Goal: Task Accomplishment & Management: Manage account settings

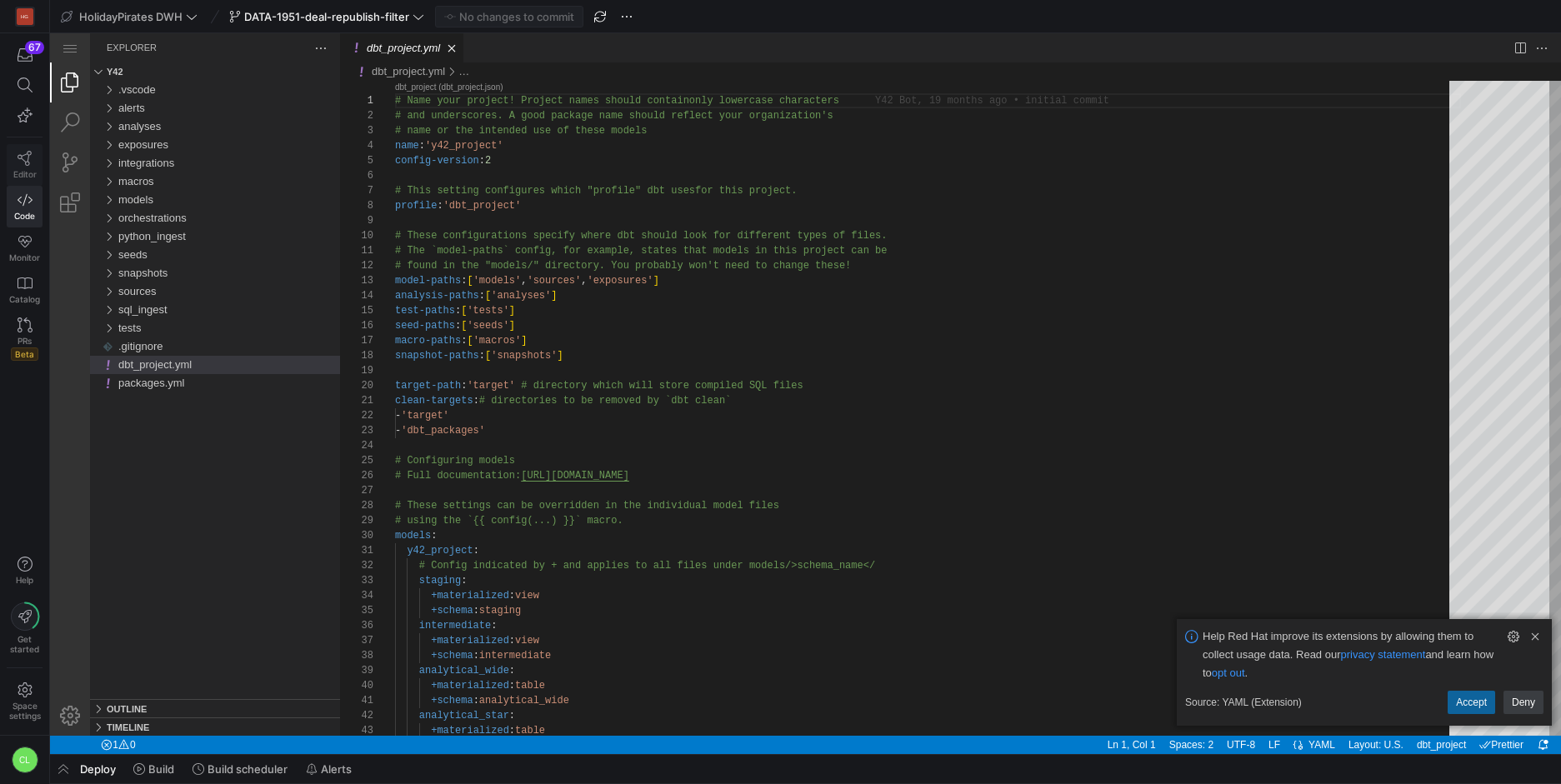
click at [19, 160] on icon at bounding box center [25, 159] width 15 height 15
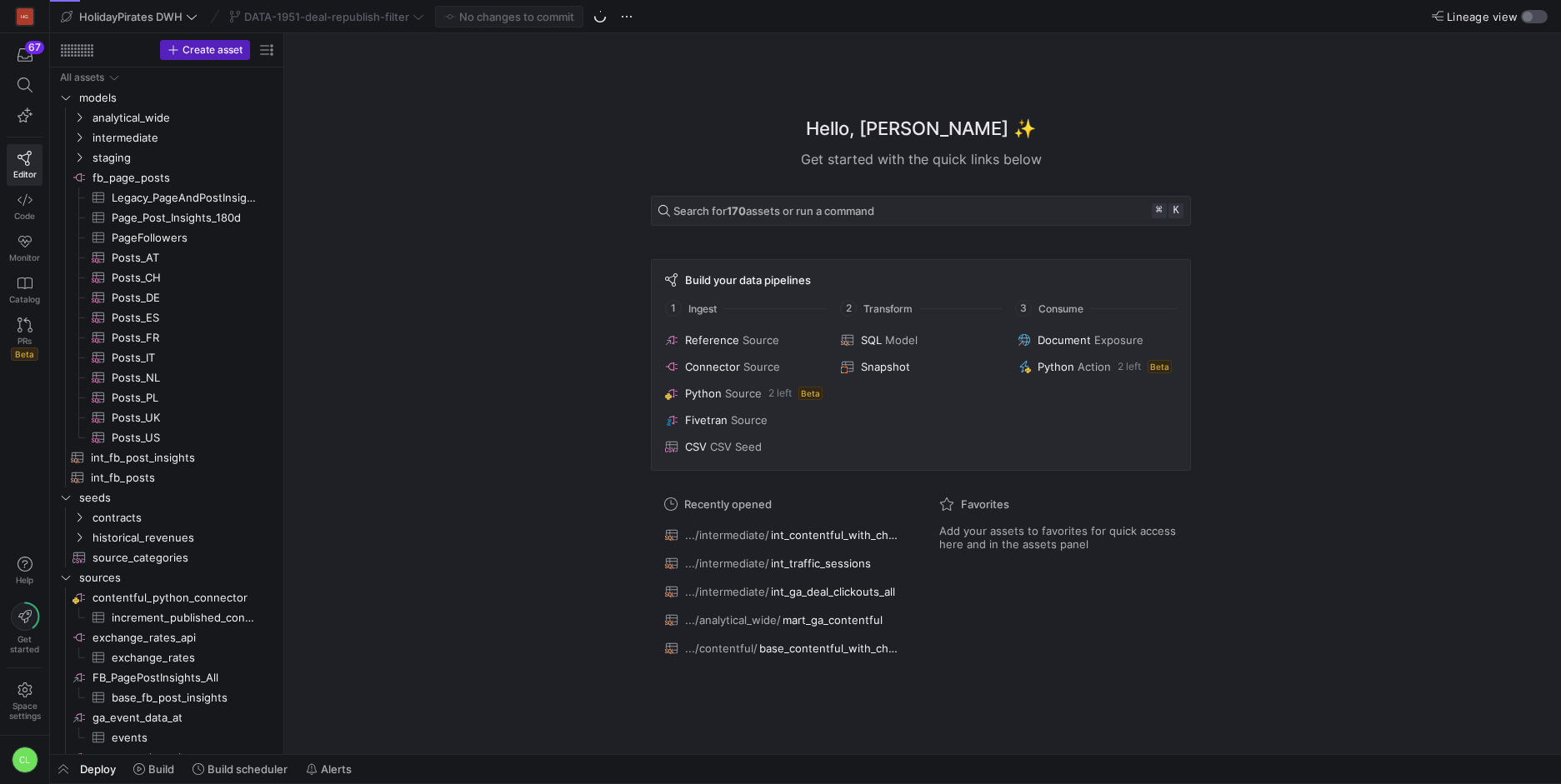
click at [1533, 15] on div "button" at bounding box center [1534, 17] width 27 height 13
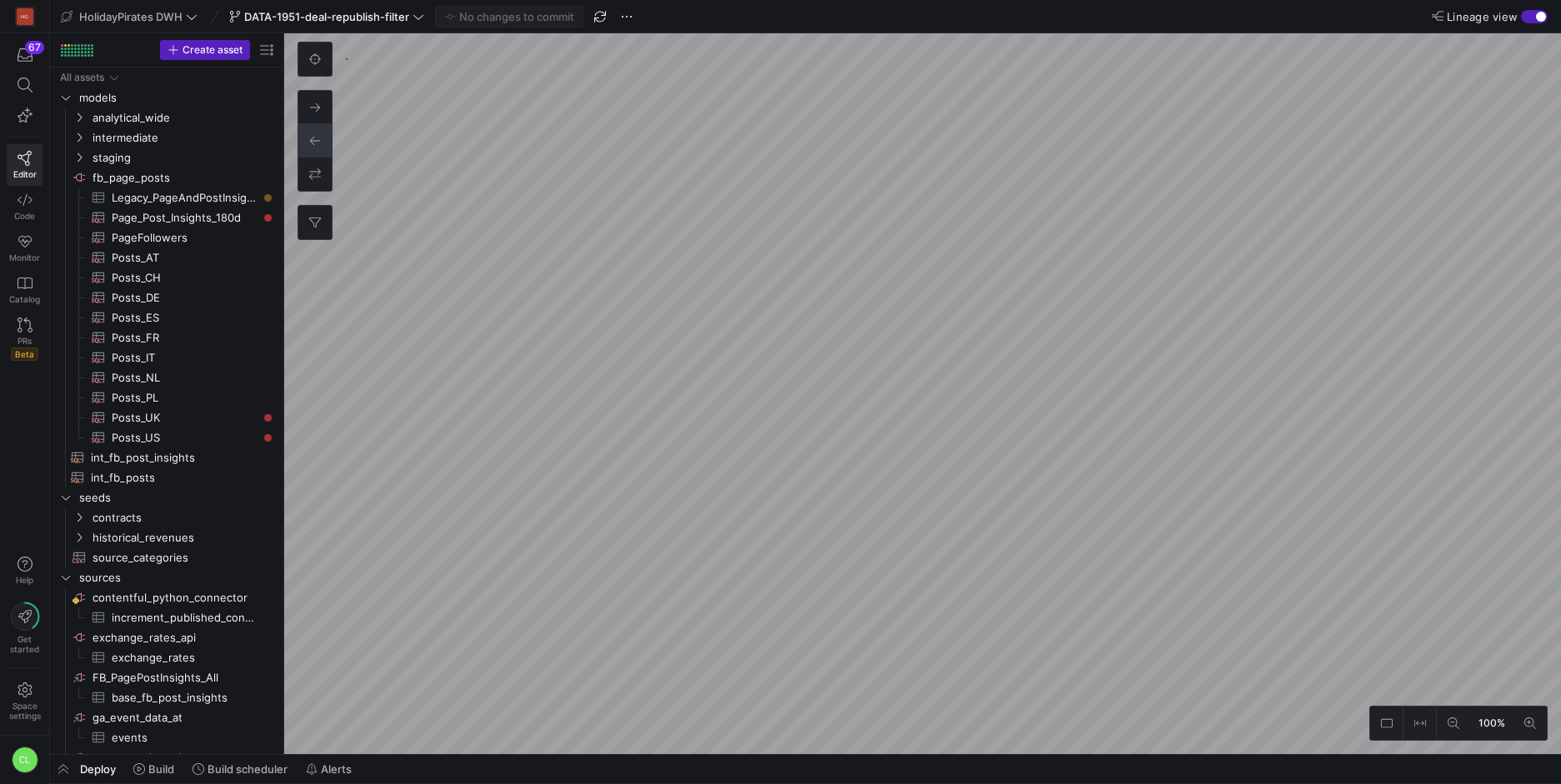
click at [560, 771] on div "Deploy Build Build scheduler Alerts" at bounding box center [805, 769] width 1511 height 28
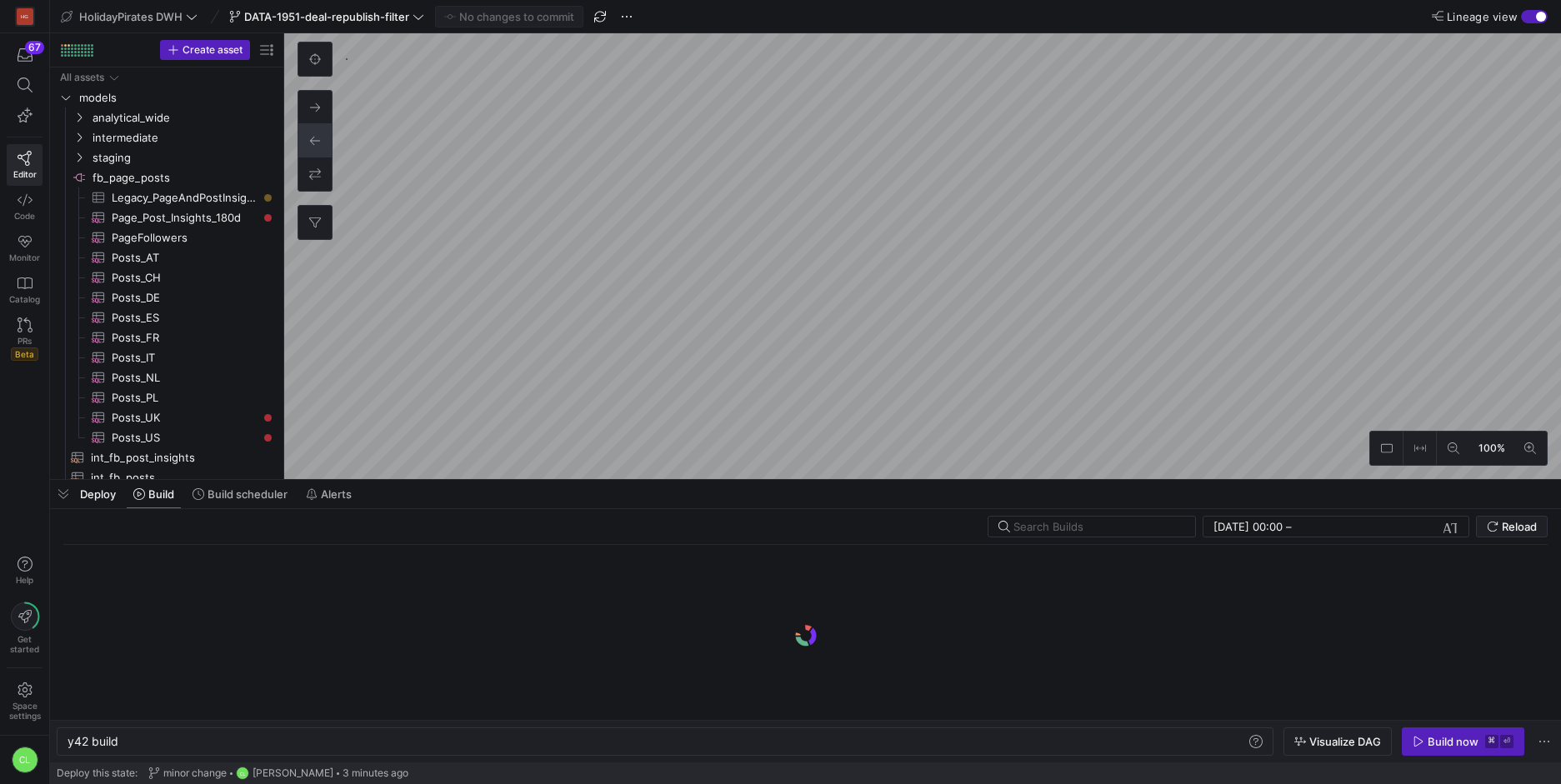
scroll to position [0, 50]
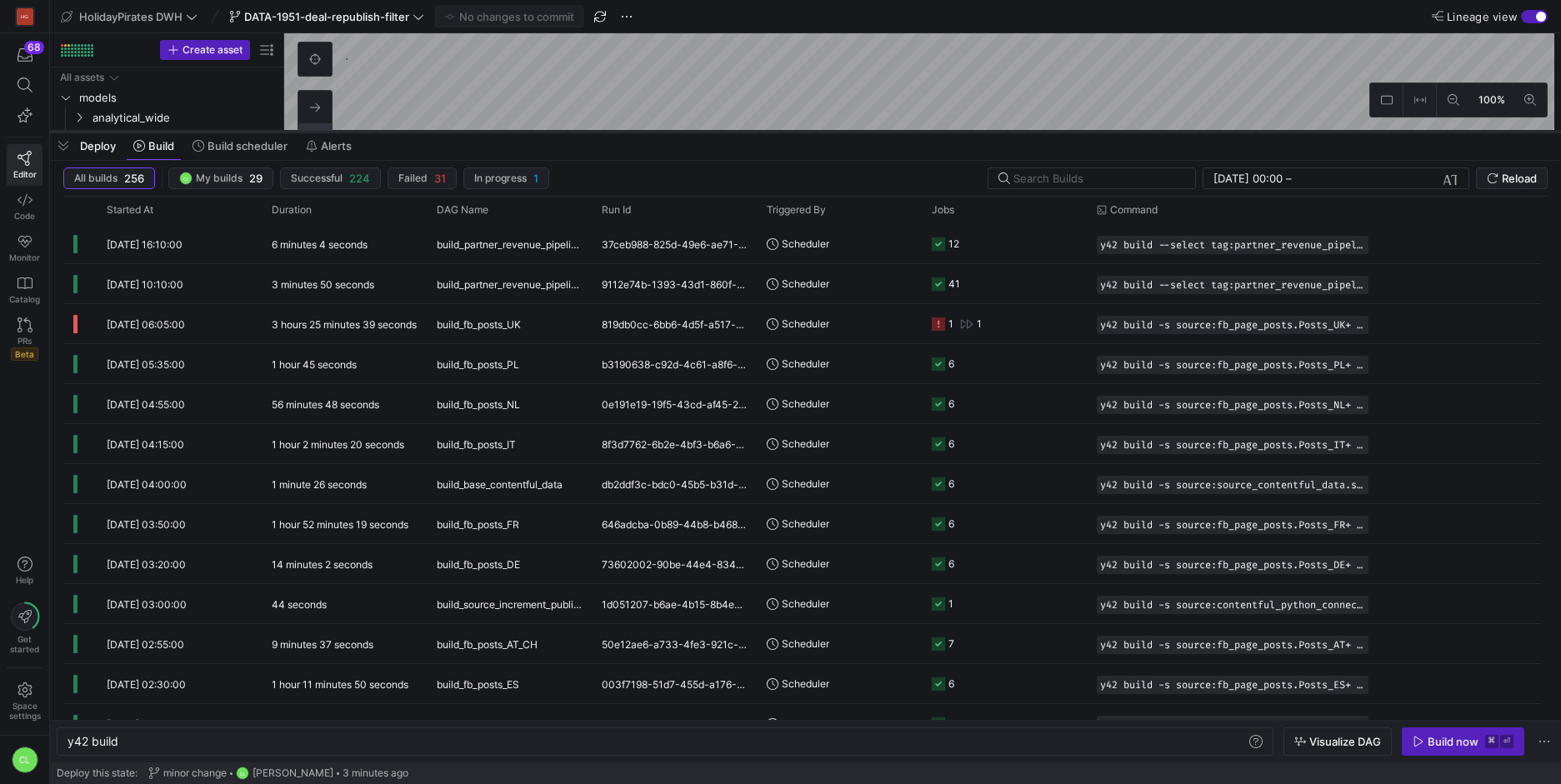
click at [764, 129] on div at bounding box center [805, 132] width 1511 height 7
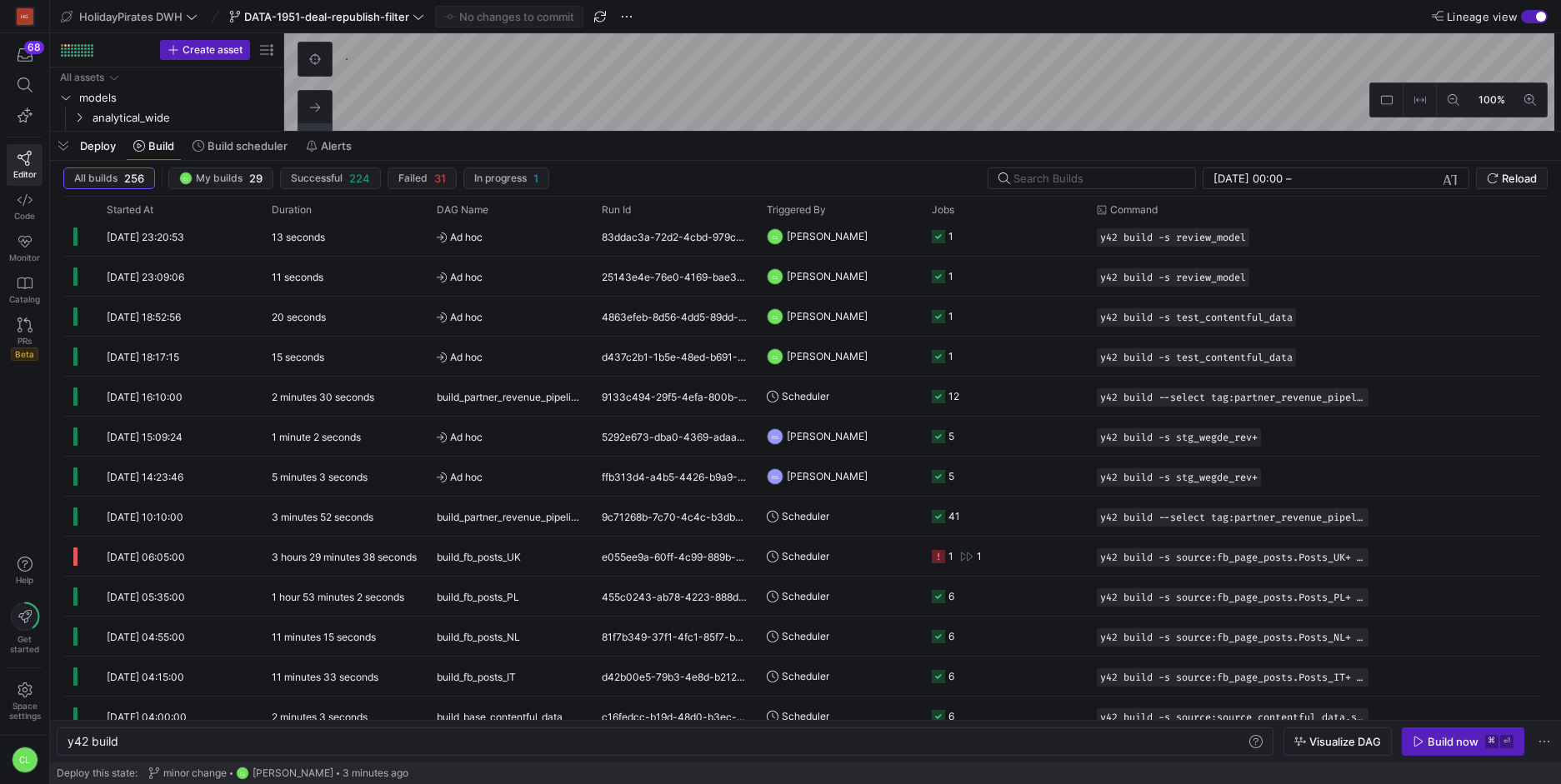
scroll to position [727, 0]
click at [1125, 179] on input "text" at bounding box center [1098, 179] width 169 height 13
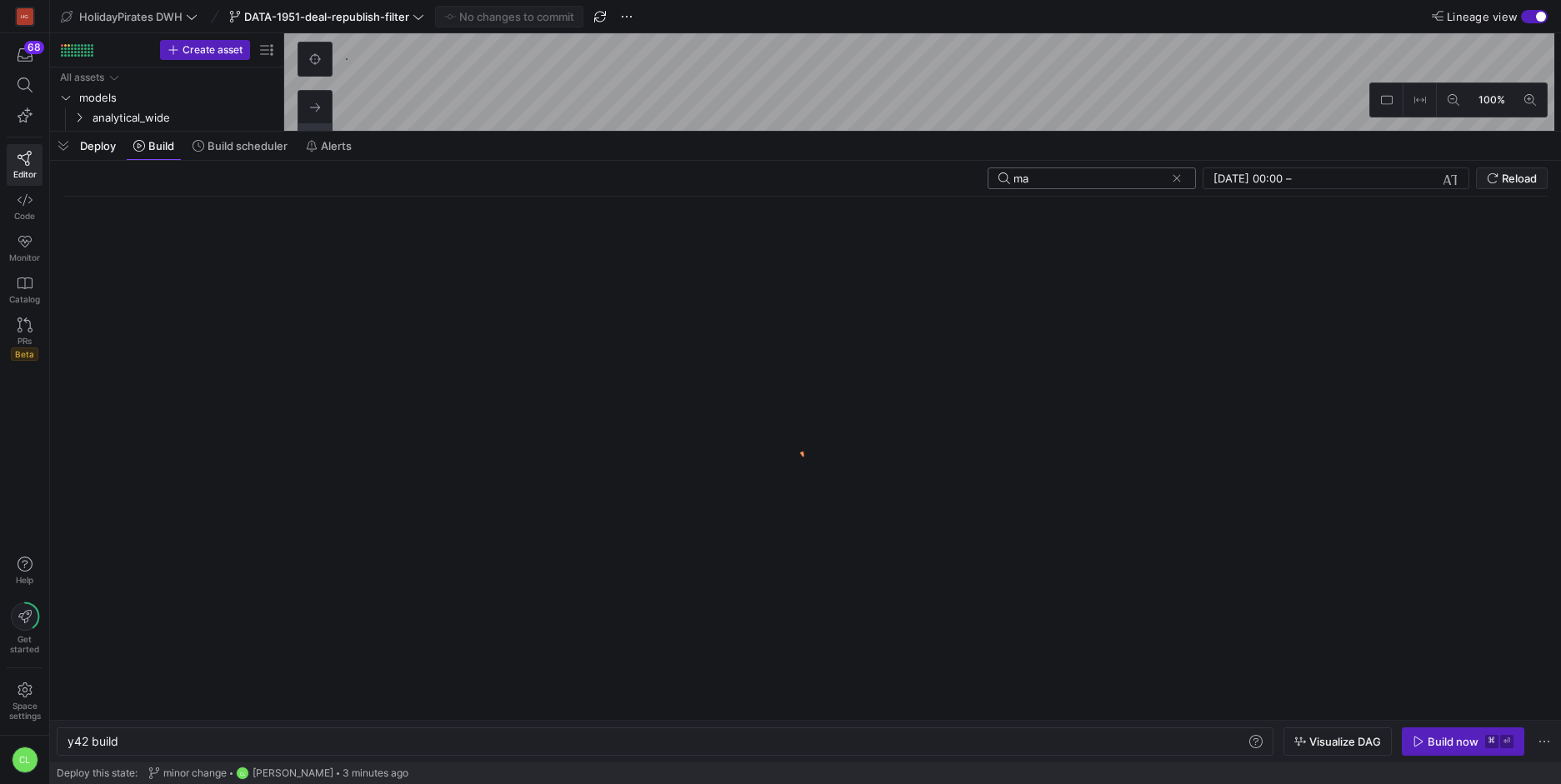
type input "m"
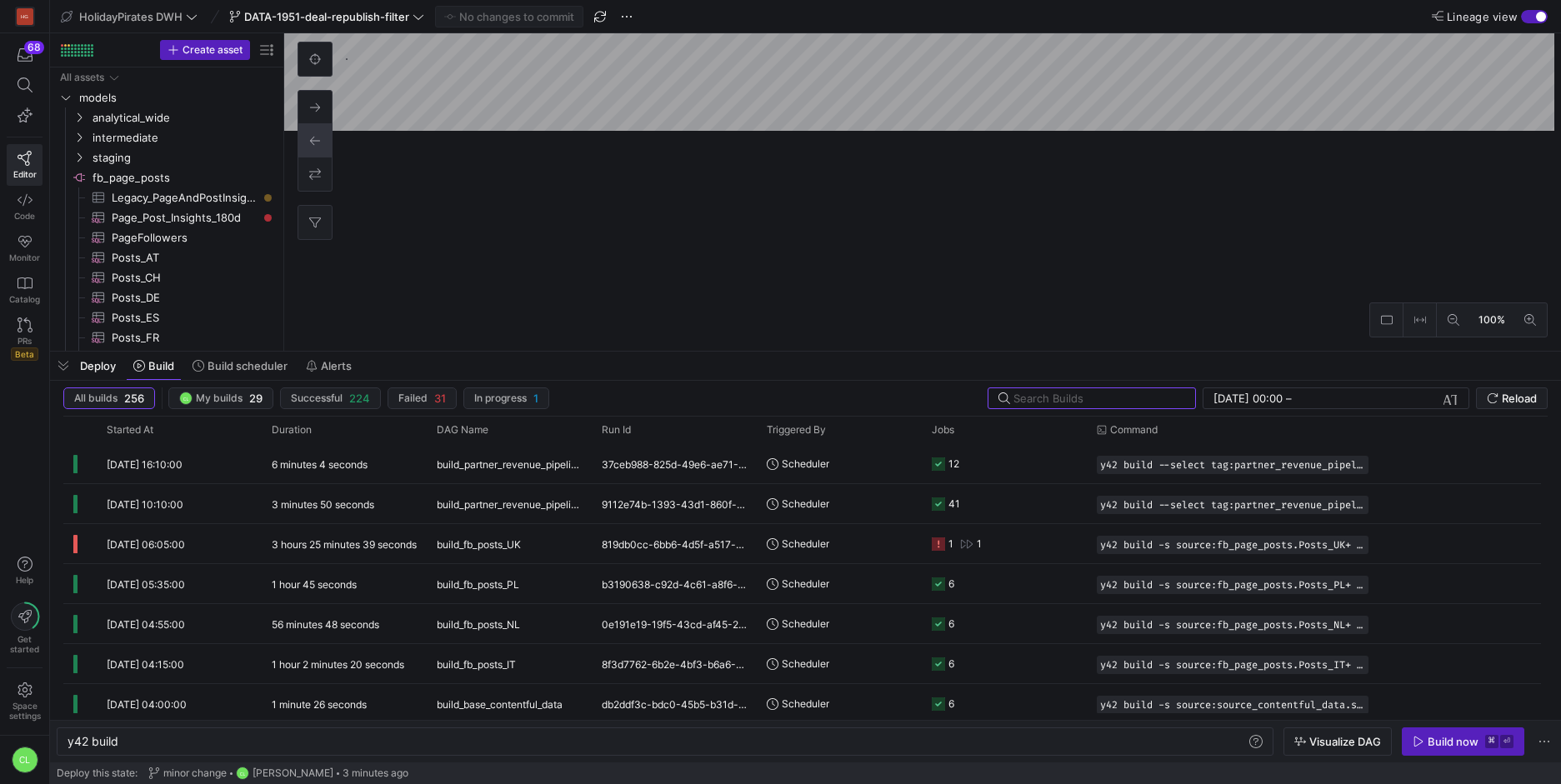
drag, startPoint x: 528, startPoint y: 134, endPoint x: 532, endPoint y: 389, distance: 255.0
click at [530, 355] on div at bounding box center [805, 352] width 1511 height 7
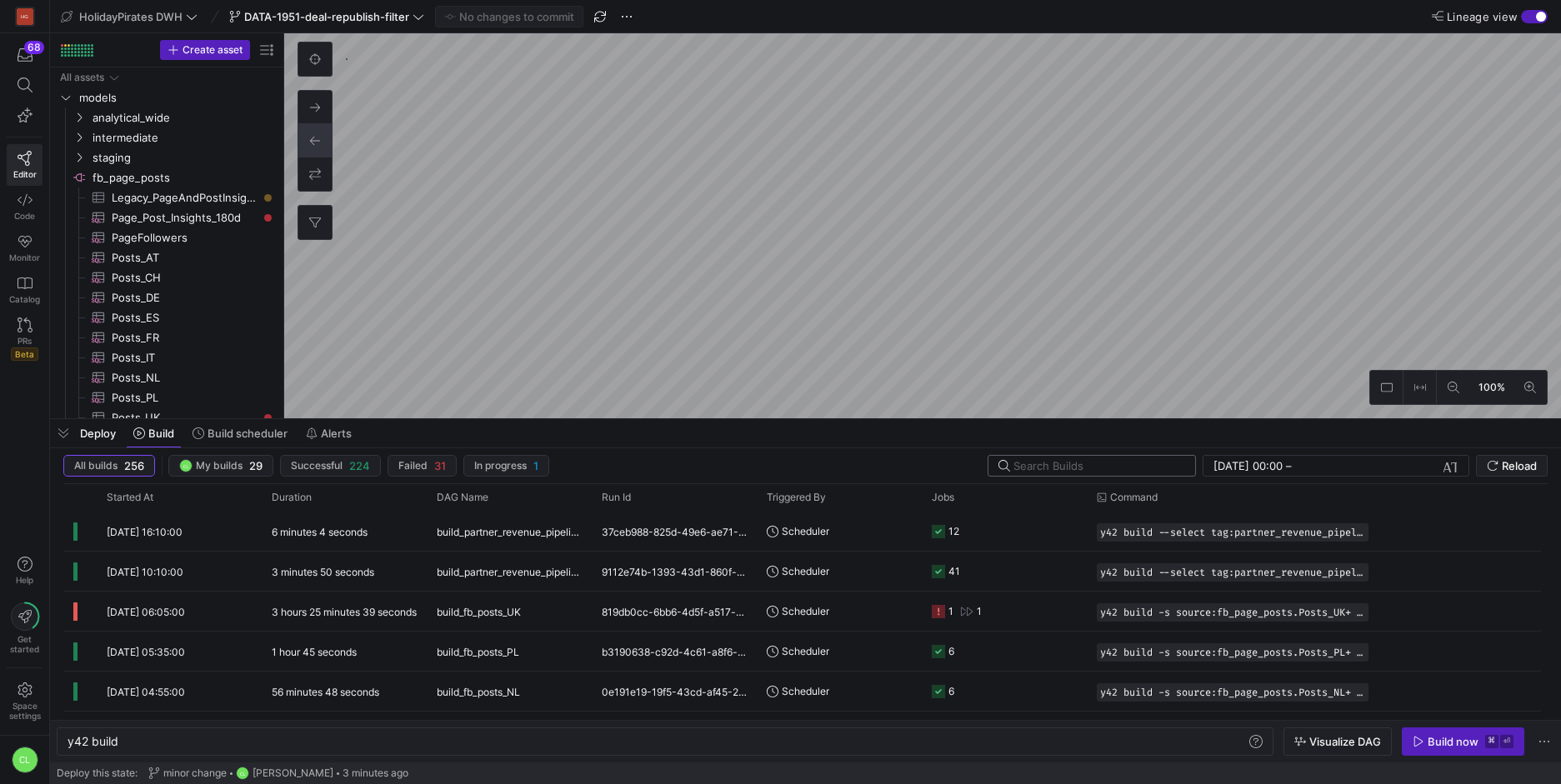
click at [1123, 463] on input "text" at bounding box center [1098, 466] width 169 height 13
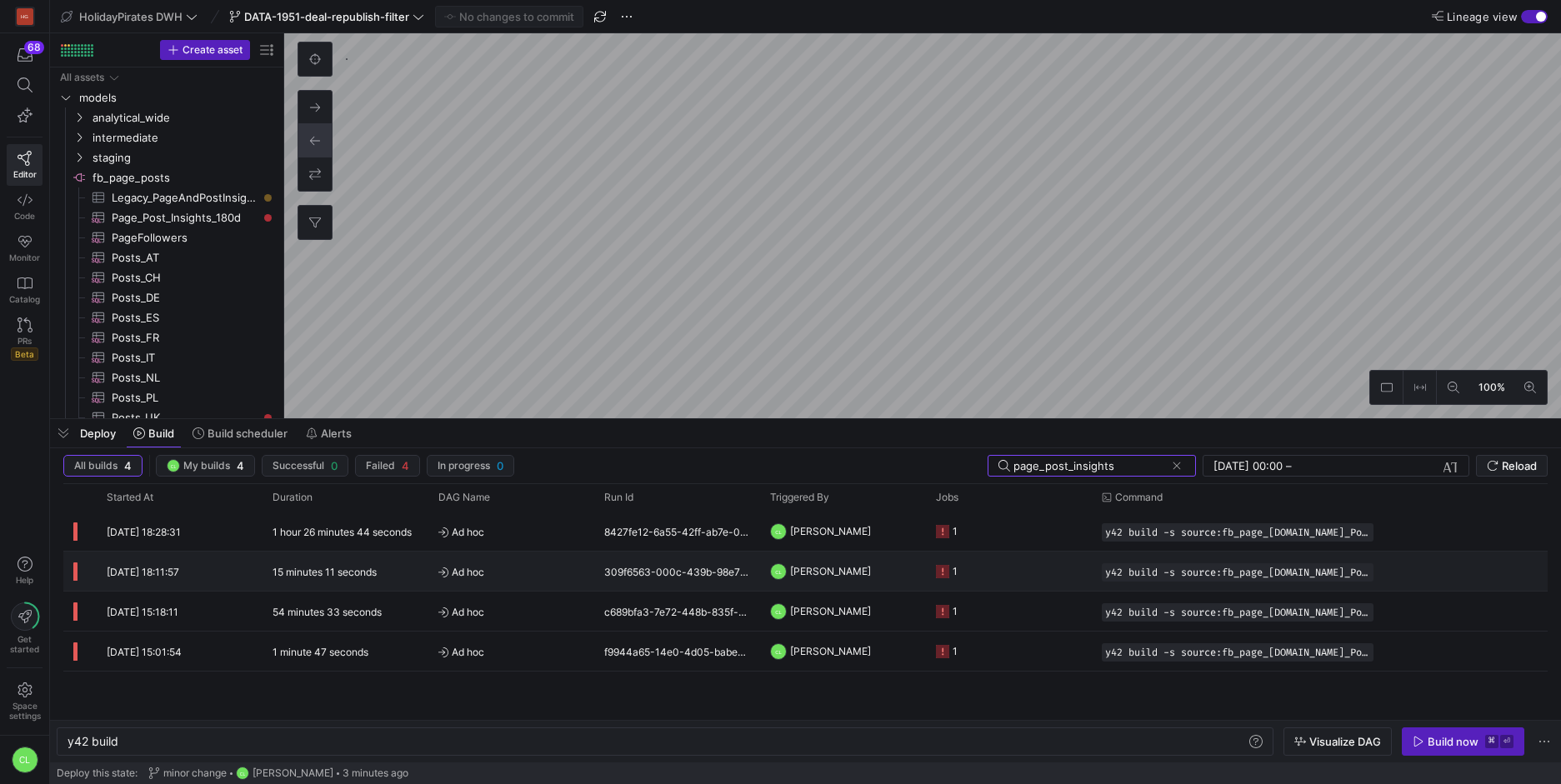
type input "page_post_insights"
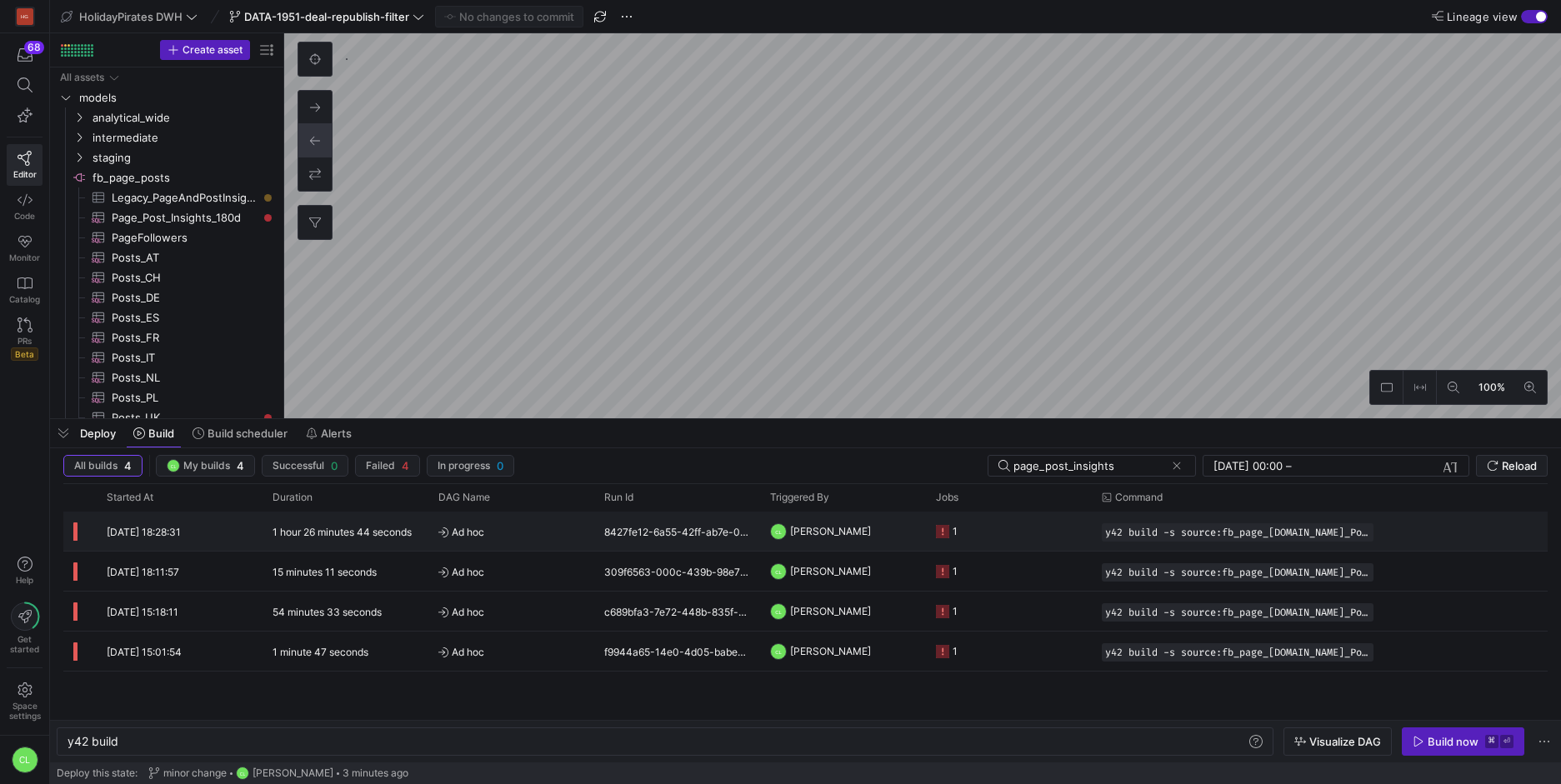
click at [1199, 543] on div "y42 build -s source:fb_page_[DOMAIN_NAME]_Post_Insights_180d" at bounding box center [1237, 531] width 291 height 39
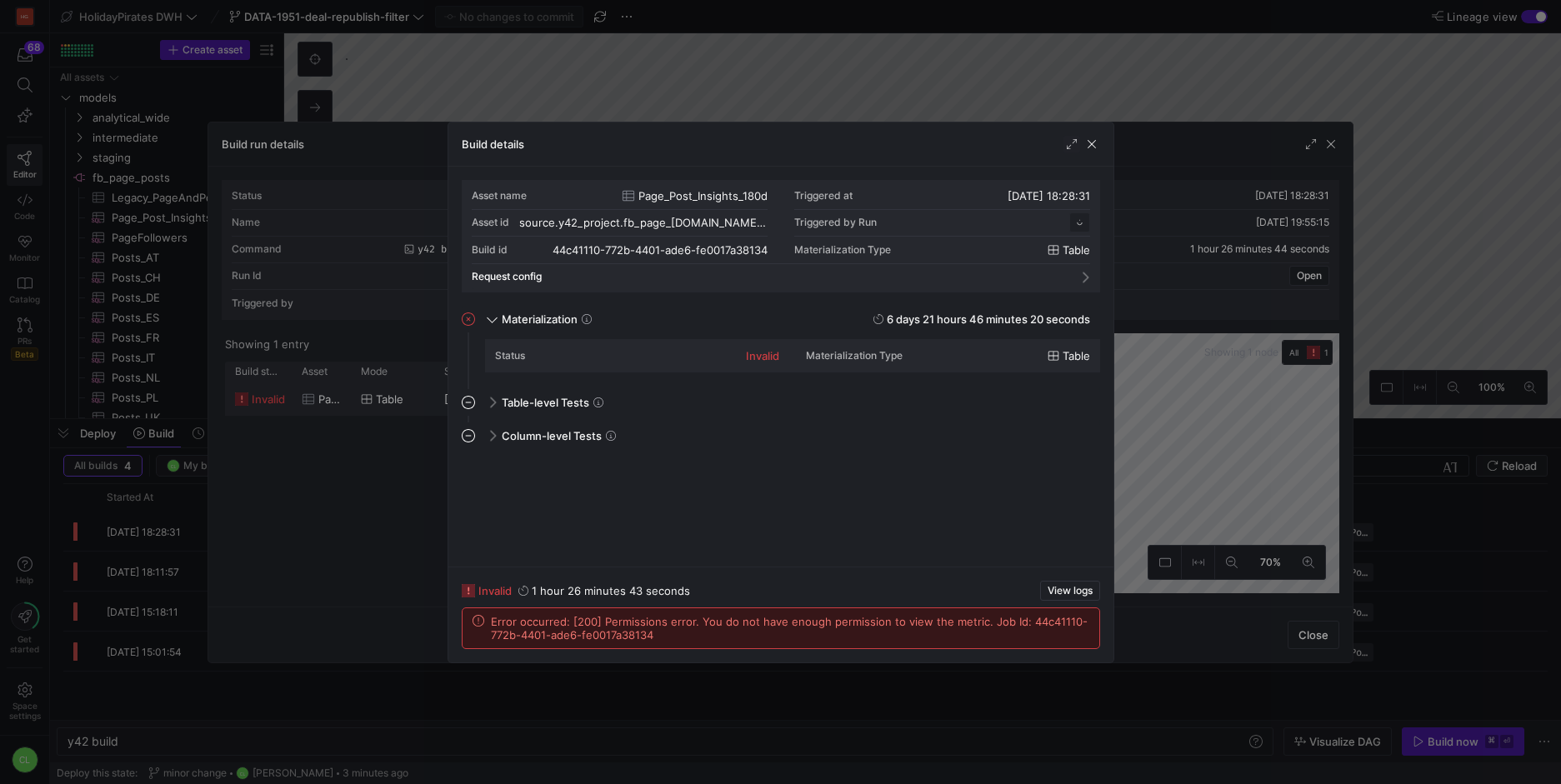
scroll to position [150, 0]
click at [1096, 150] on span "button" at bounding box center [1092, 144] width 17 height 17
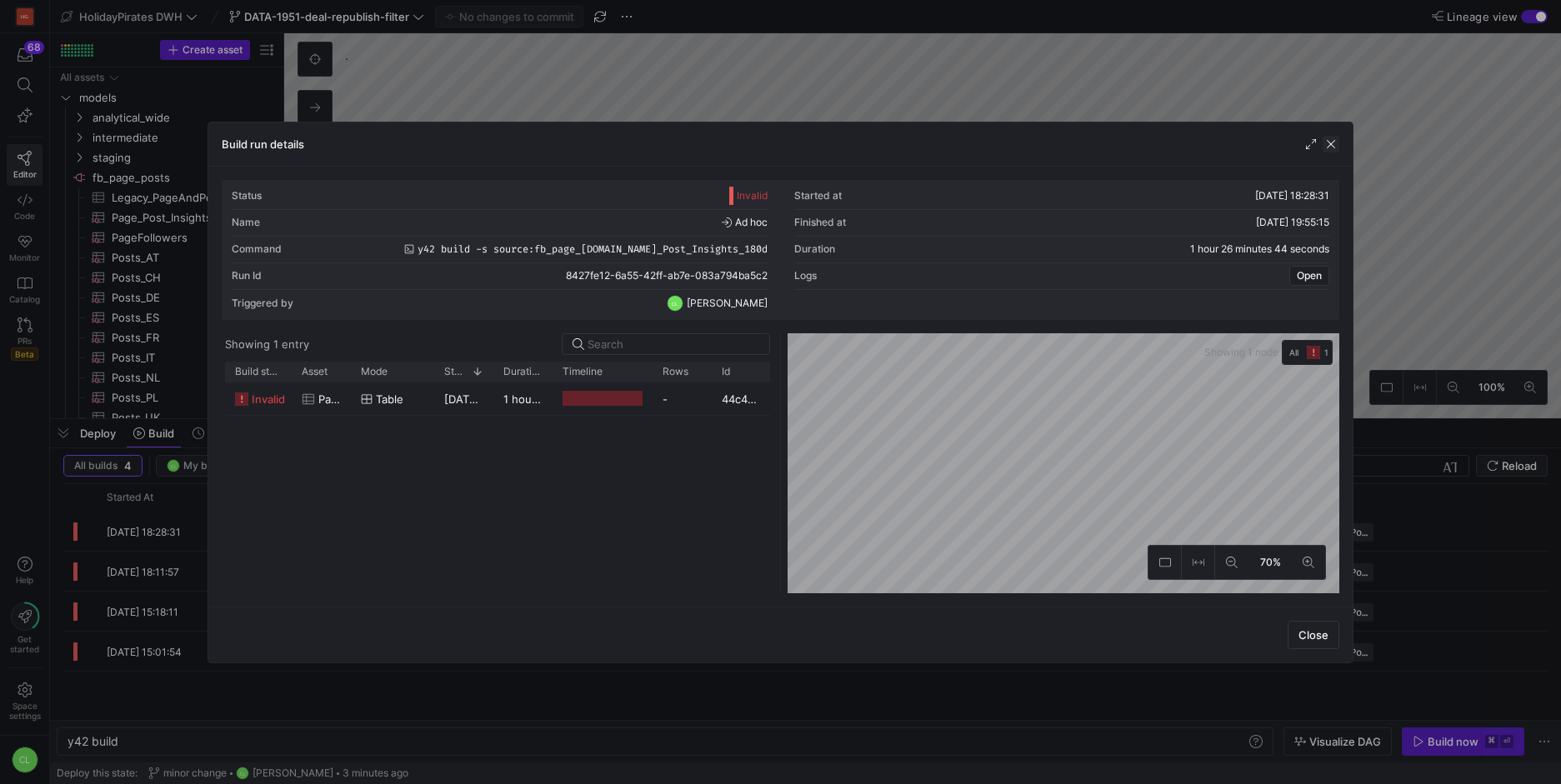
click at [1336, 147] on span "button" at bounding box center [1331, 144] width 17 height 17
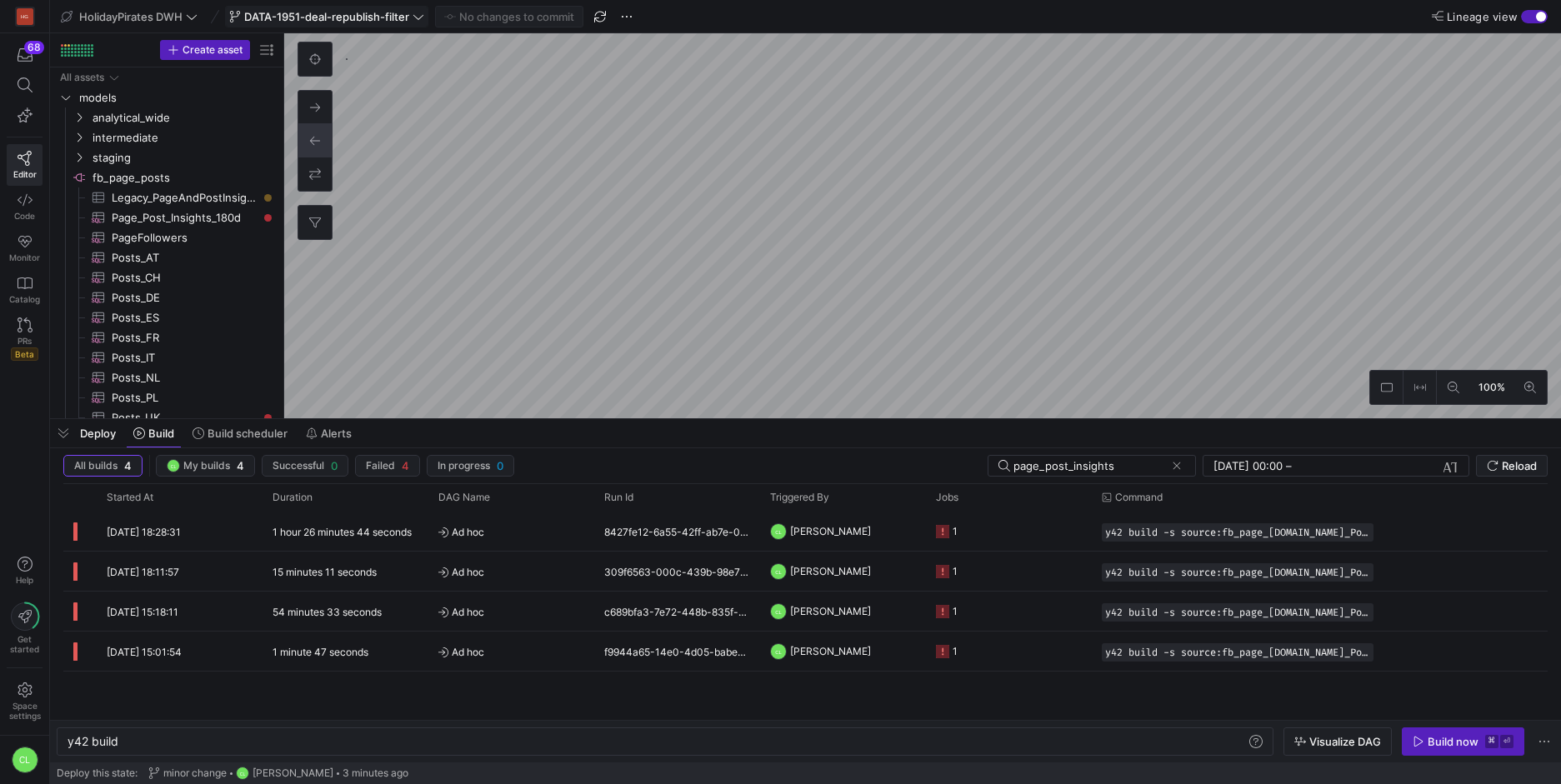
type textarea "y42 build -s source:fb_page_[DOMAIN_NAME]_Post_Insights_180d"
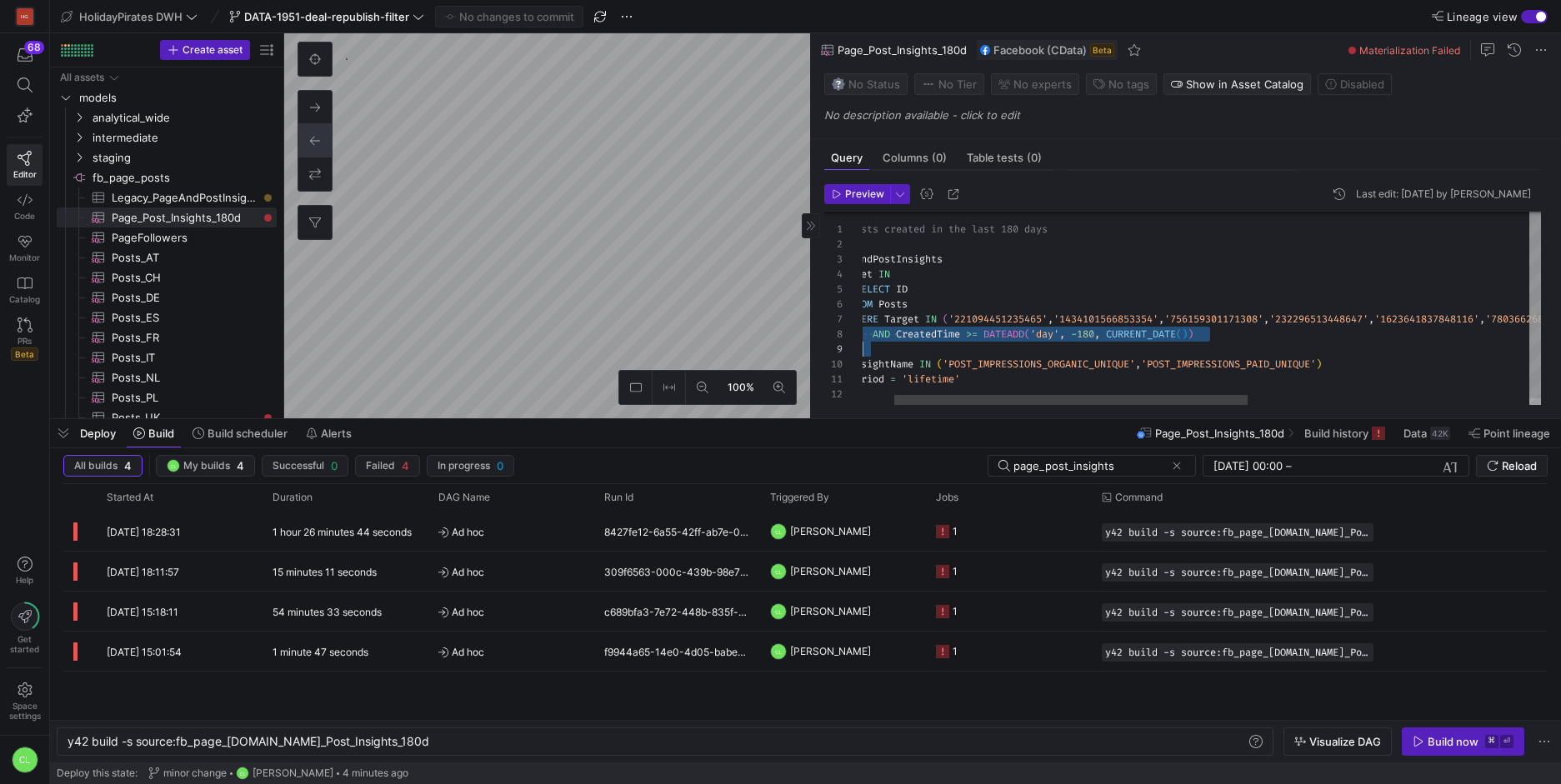
scroll to position [90, 0]
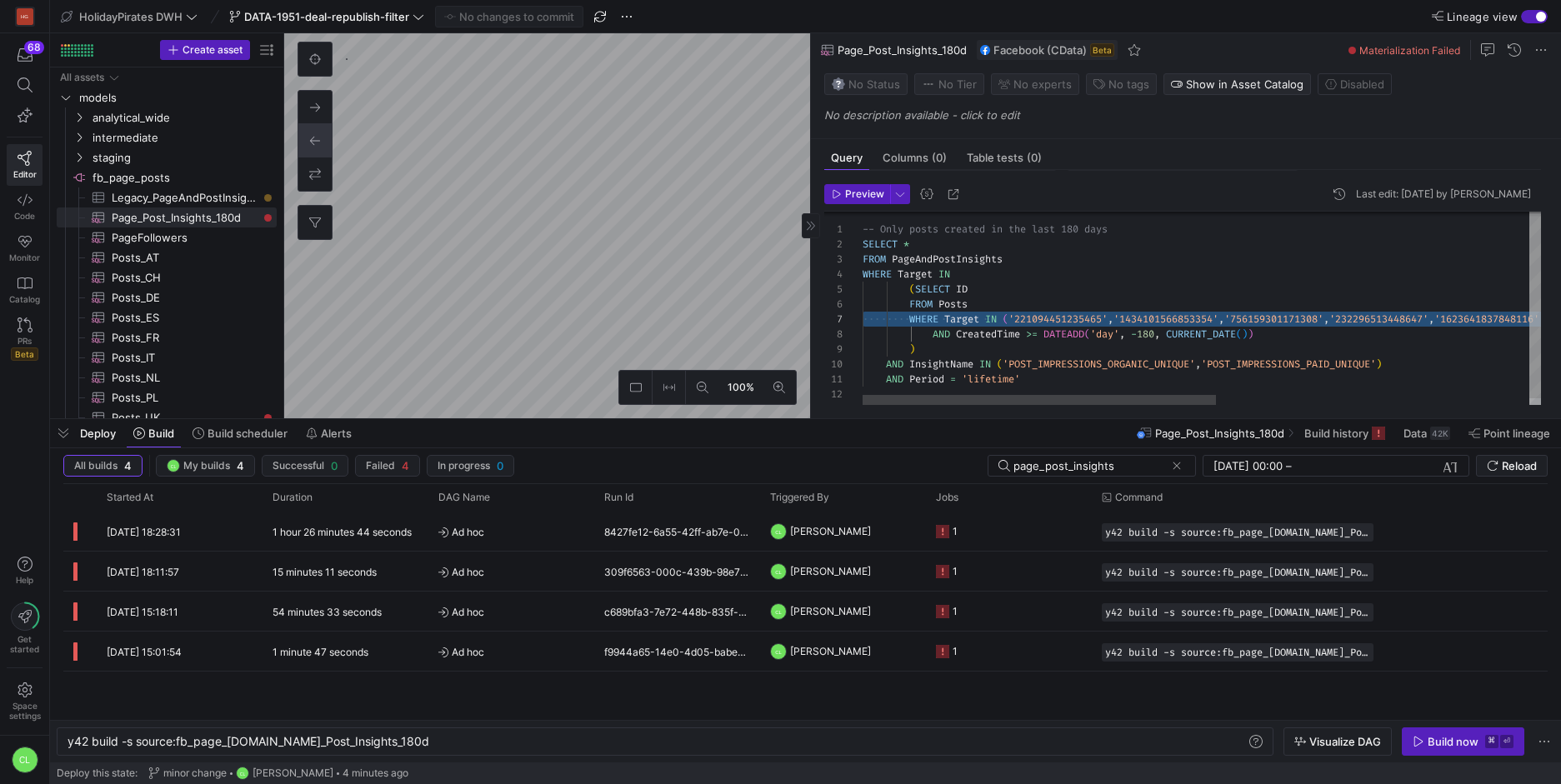
drag, startPoint x: 1504, startPoint y: 317, endPoint x: 817, endPoint y: 317, distance: 687.0
click at [863, 317] on div "-- Only posts created in the last 180 days SELECT * FROM PageAndPostInsights WH…" at bounding box center [1502, 310] width 1278 height 204
click at [864, 333] on div "-- Only posts created in the last 180 days SELECT * FROM PageAndPostInsights WH…" at bounding box center [1502, 310] width 1278 height 204
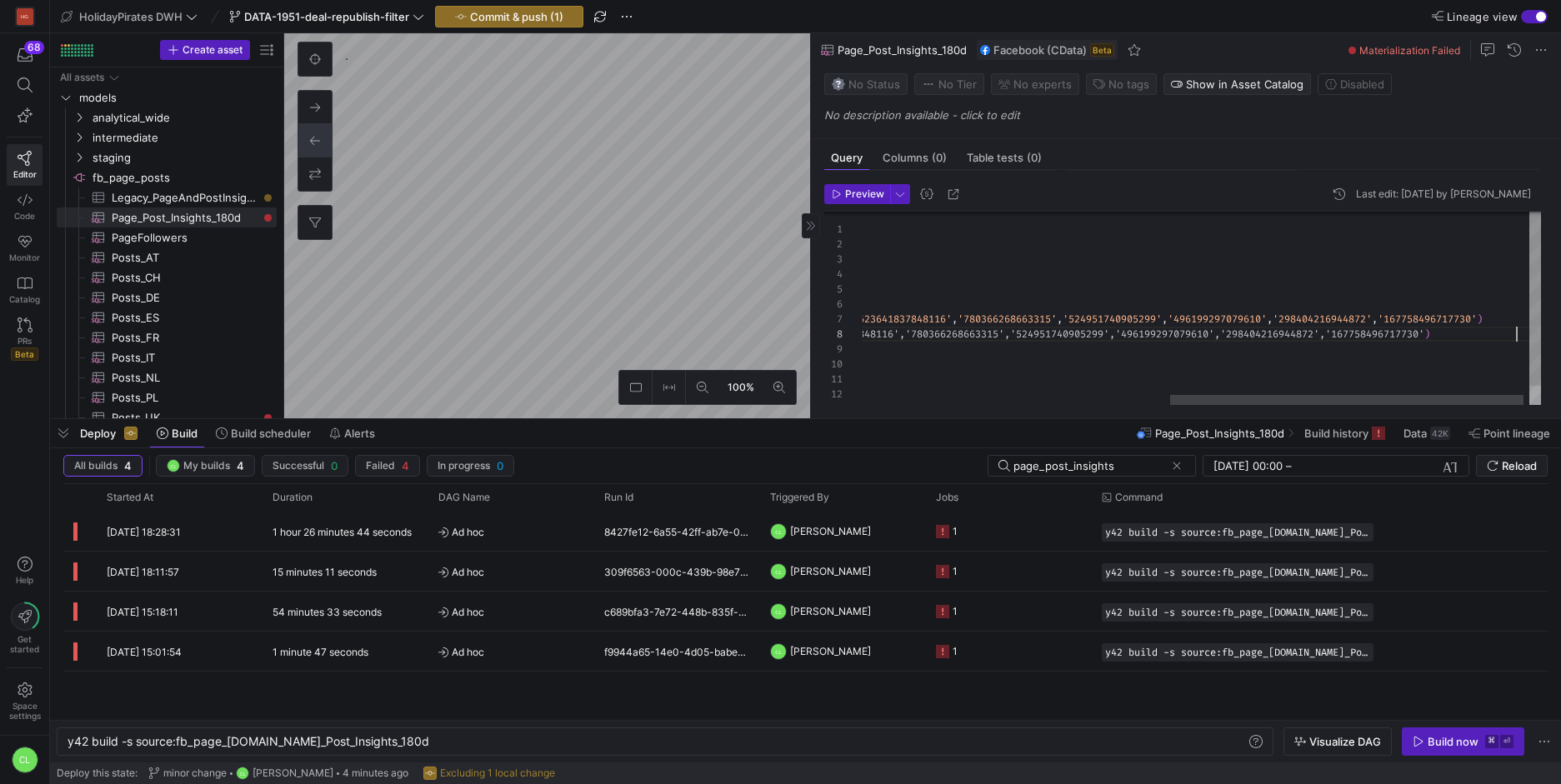
scroll to position [90, 1241]
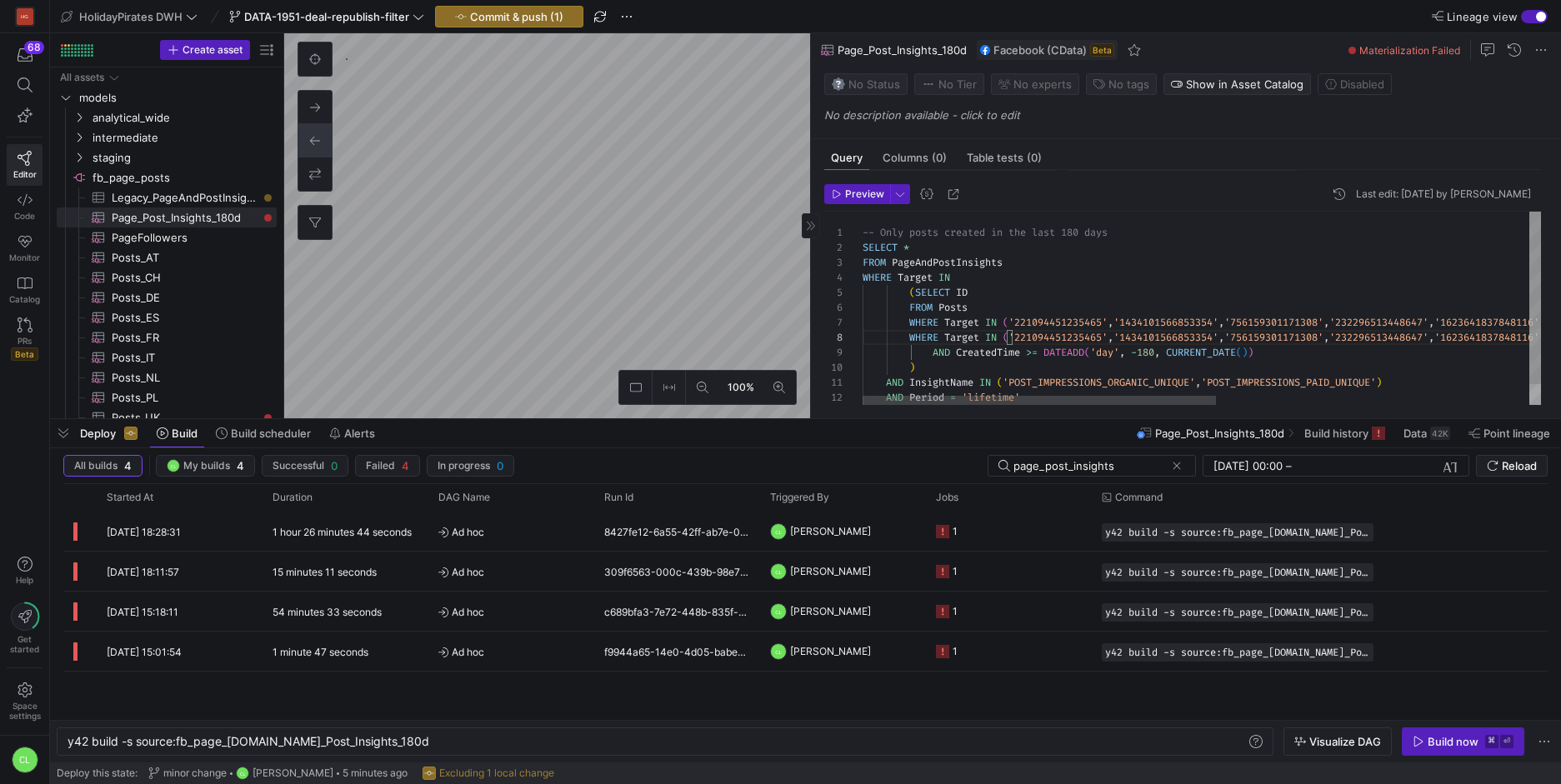
click at [911, 329] on div "-- Only posts created in the last 180 days SELECT * FROM PageAndPostInsights WH…" at bounding box center [1502, 320] width 1278 height 218
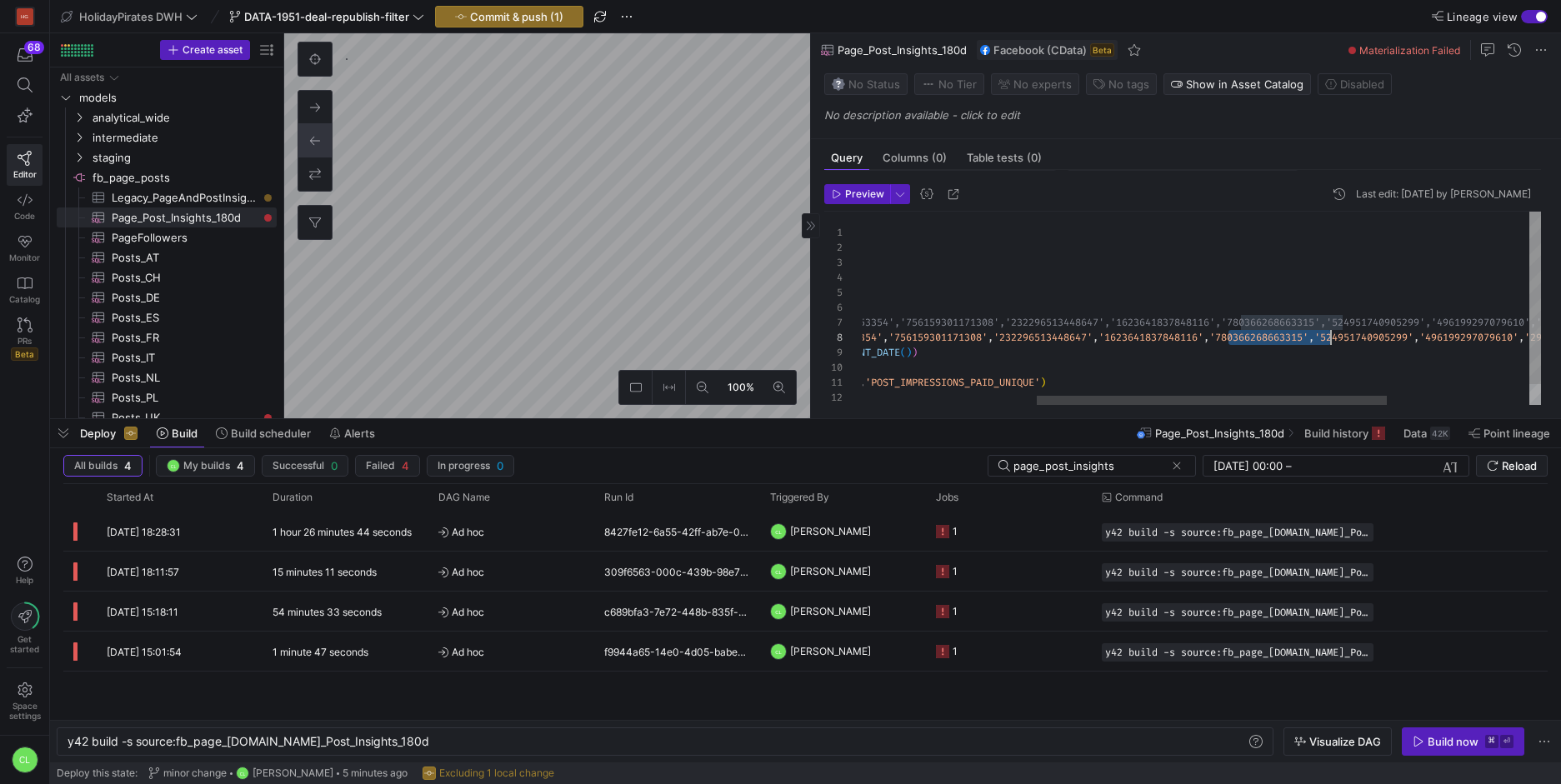
scroll to position [105, 804]
drag, startPoint x: 1229, startPoint y: 338, endPoint x: 1329, endPoint y: 341, distance: 100.0
click at [1329, 341] on div "-- Only posts created in the last 180 days SELECT * FROM PageAndPostInsights WH…" at bounding box center [1172, 320] width 1290 height 218
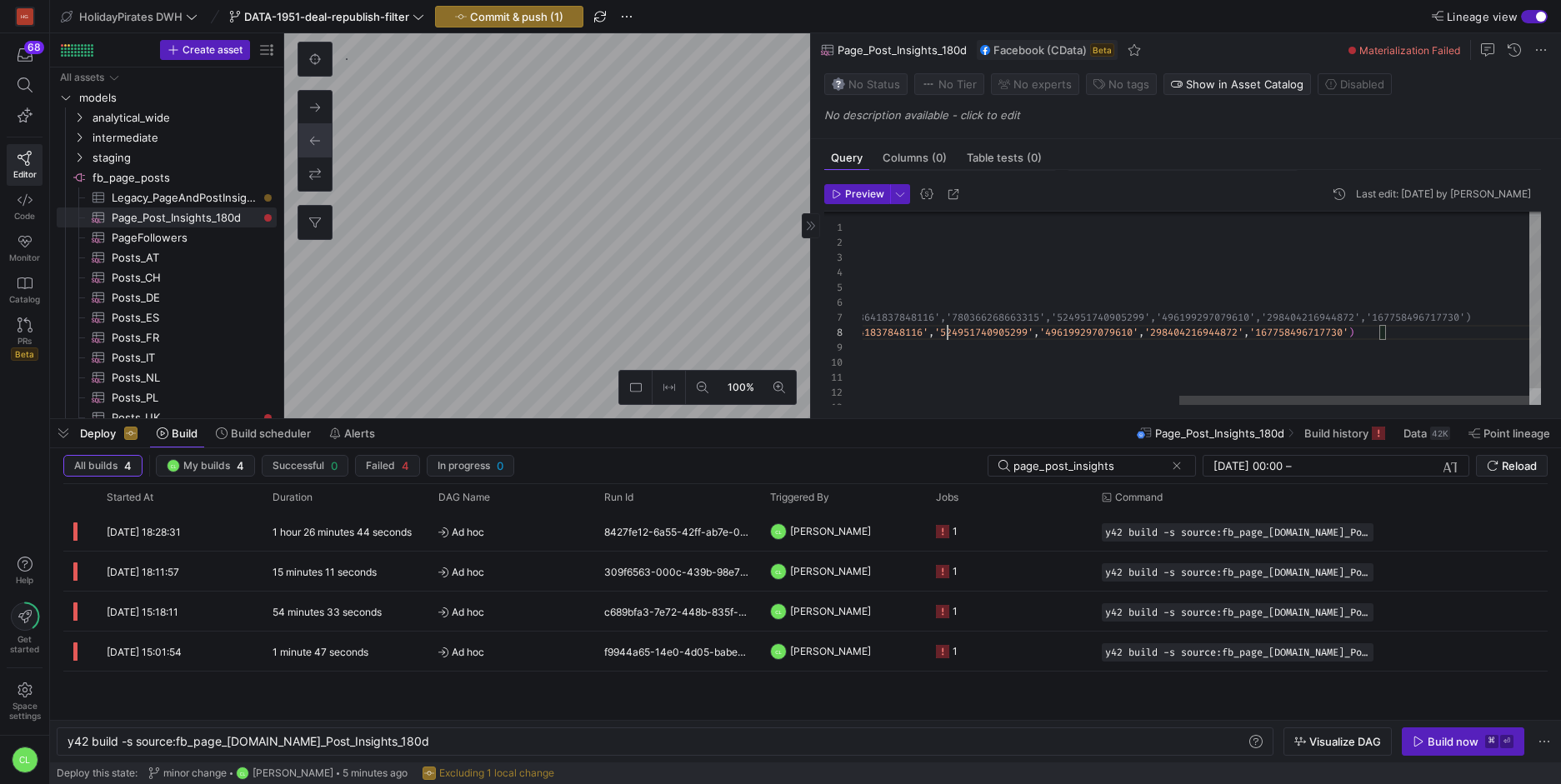
click at [1395, 336] on div "-- Only posts created in the last 180 days SELECT * FROM PageAndPostInsights WH…" at bounding box center [896, 316] width 1290 height 218
drag, startPoint x: 1066, startPoint y: 319, endPoint x: 969, endPoint y: 321, distance: 97.0
click at [969, 321] on div "-- Only posts created in the last 180 days SELECT * FROM PageAndPostInsights WH…" at bounding box center [896, 316] width 1290 height 218
click at [1477, 332] on div "-- Only posts created in the last 180 days SELECT * FROM PageAndPostInsights WH…" at bounding box center [896, 316] width 1290 height 218
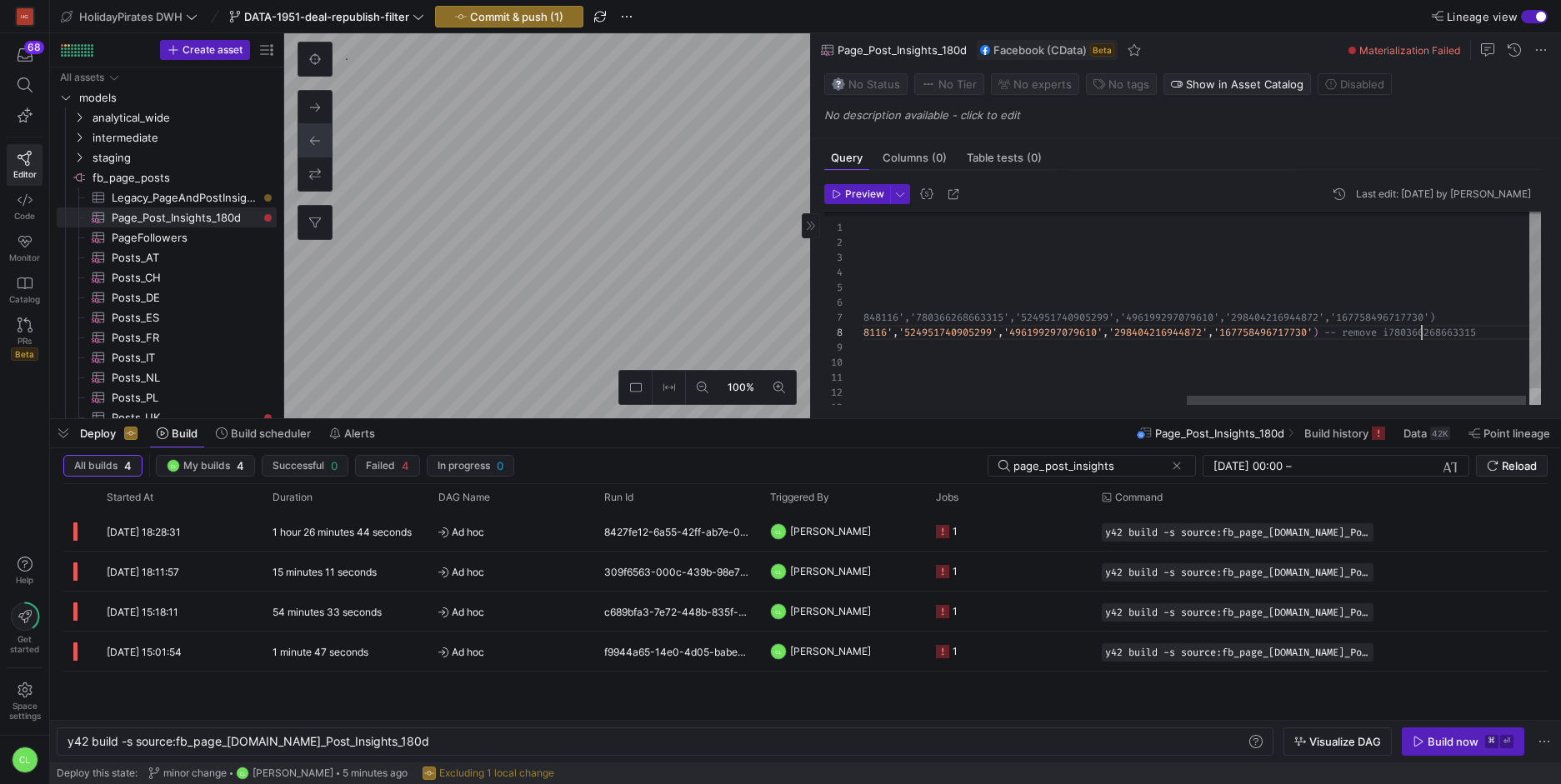
scroll to position [90, 1200]
click at [1513, 331] on div "-- Only posts created in the last 180 days SELECT * FROM PageAndPostInsights WH…" at bounding box center [878, 316] width 1325 height 218
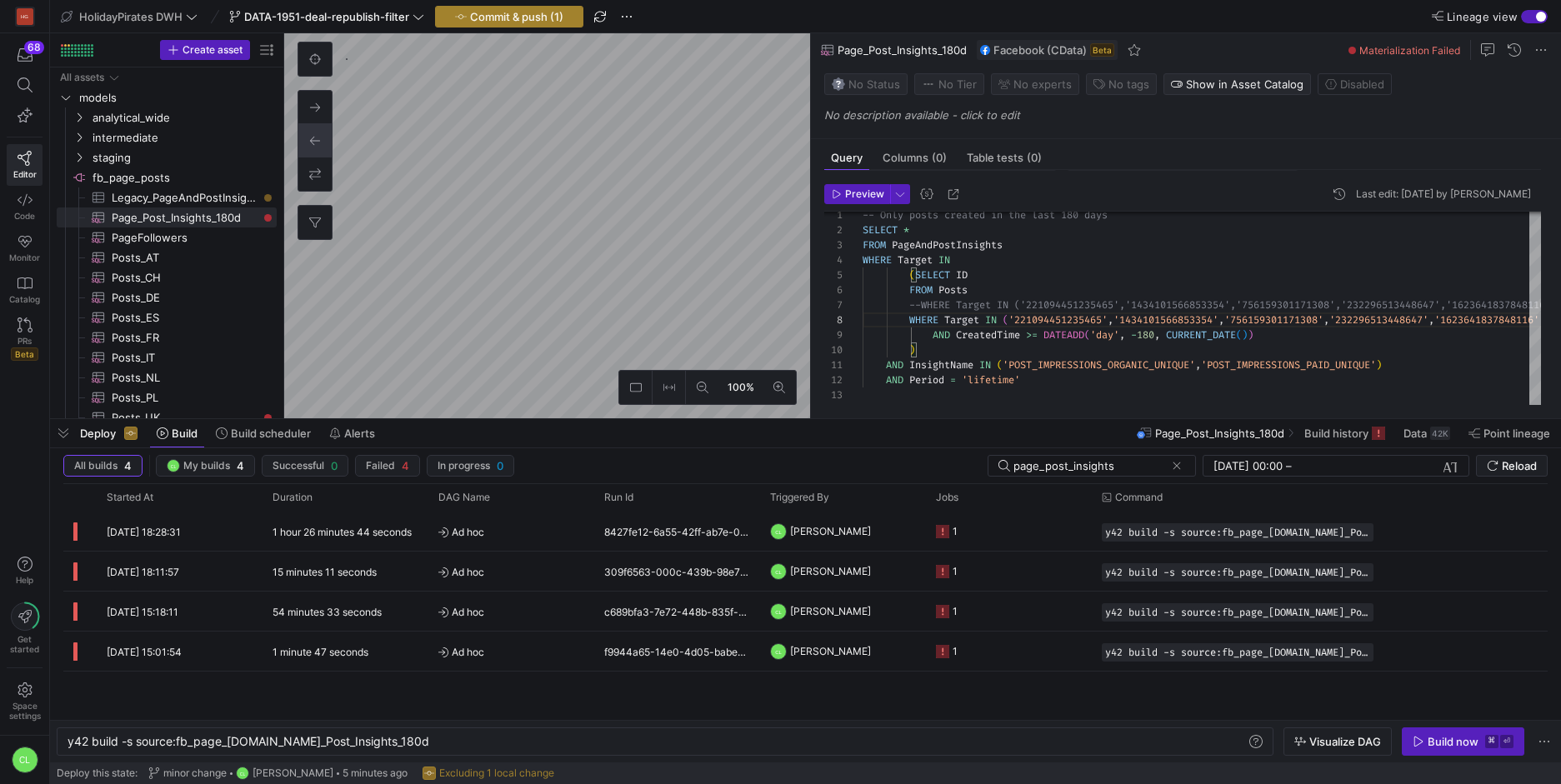
type textarea "Insights WHERE Target IN (SELECT ID FROM Posts --WHERE Target IN ('221094451235…"
click at [542, 11] on span "Commit & push (1)" at bounding box center [517, 17] width 94 height 13
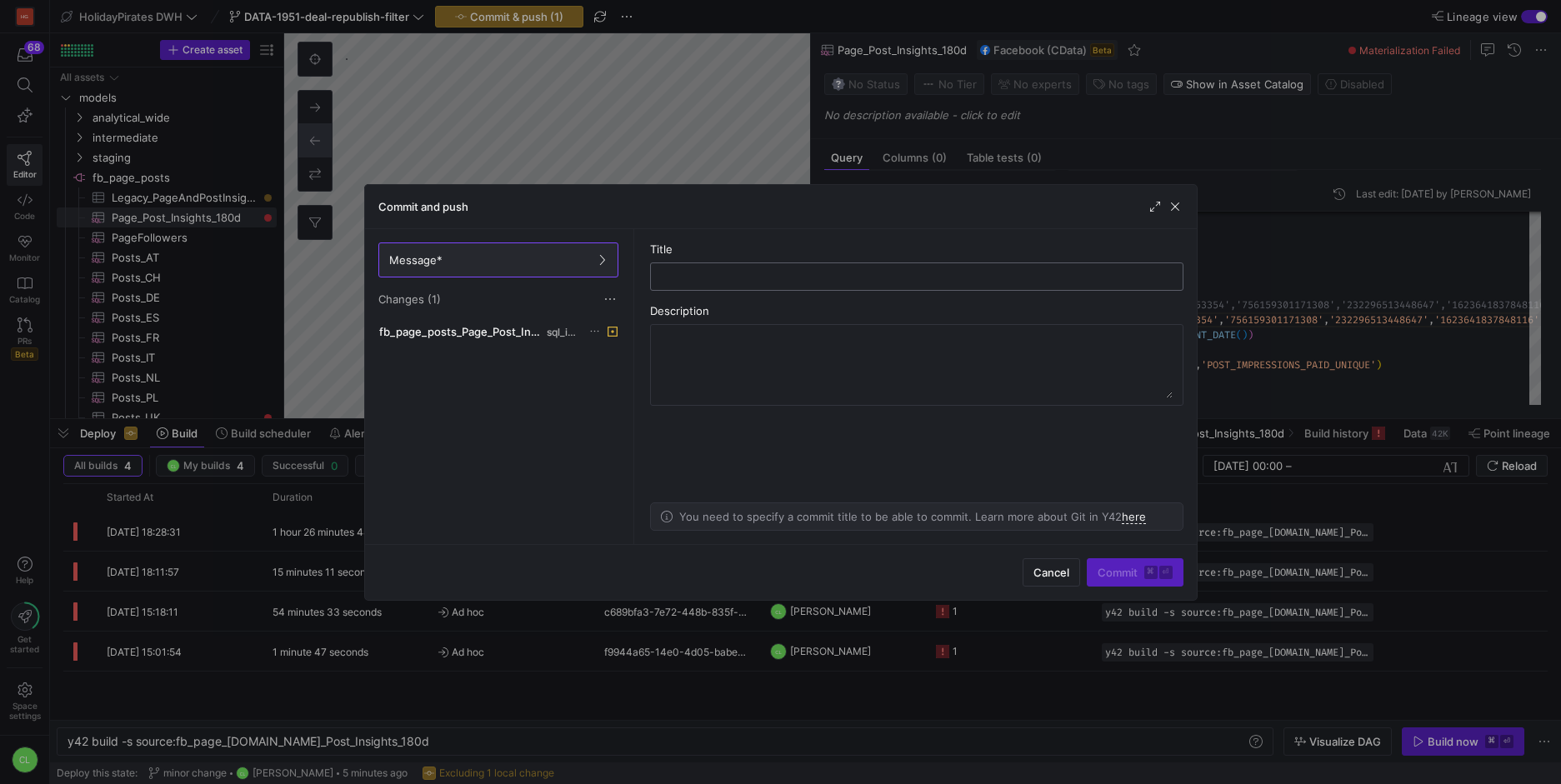
click at [774, 287] on div at bounding box center [916, 276] width 505 height 27
type input "test"
click at [1175, 208] on span "button" at bounding box center [1175, 207] width 17 height 17
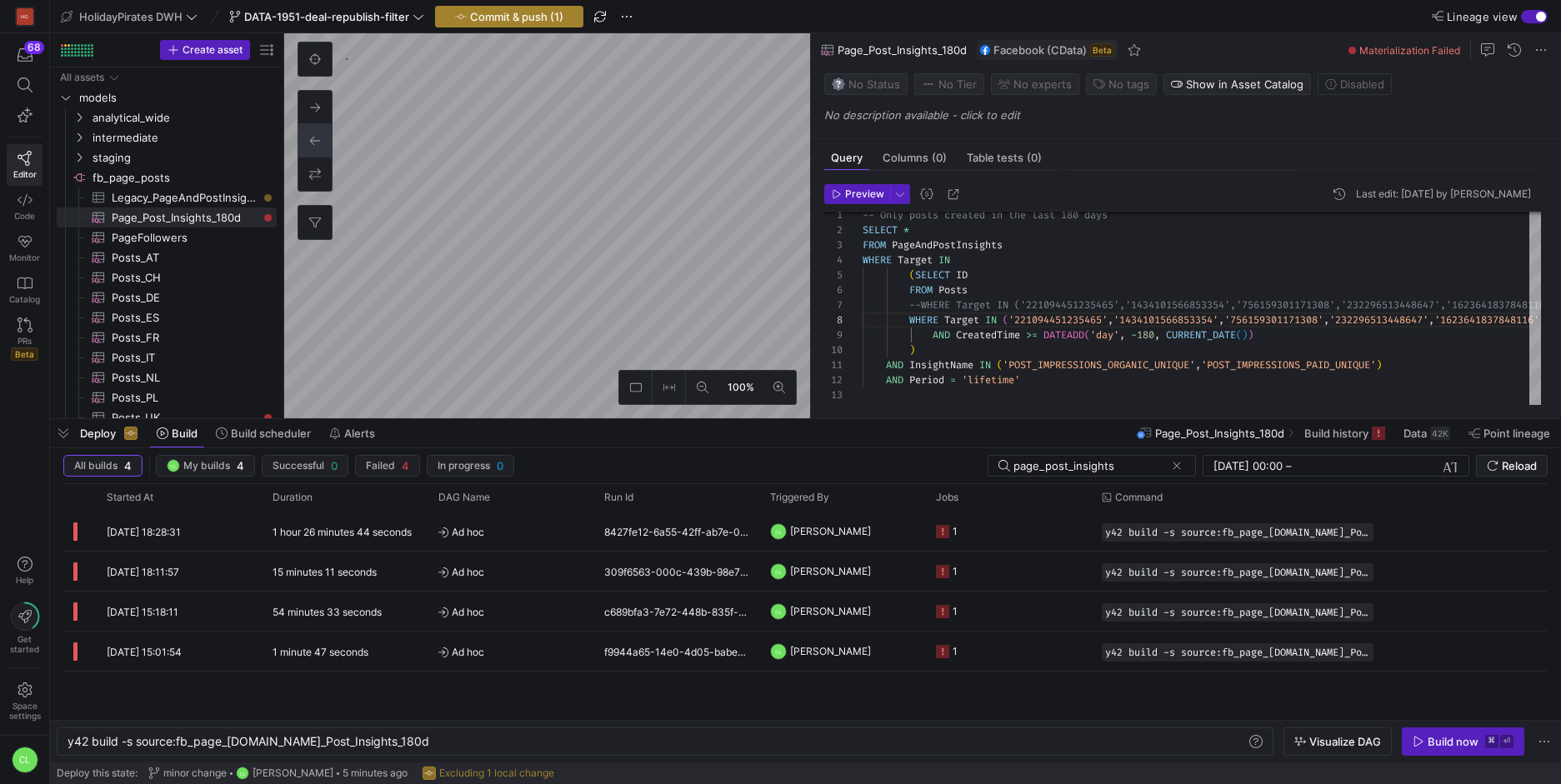
click at [550, 13] on span "Commit & push (1)" at bounding box center [517, 17] width 94 height 13
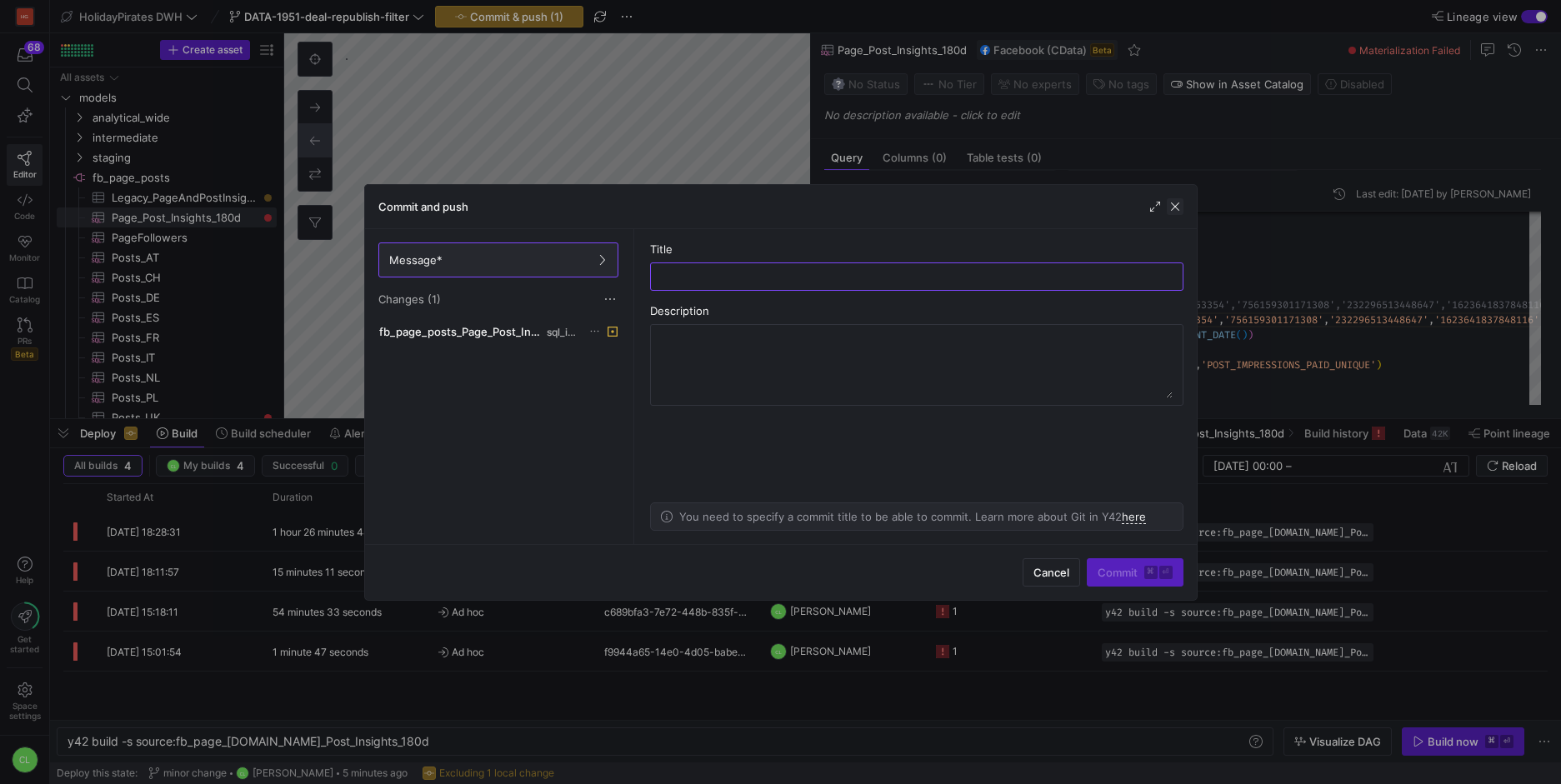
click at [1176, 208] on span "button" at bounding box center [1175, 207] width 17 height 17
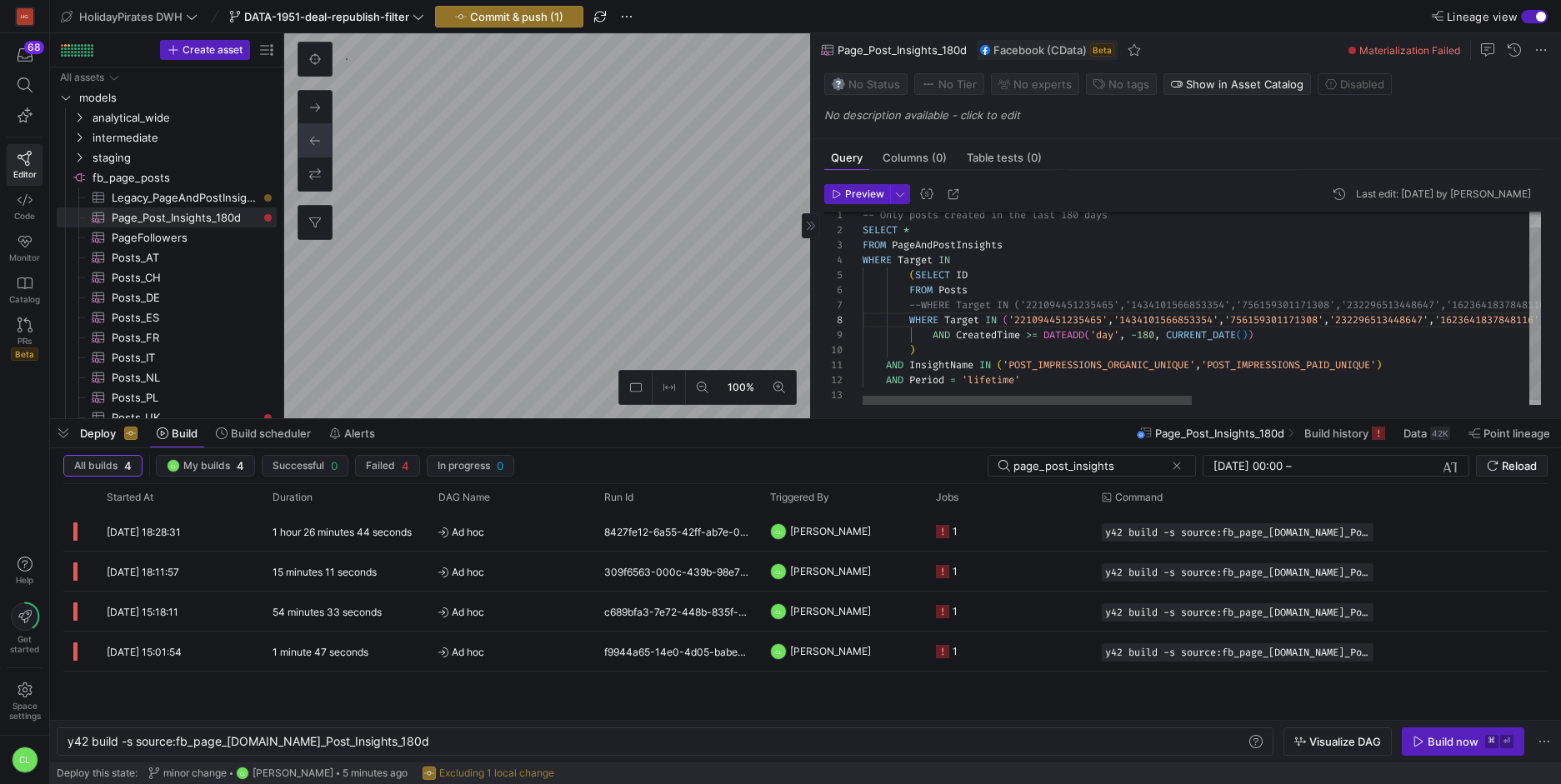
drag, startPoint x: 862, startPoint y: 306, endPoint x: 915, endPoint y: 311, distance: 53.2
click at [915, 311] on div "-- Only posts created in the last 180 days SELECT * FROM PageAndPostInsights WH…" at bounding box center [1549, 303] width 1374 height 218
type textarea "-- Only posts created in the last 180 days SELECT * FROM PageAndPostInsights WH…"
click at [919, 318] on div "-- Only posts created in the last 180 days SELECT * FROM PageAndPostInsights WH…" at bounding box center [1549, 303] width 1374 height 218
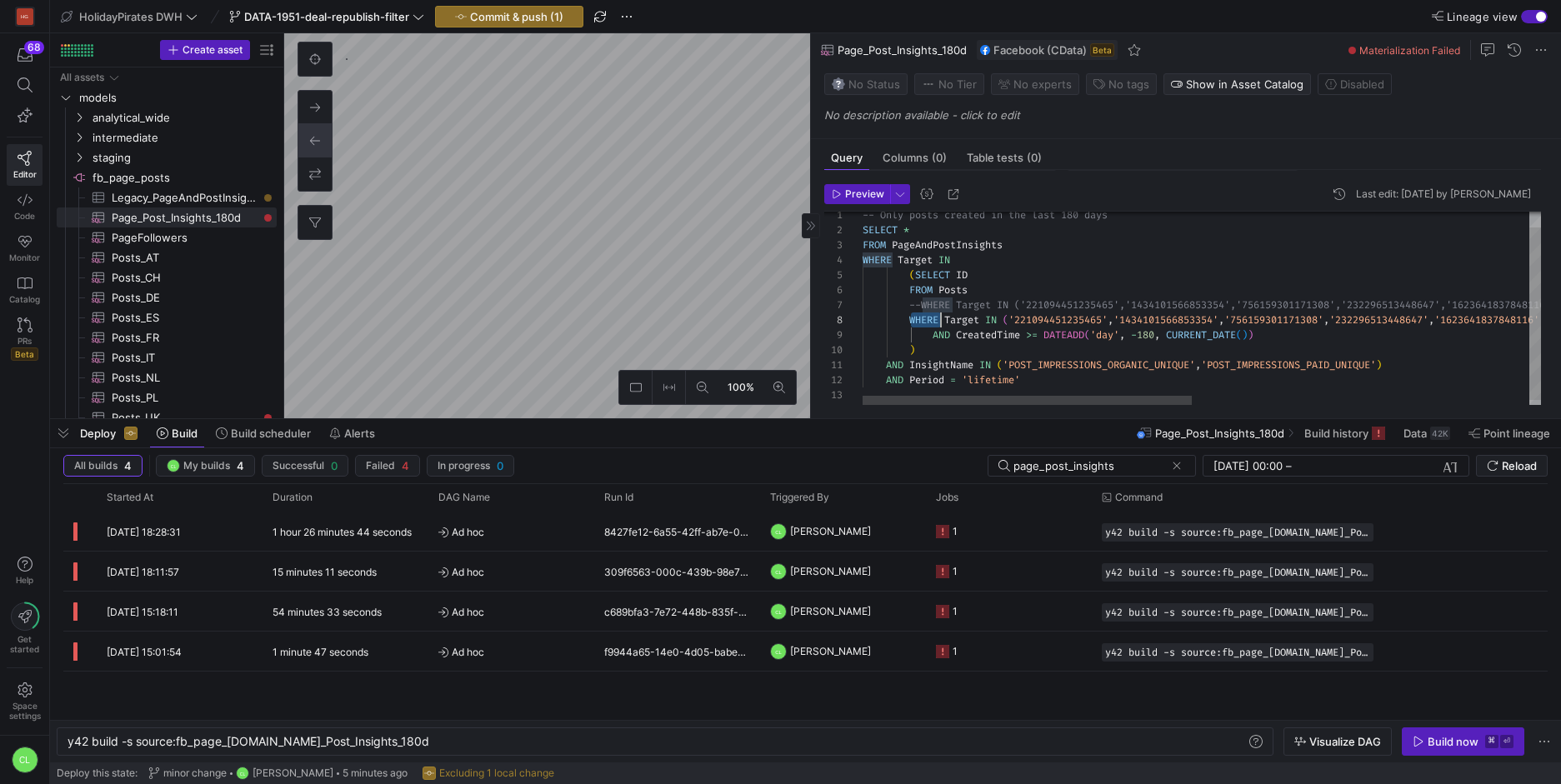
click at [919, 318] on div "-- Only posts created in the last 180 days SELECT * FROM PageAndPostInsights WH…" at bounding box center [1549, 303] width 1374 height 218
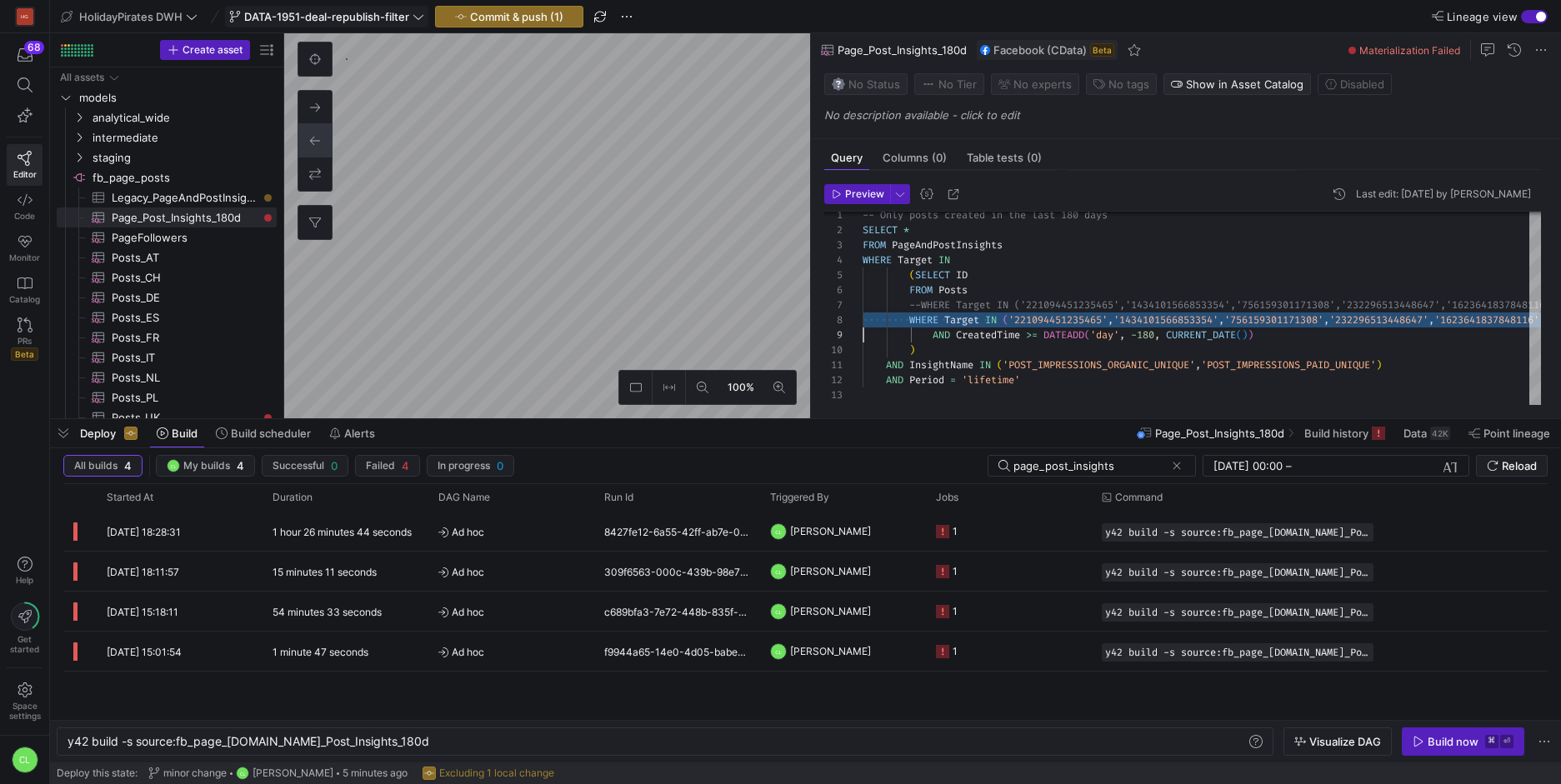
click at [403, 15] on span "DATA-1951-deal-republish-filter" at bounding box center [327, 17] width 165 height 13
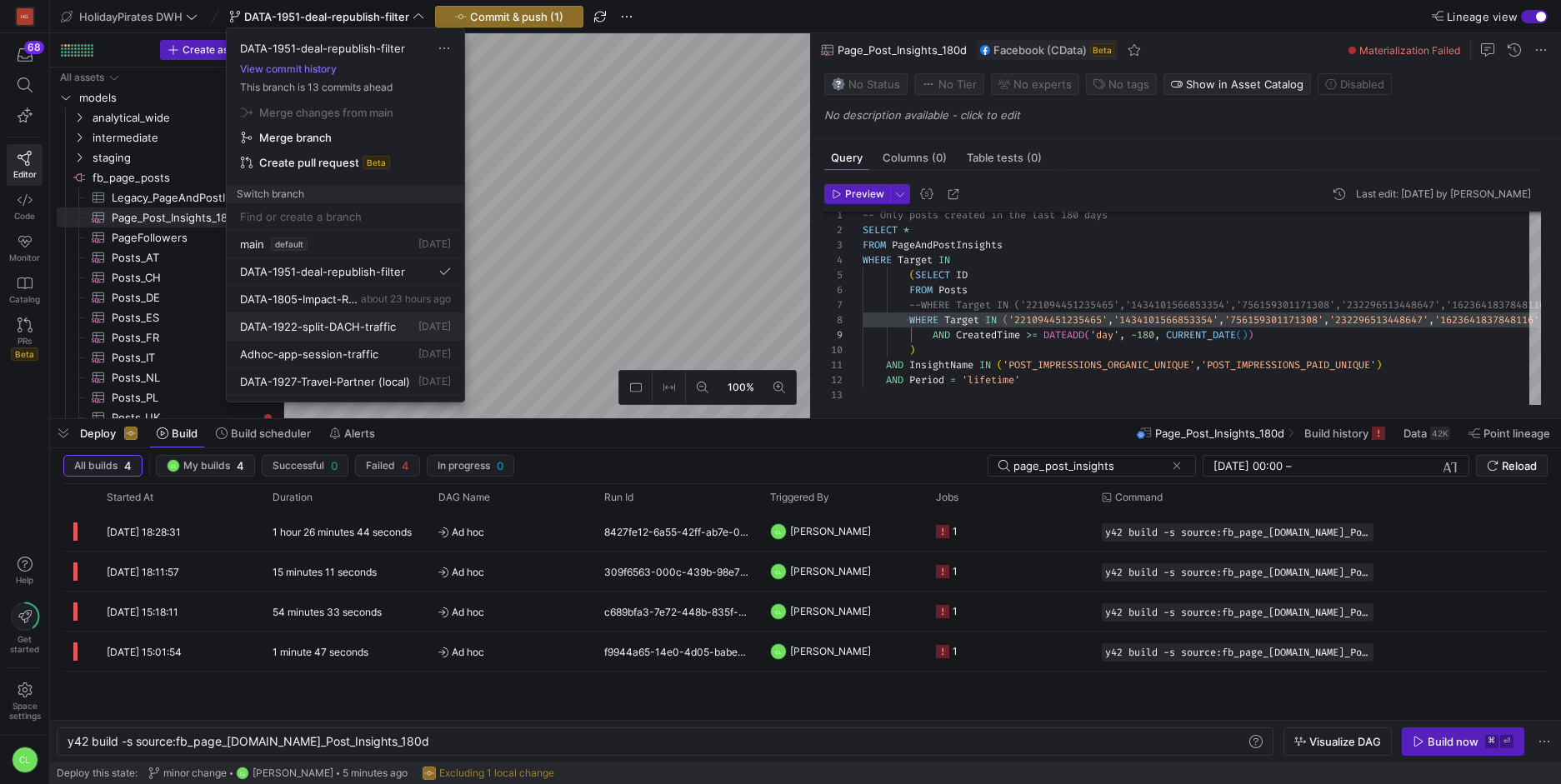
click at [368, 317] on button "DATA-1922-split-DACH-traffic [DATE]" at bounding box center [345, 326] width 237 height 28
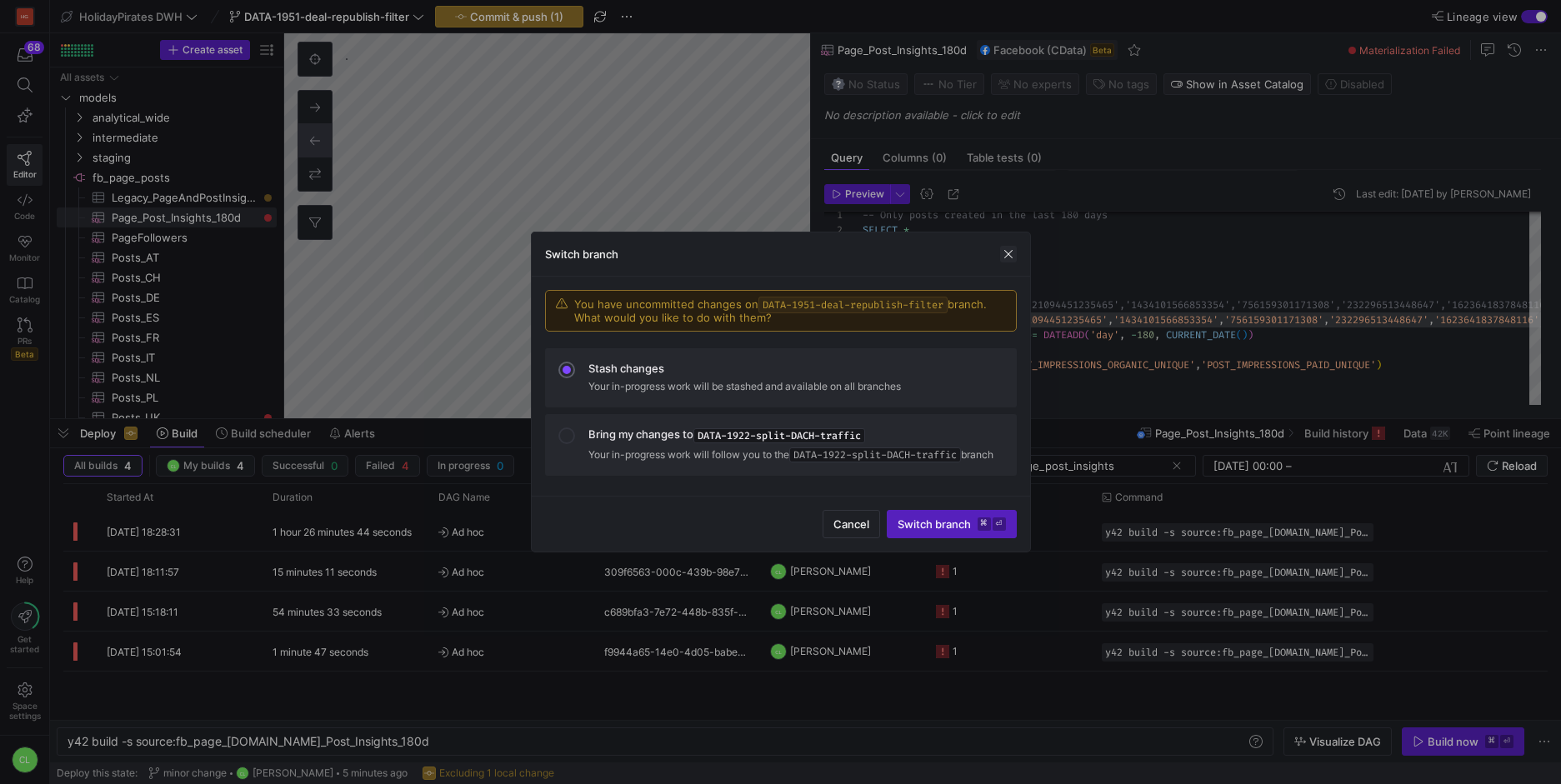
click at [1016, 245] on span "button" at bounding box center [1009, 254] width 17 height 17
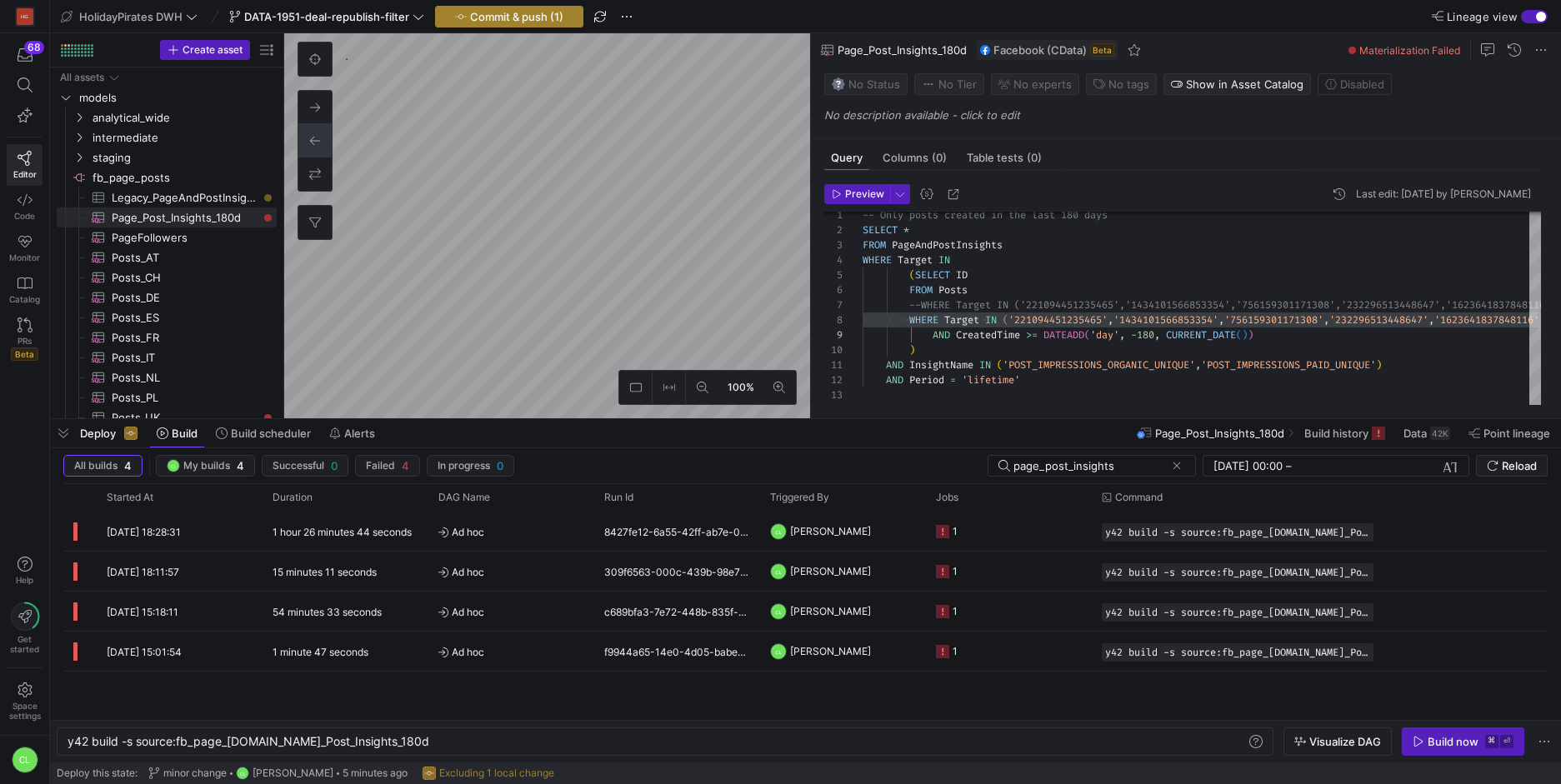
click at [565, 23] on span "button" at bounding box center [509, 17] width 147 height 20
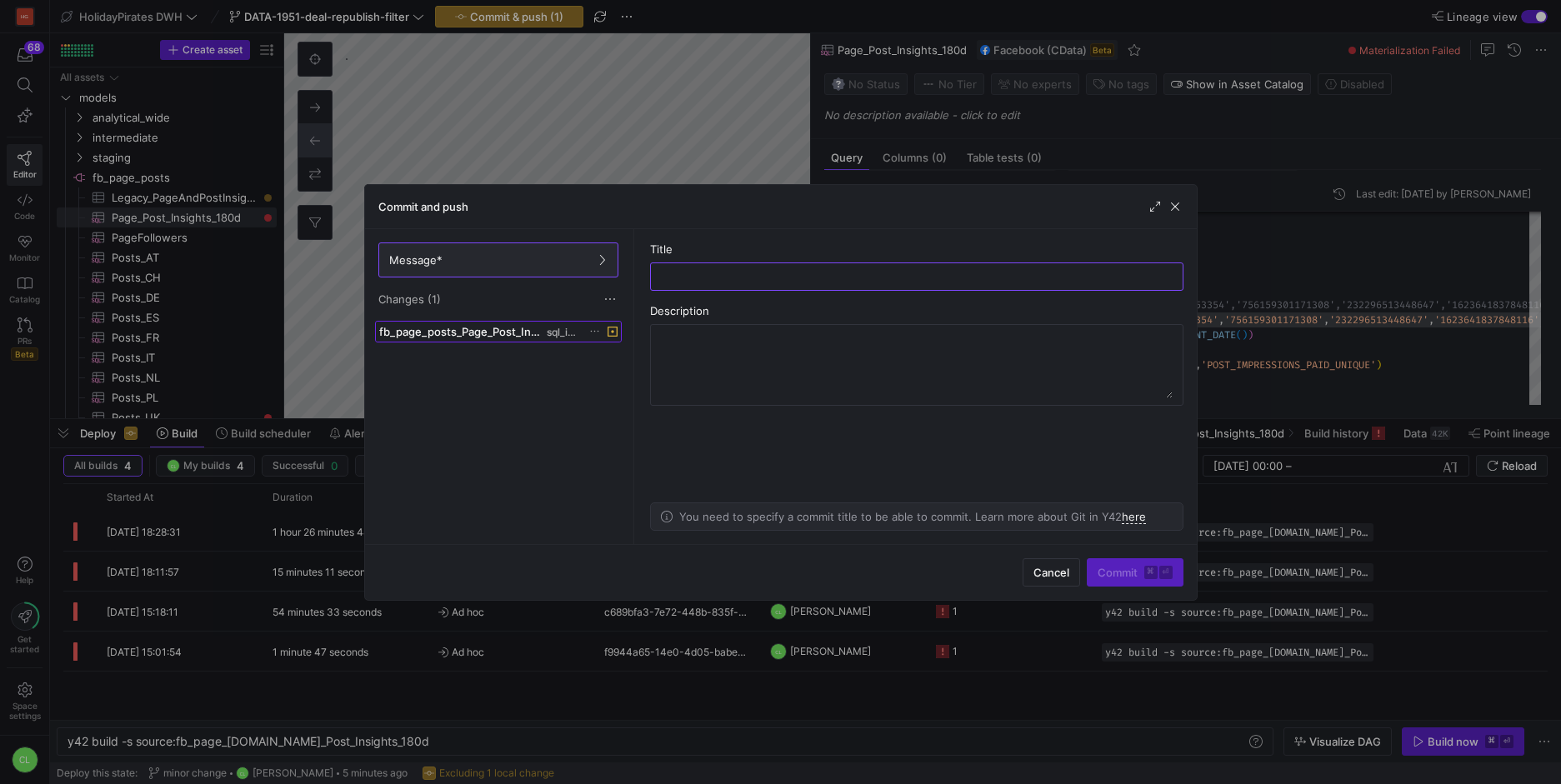
click at [594, 337] on span at bounding box center [498, 331] width 245 height 20
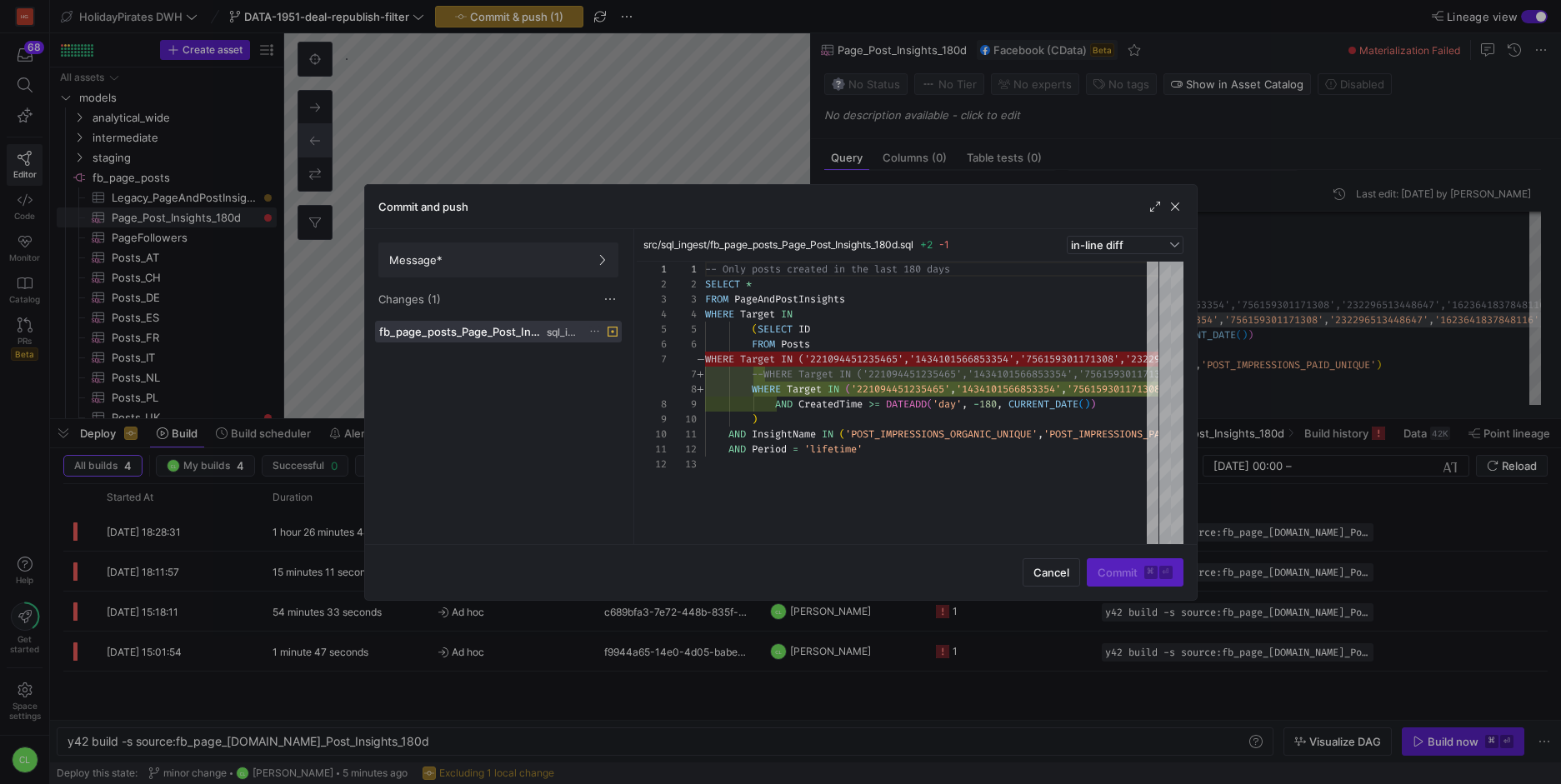
click at [596, 330] on icon at bounding box center [595, 331] width 11 height 11
click at [641, 373] on span "Discard" at bounding box center [658, 379] width 116 height 13
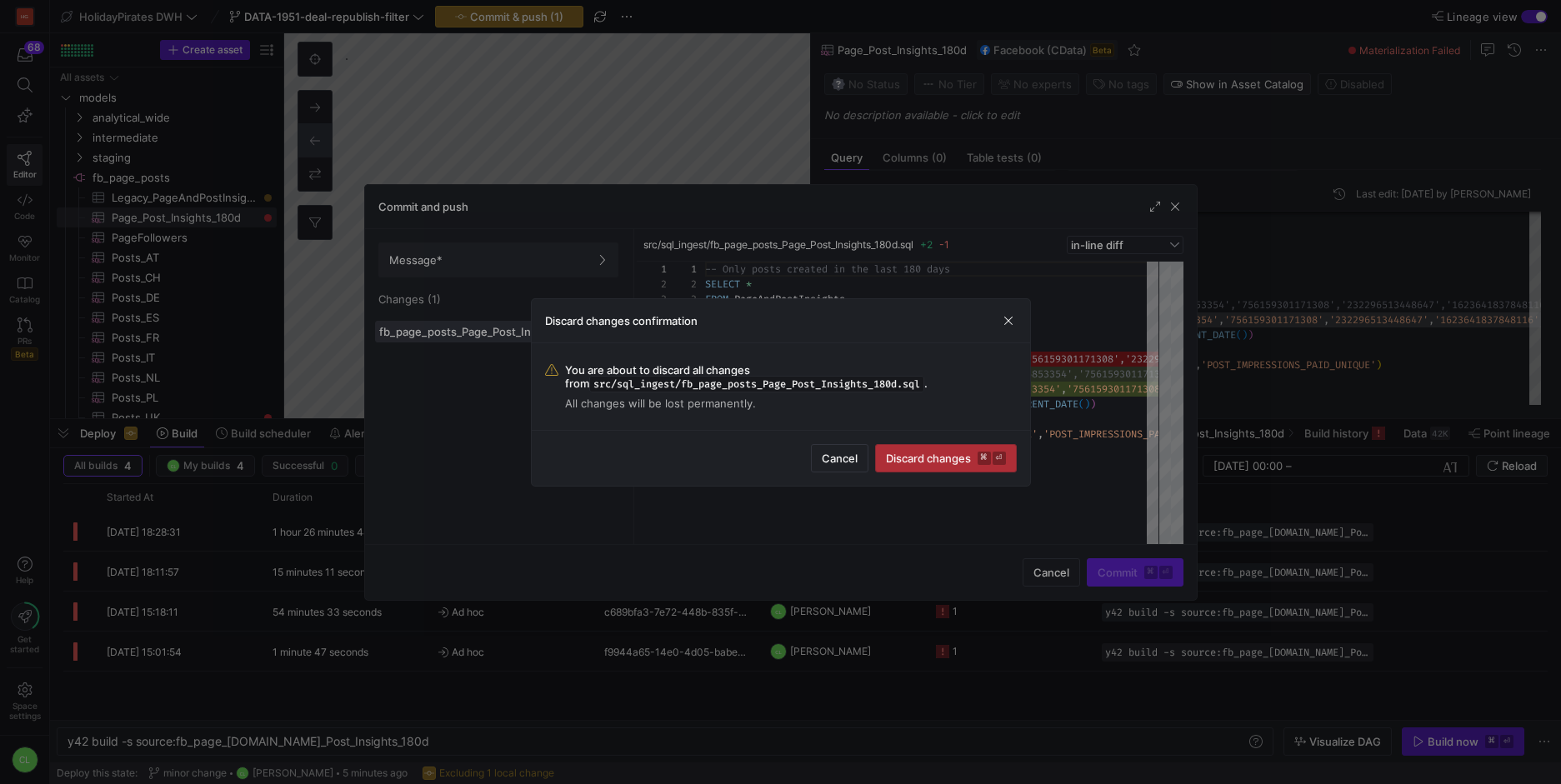
click at [911, 463] on span "Discard changes ⌘ ⏎" at bounding box center [946, 458] width 120 height 13
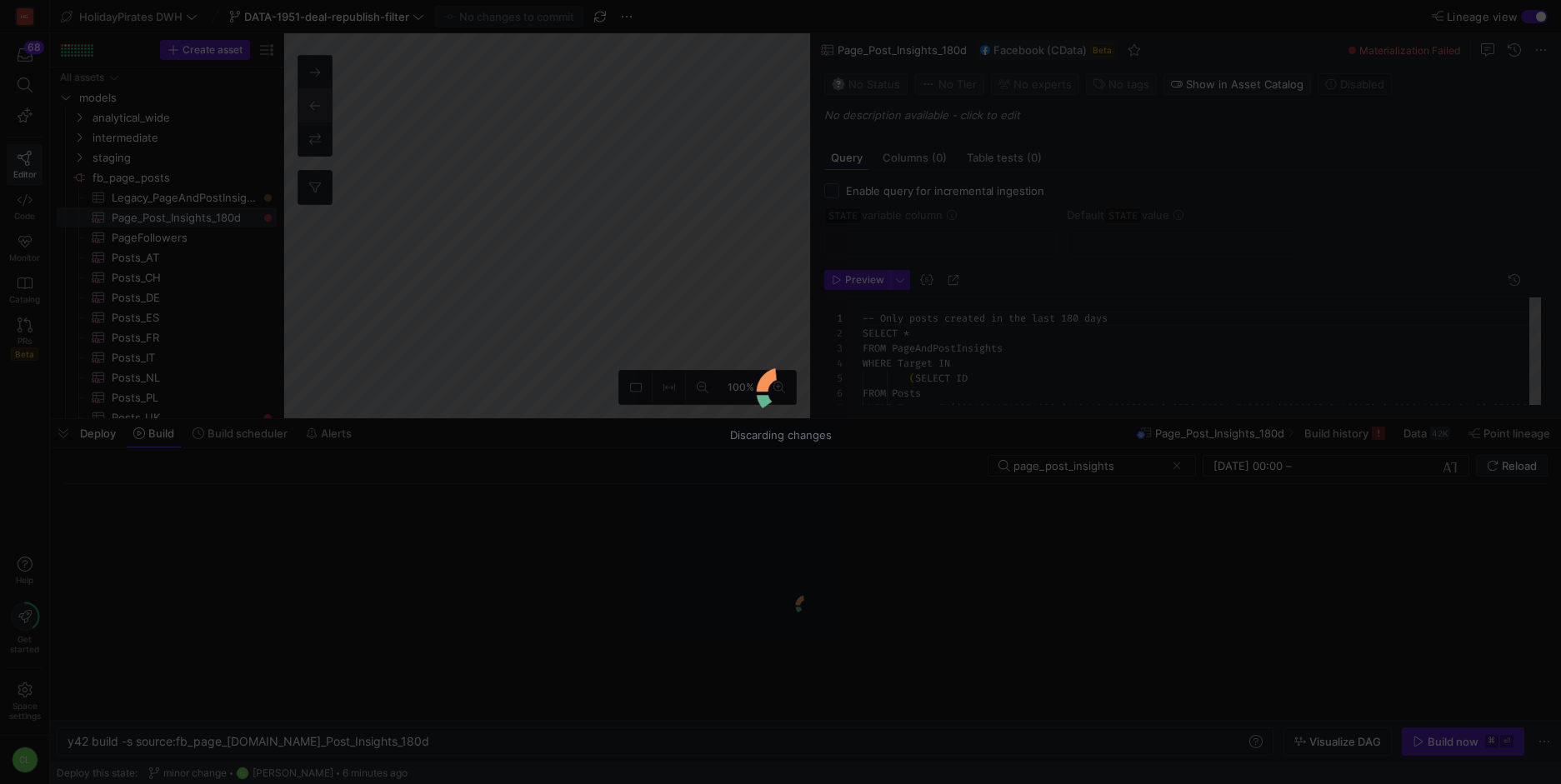
scroll to position [135, 0]
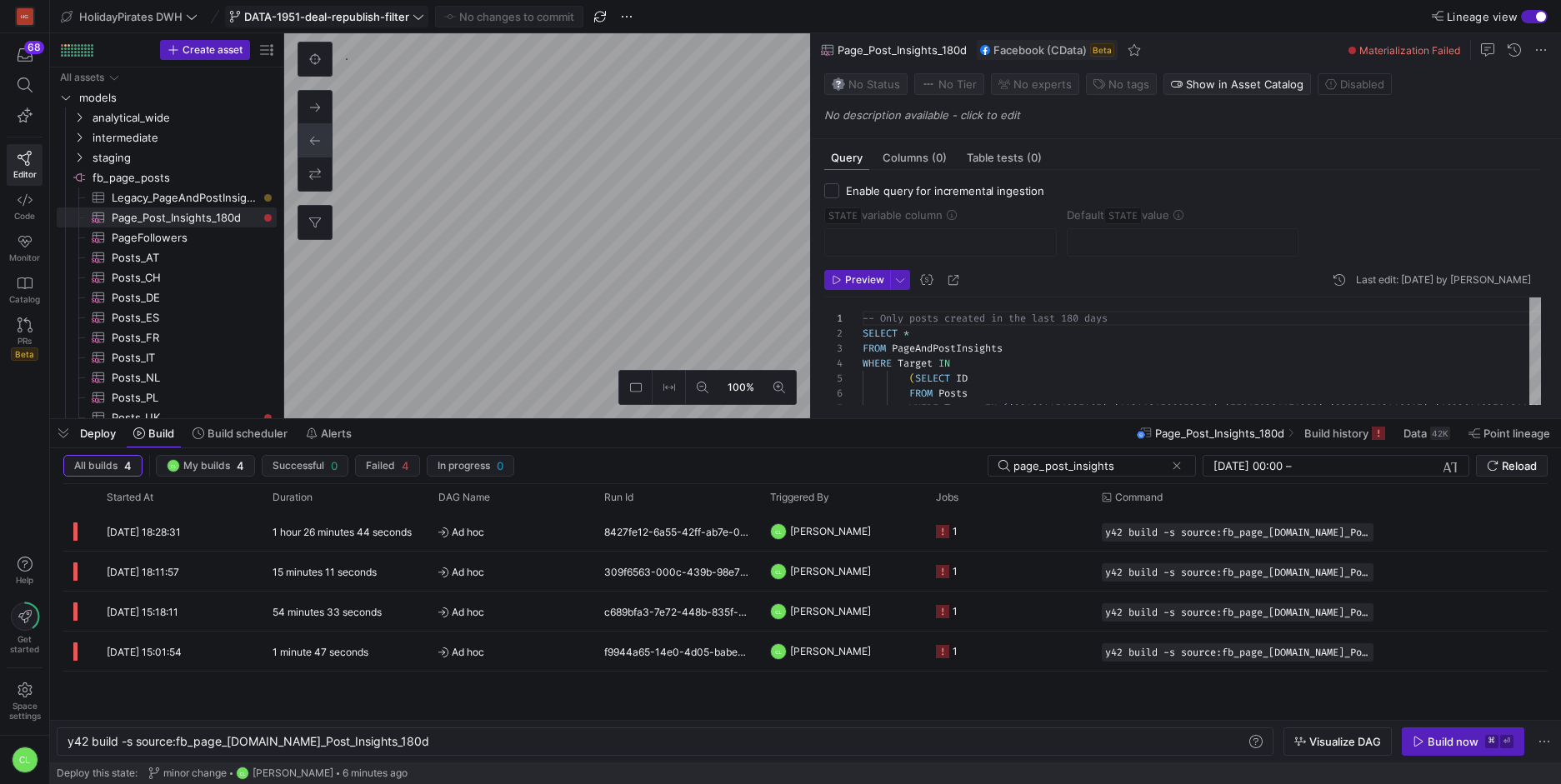
click at [406, 19] on span "DATA-1951-deal-republish-filter" at bounding box center [327, 17] width 165 height 13
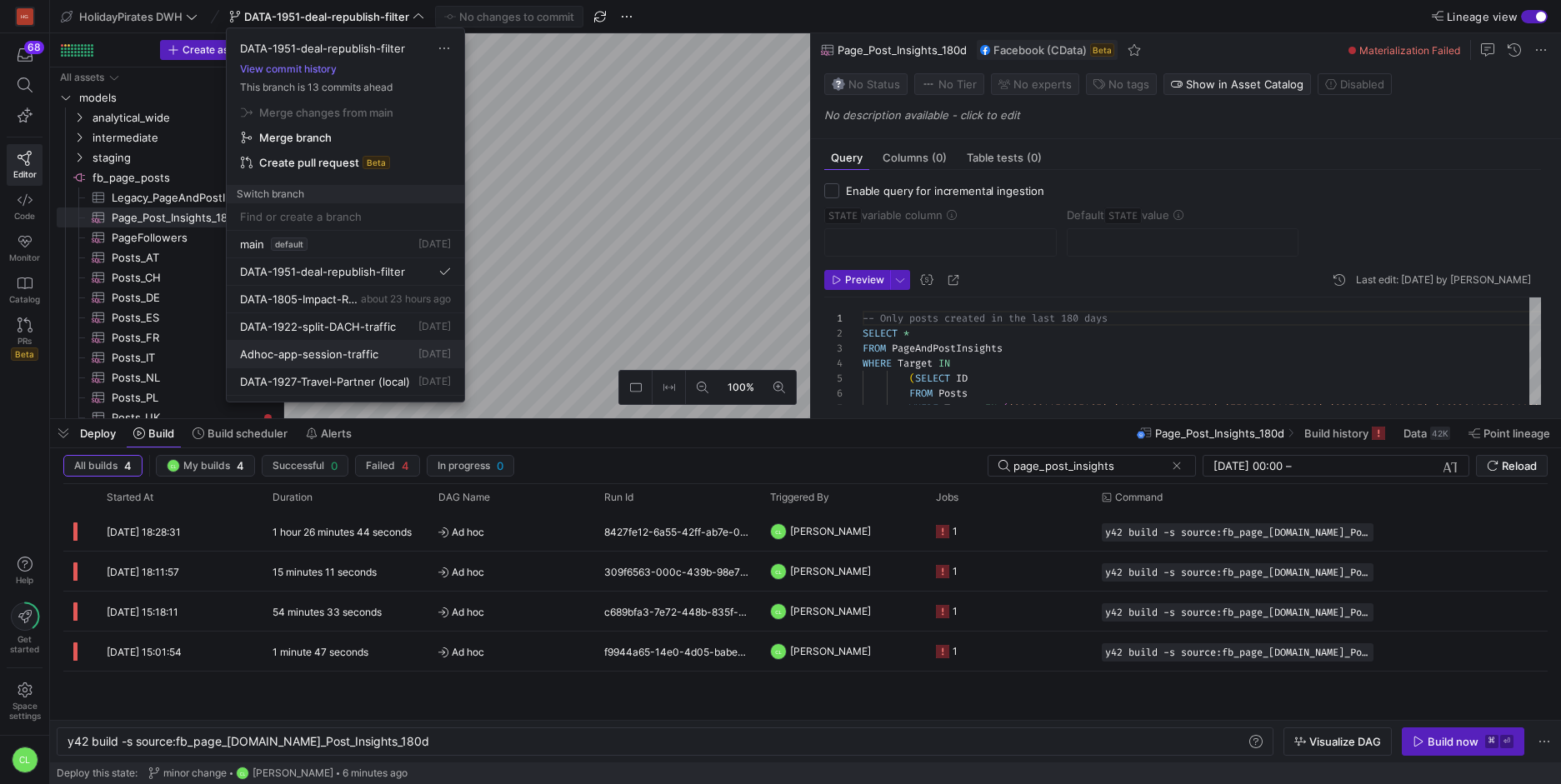
click at [337, 357] on span "Adhoc-app-session-traffic" at bounding box center [309, 354] width 139 height 13
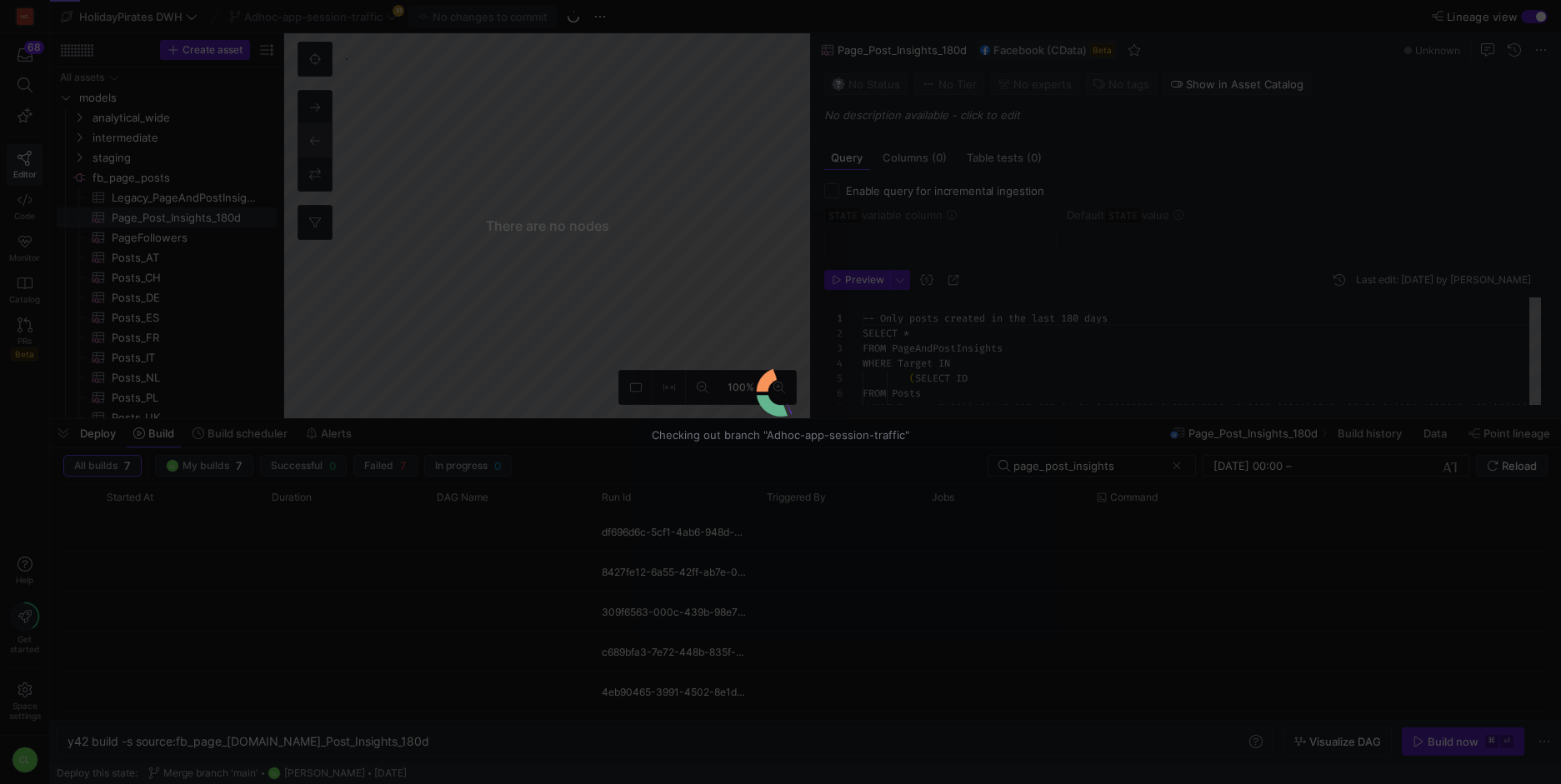
scroll to position [135, 0]
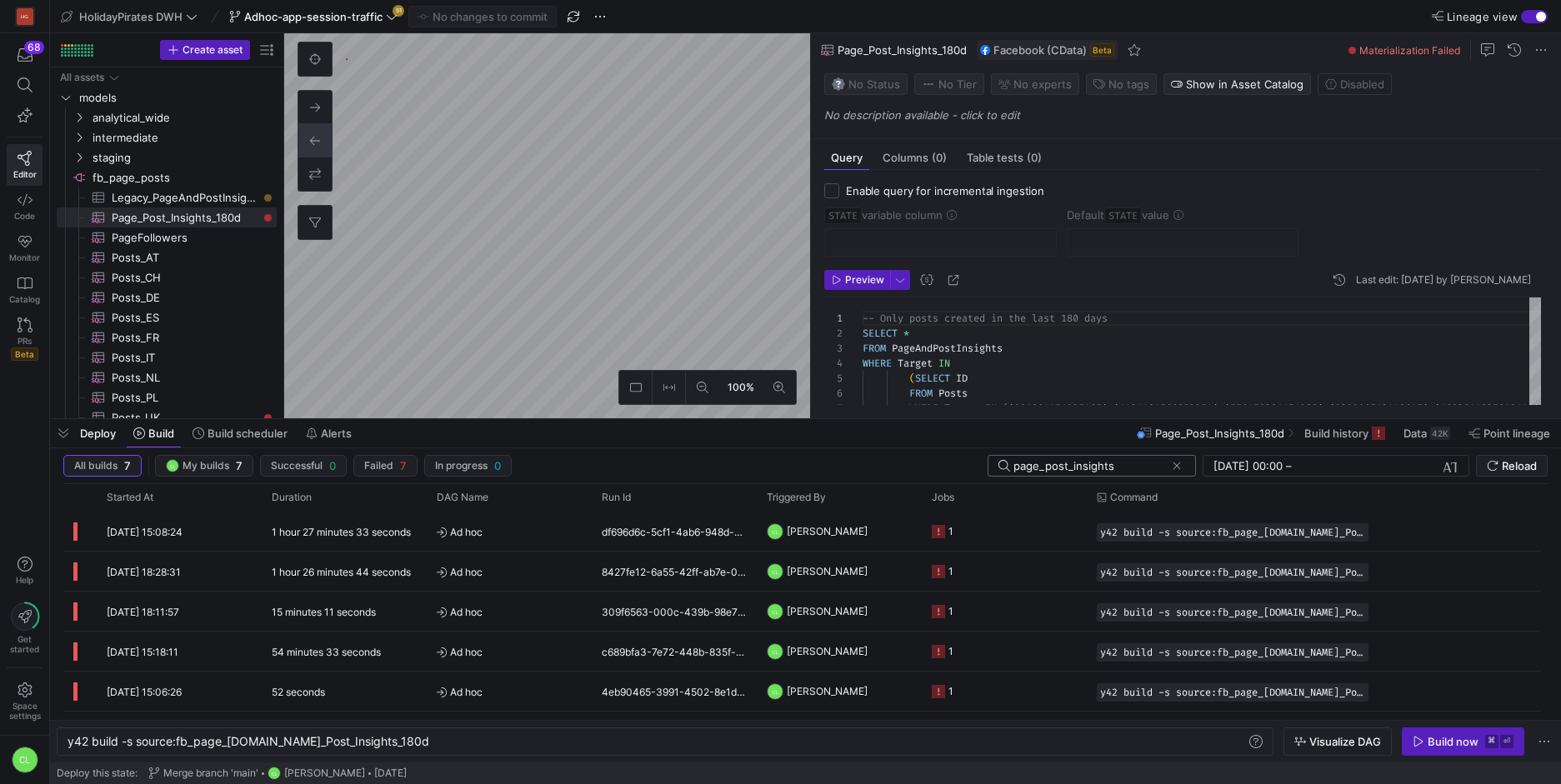
click at [1110, 472] on input "page_post_insights" at bounding box center [1090, 466] width 152 height 13
click at [1128, 469] on input "page_post_insights" at bounding box center [1090, 466] width 152 height 13
click at [1097, 537] on div "y42 build -s source:fb_page_[DOMAIN_NAME]_Post_Insights_180d" at bounding box center [1232, 533] width 271 height 18
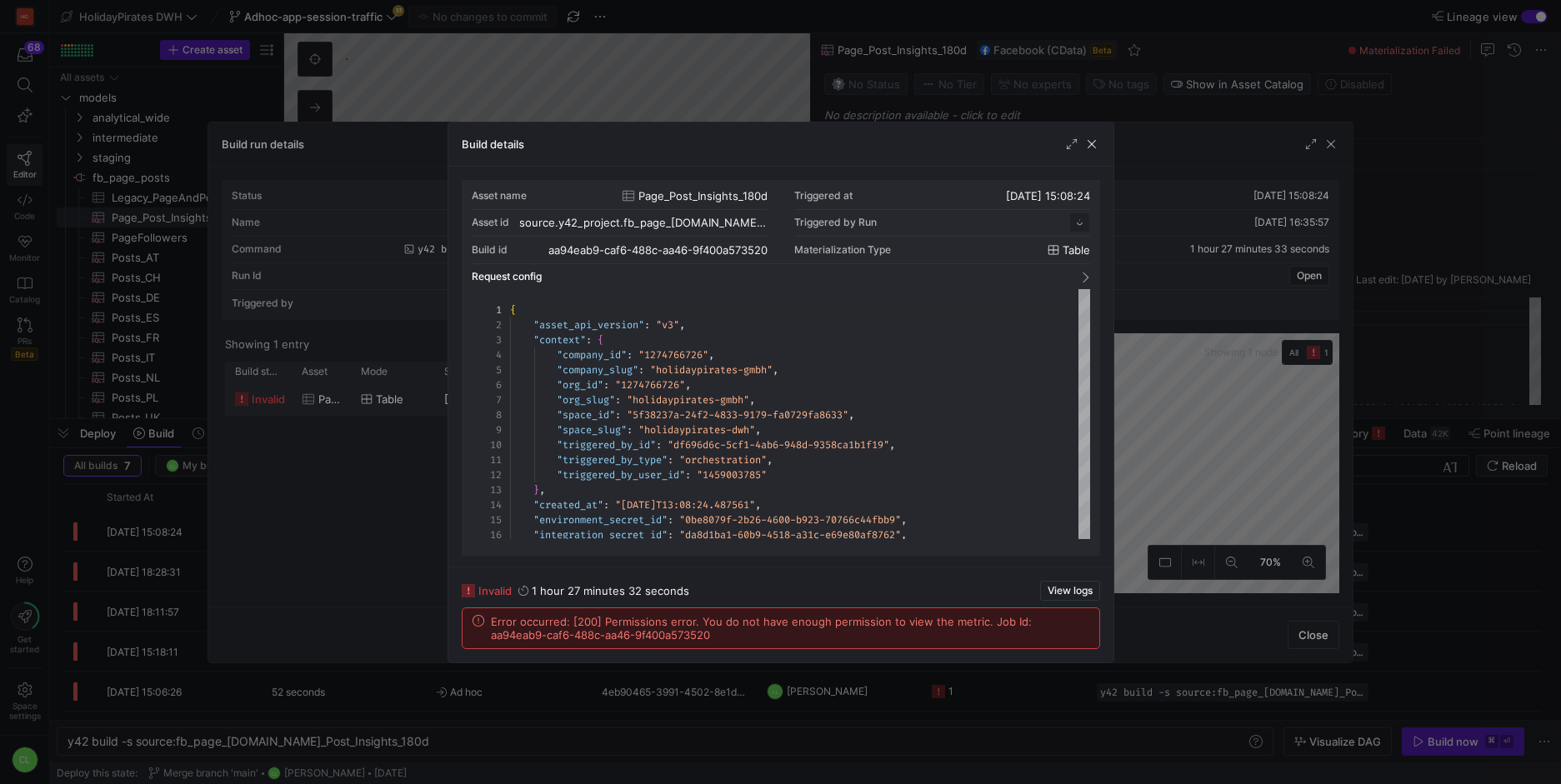
scroll to position [150, 0]
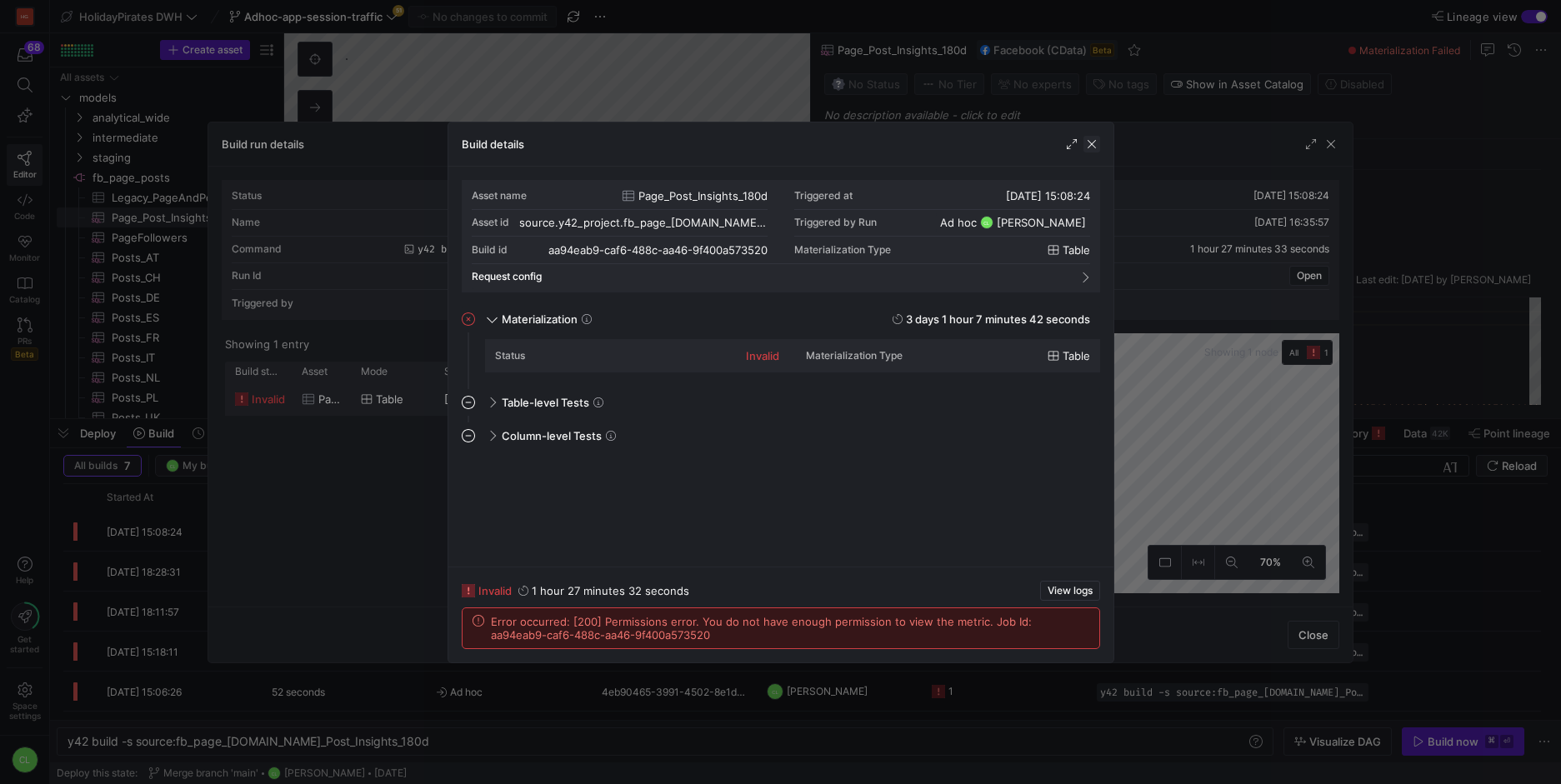
click at [1089, 145] on span "button" at bounding box center [1092, 144] width 17 height 17
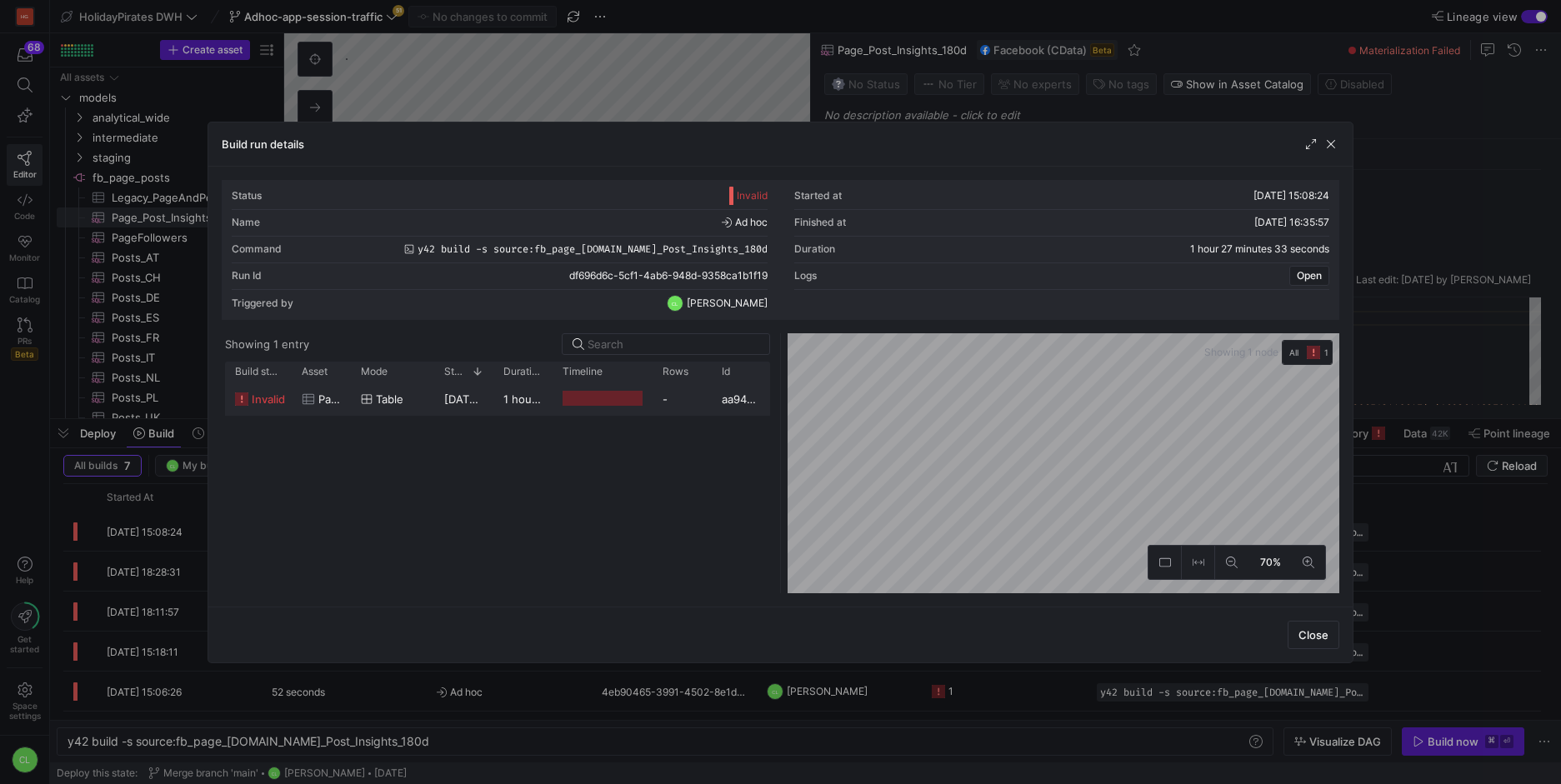
click at [1326, 154] on div "Build run details" at bounding box center [780, 144] width 1144 height 44
click at [1333, 145] on span "button" at bounding box center [1331, 144] width 17 height 17
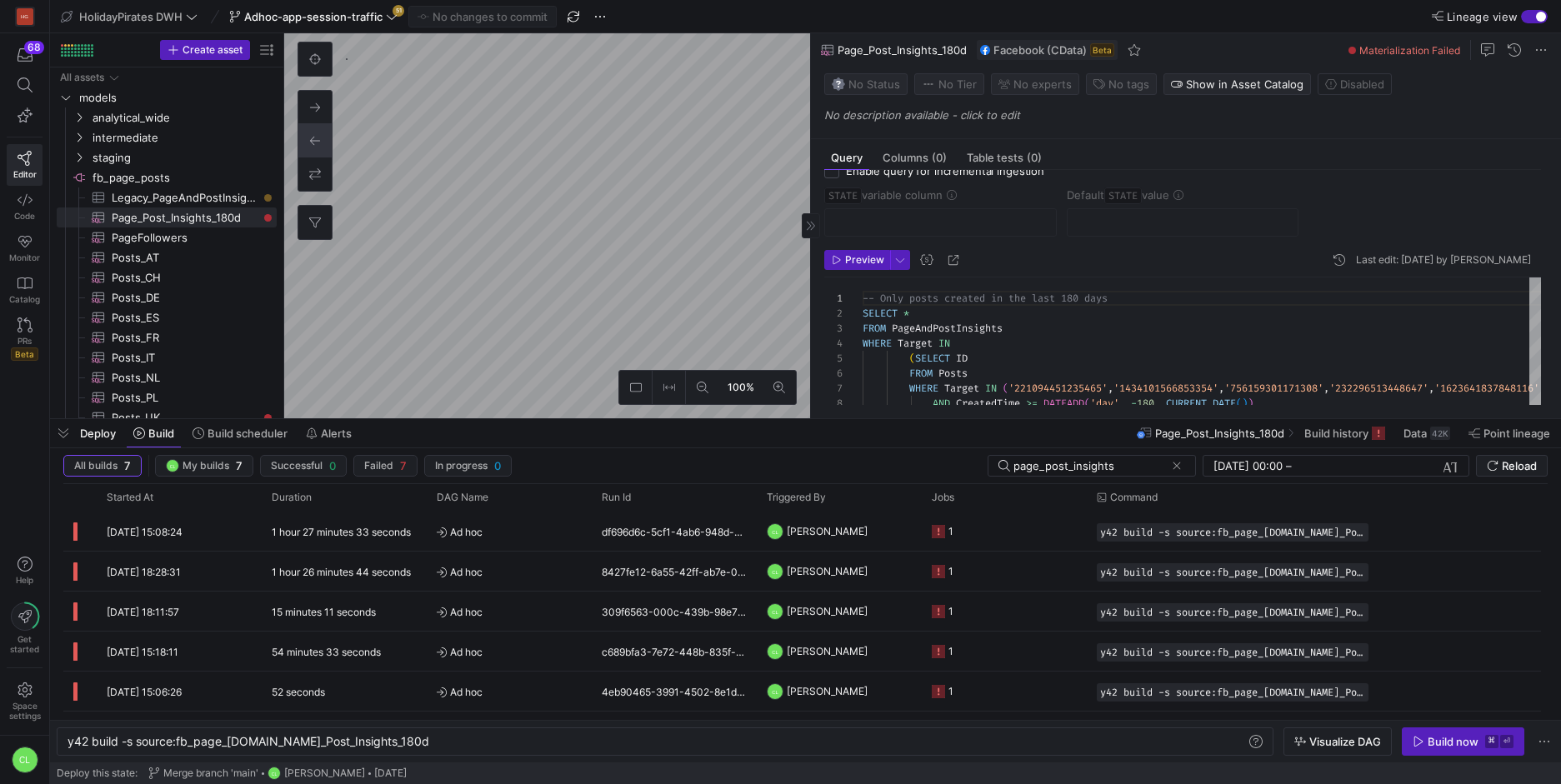
scroll to position [86, 0]
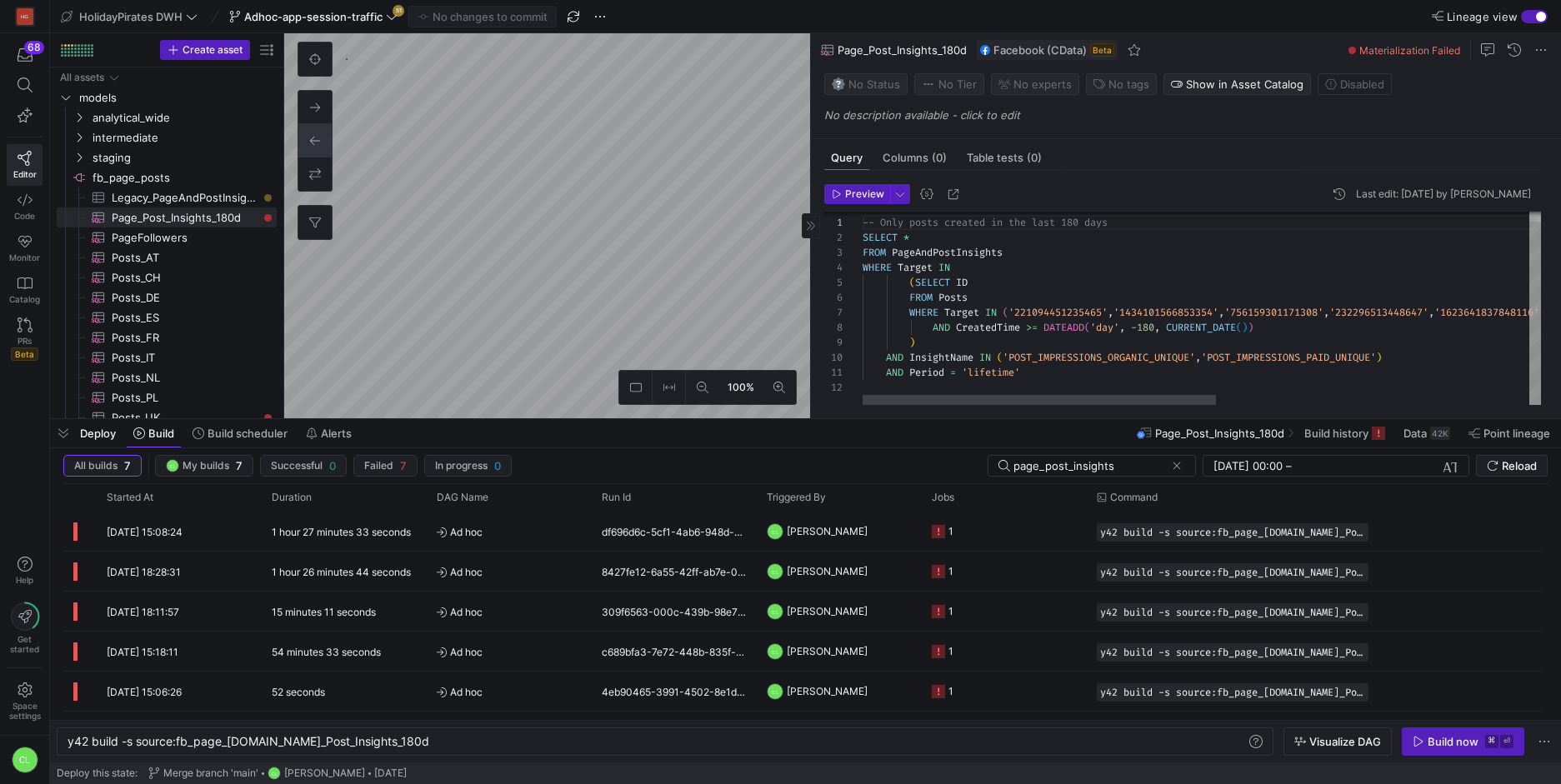
click at [866, 321] on div "-- Only posts created in the last 180 days SELECT * FROM PageAndPostInsights WH…" at bounding box center [1502, 304] width 1278 height 204
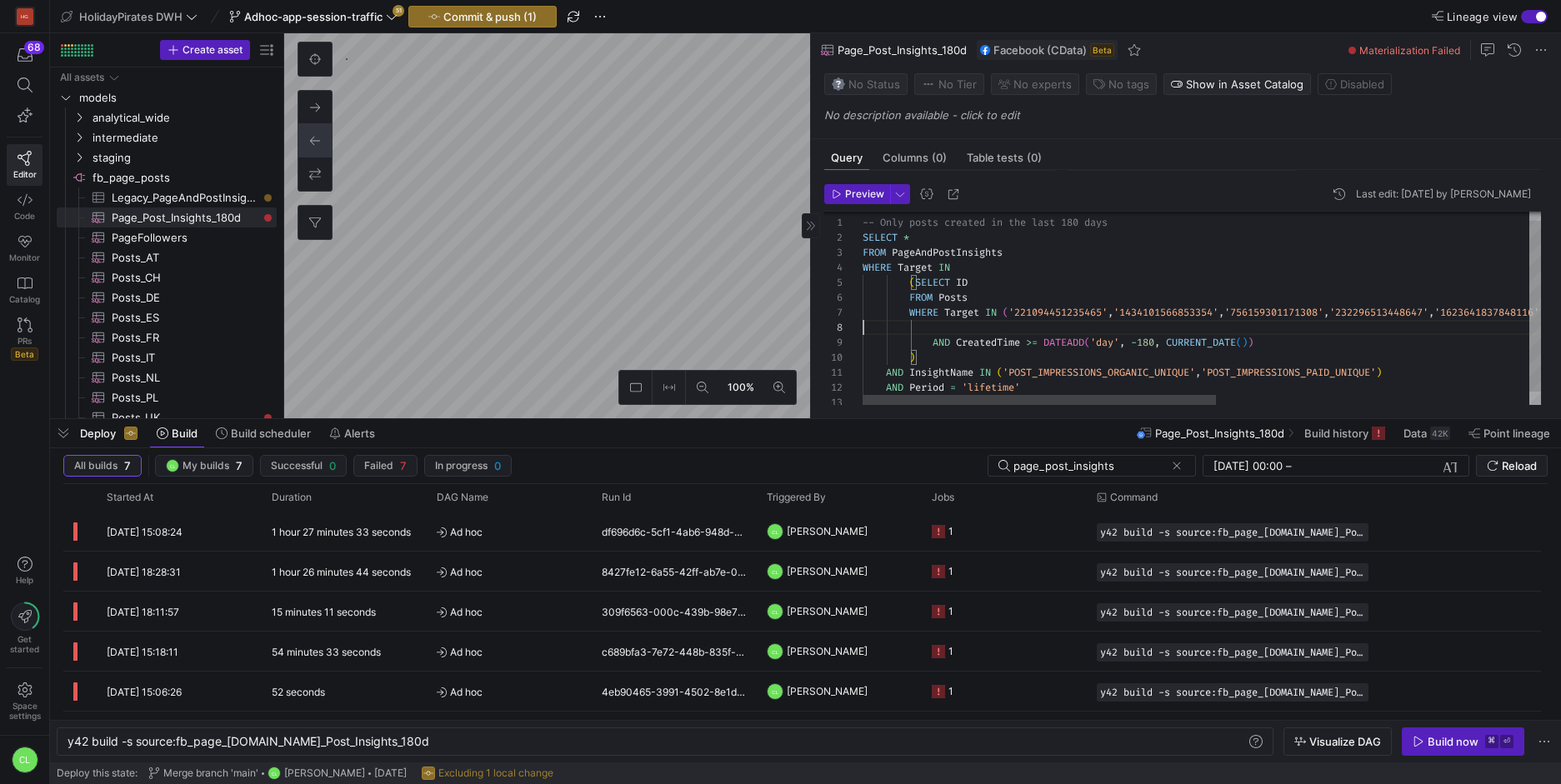
scroll to position [90, 0]
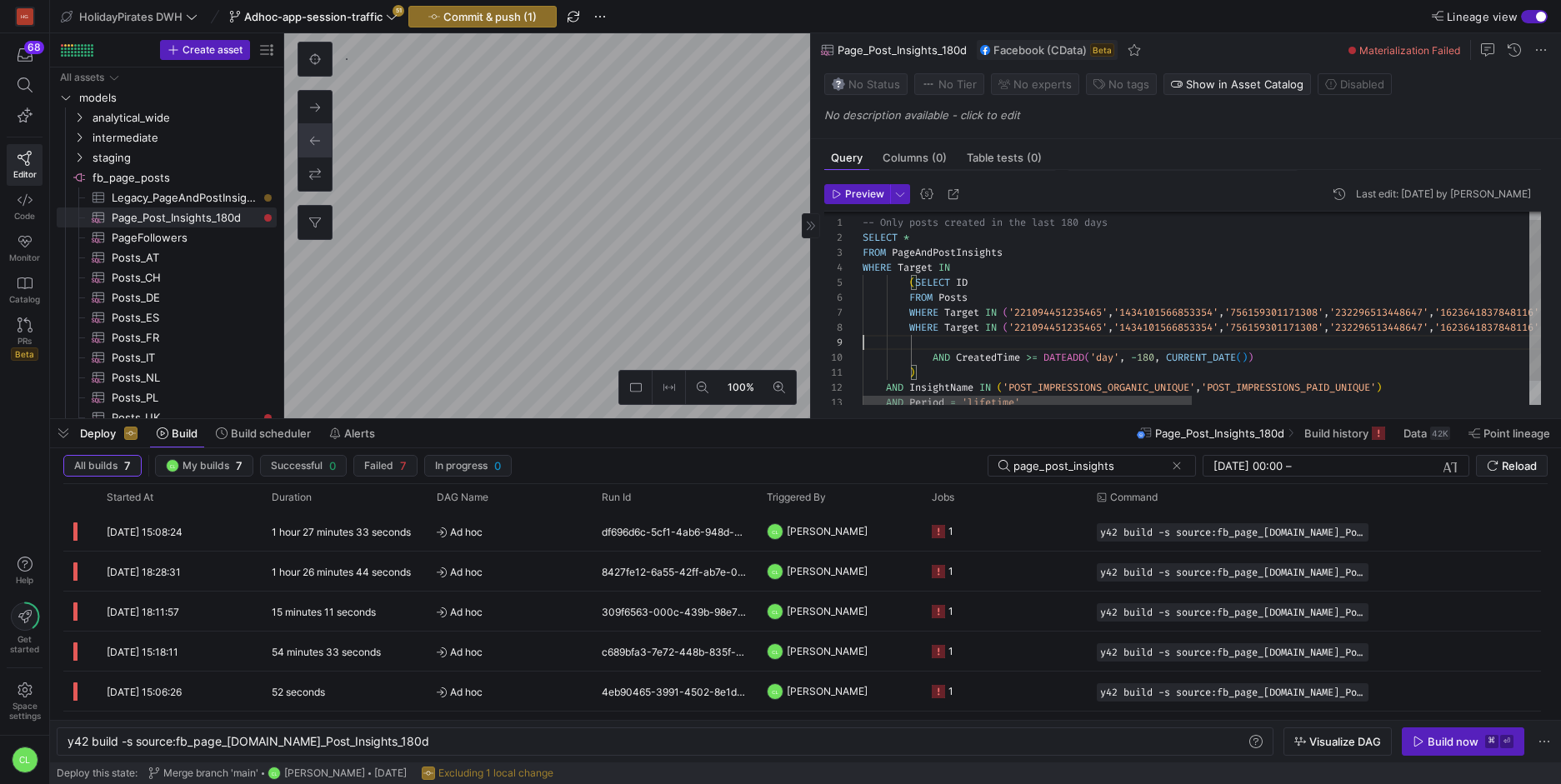
click at [911, 312] on div "-- Only posts created in the last 180 days SELECT * FROM PageAndPostInsights WH…" at bounding box center [1549, 318] width 1374 height 233
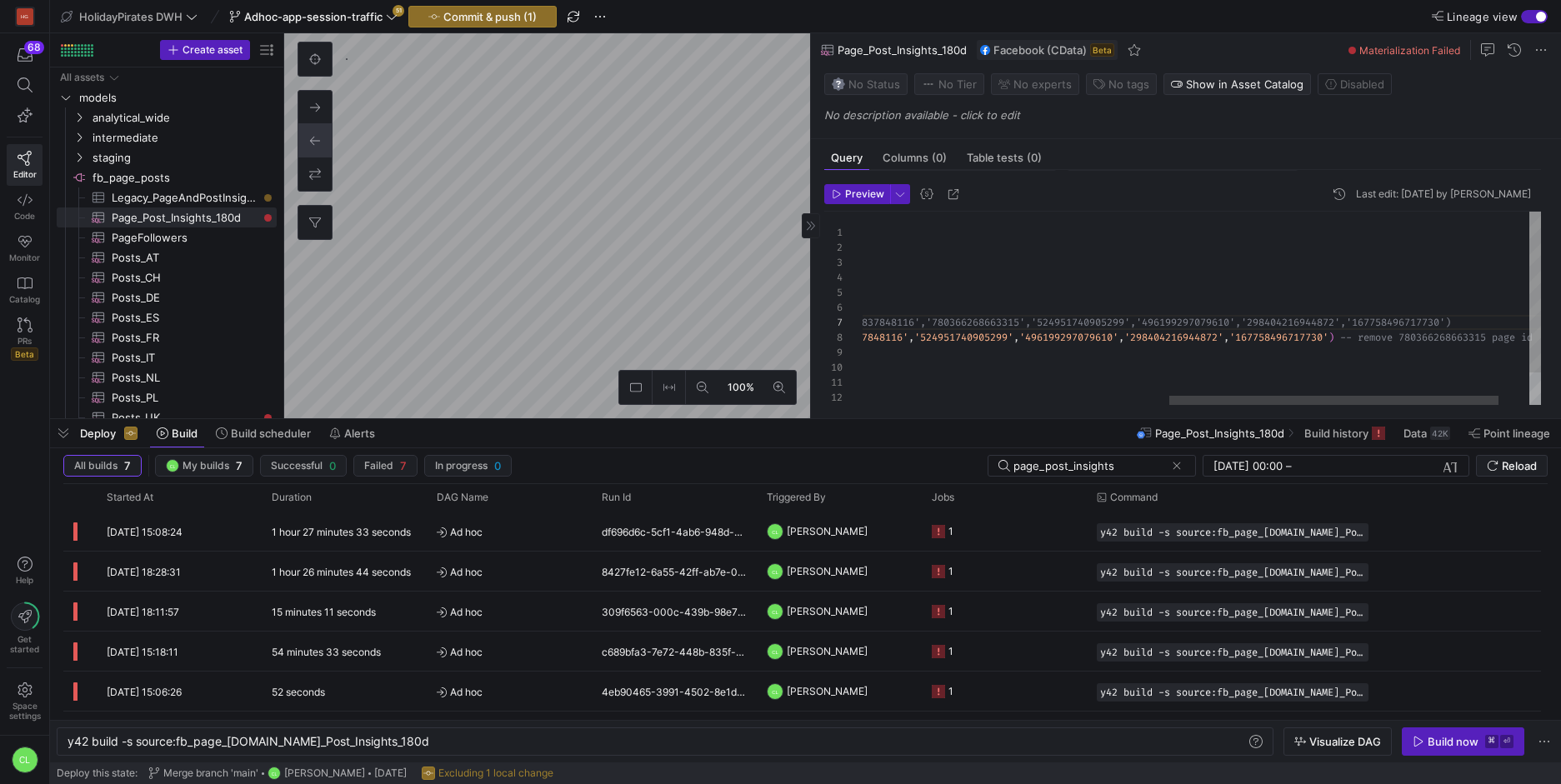
scroll to position [85, 0]
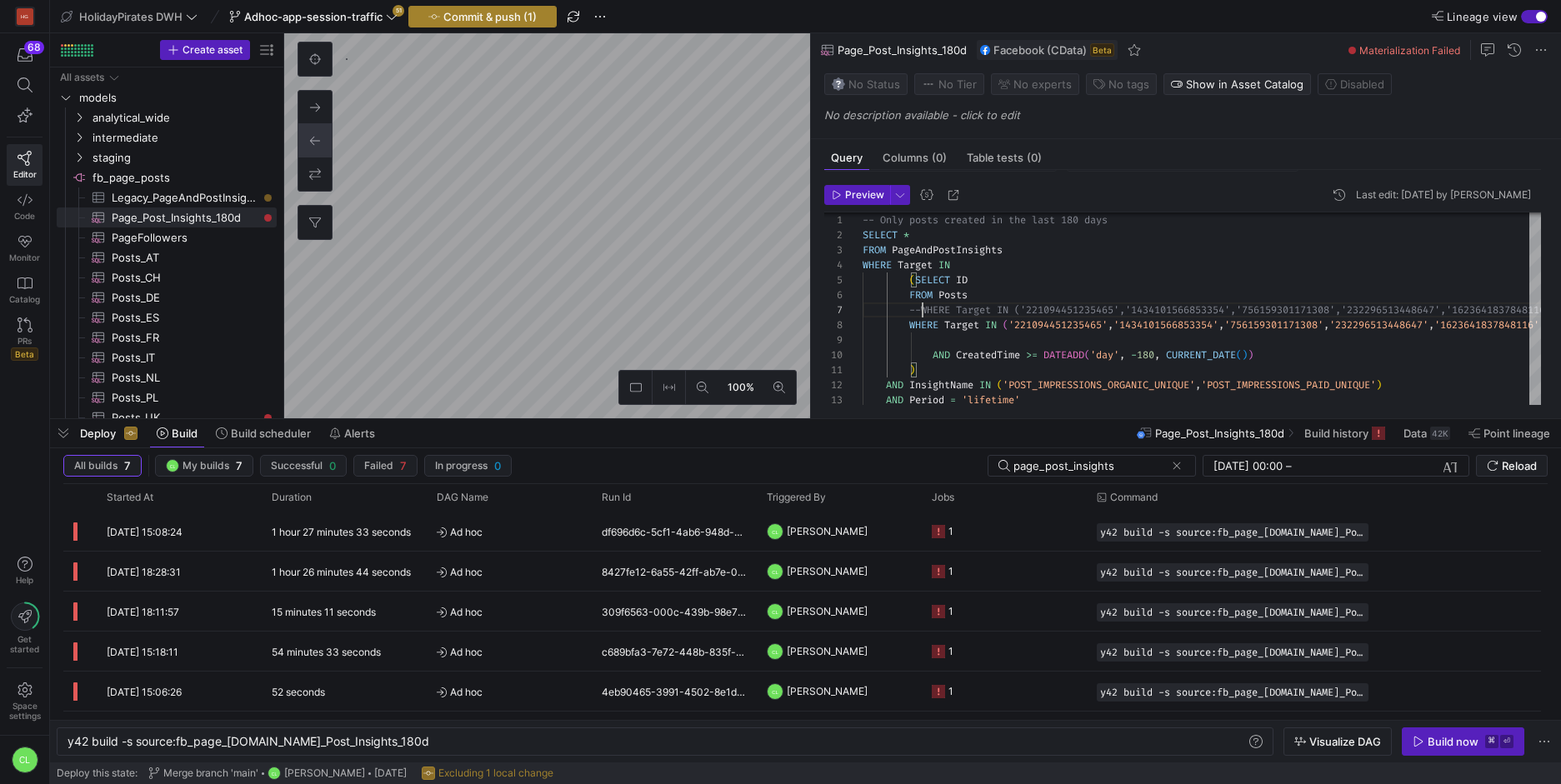
type textarea "-- Only posts created in the last 180 days SELECT * FROM PageAndPostInsights WH…"
click at [520, 17] on span "Commit & push (1)" at bounding box center [490, 17] width 94 height 13
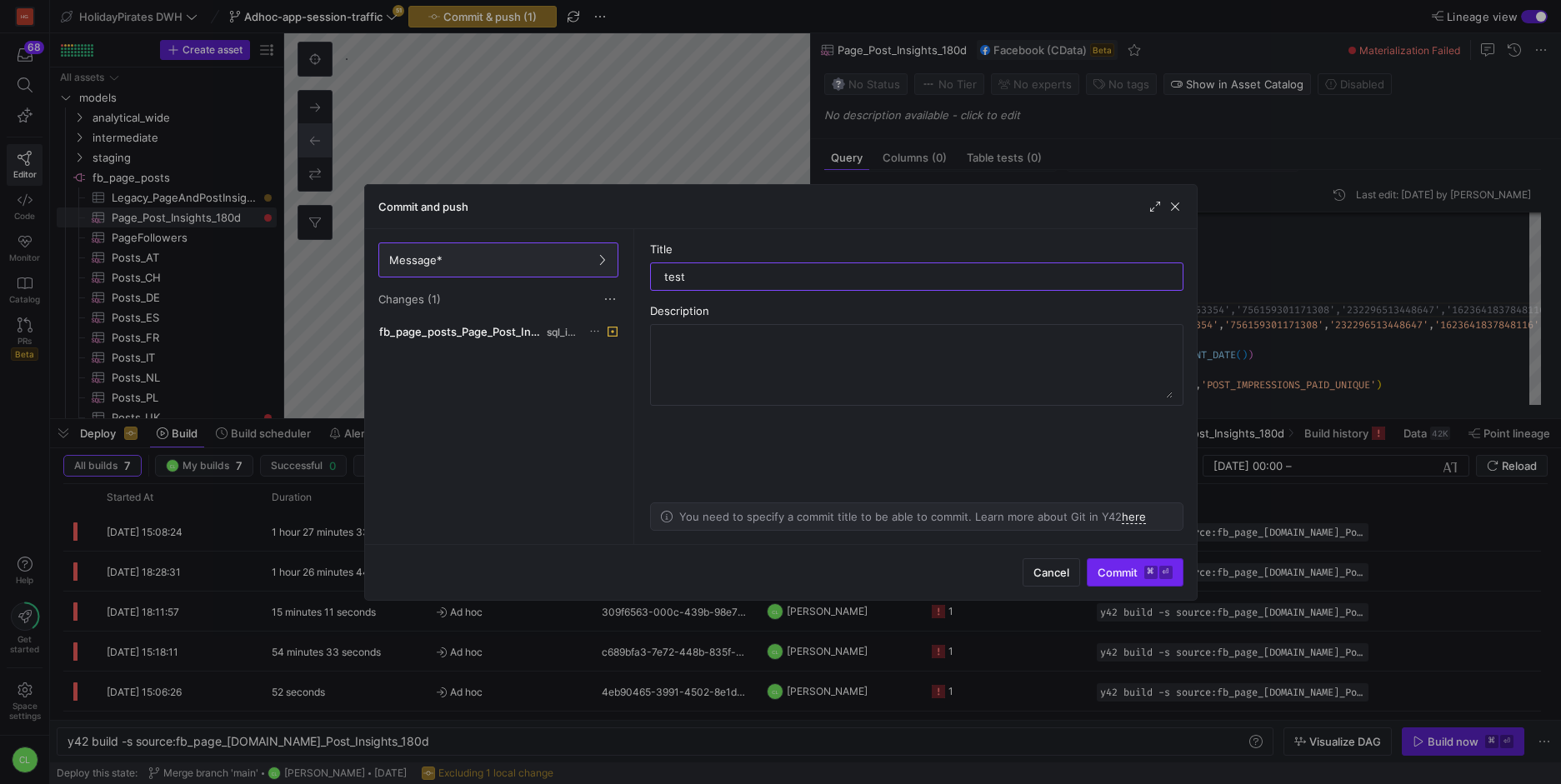
type input "test"
click at [1107, 577] on span "Commit ⌘ ⏎" at bounding box center [1135, 573] width 75 height 13
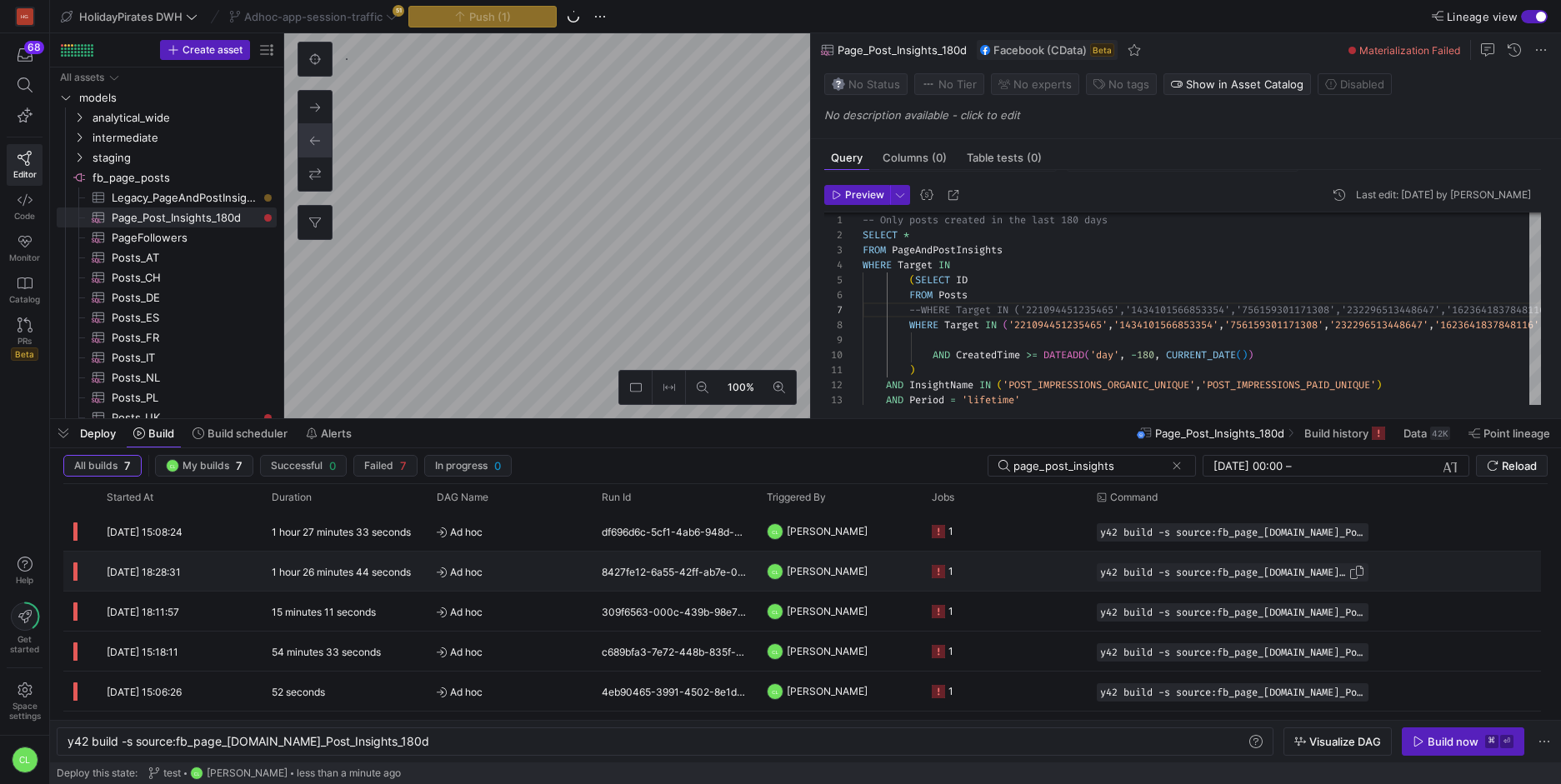
click at [1253, 568] on span "y42 build -s source:fb_page_[DOMAIN_NAME]_Post_Insights_180d" at bounding box center [1224, 573] width 248 height 12
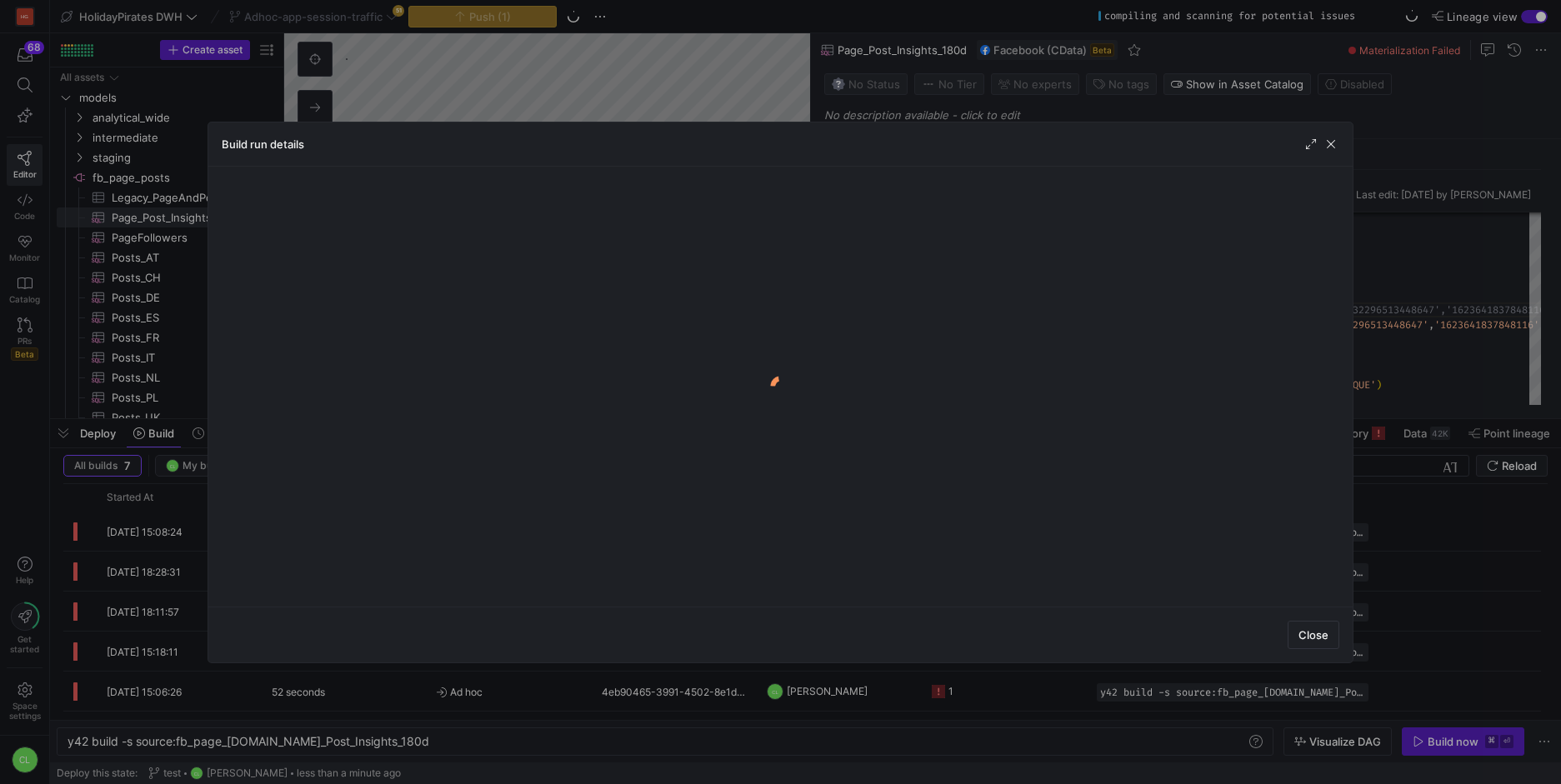
click at [1335, 154] on div "Build run details" at bounding box center [780, 144] width 1144 height 44
click at [1332, 150] on span "button" at bounding box center [1331, 144] width 17 height 17
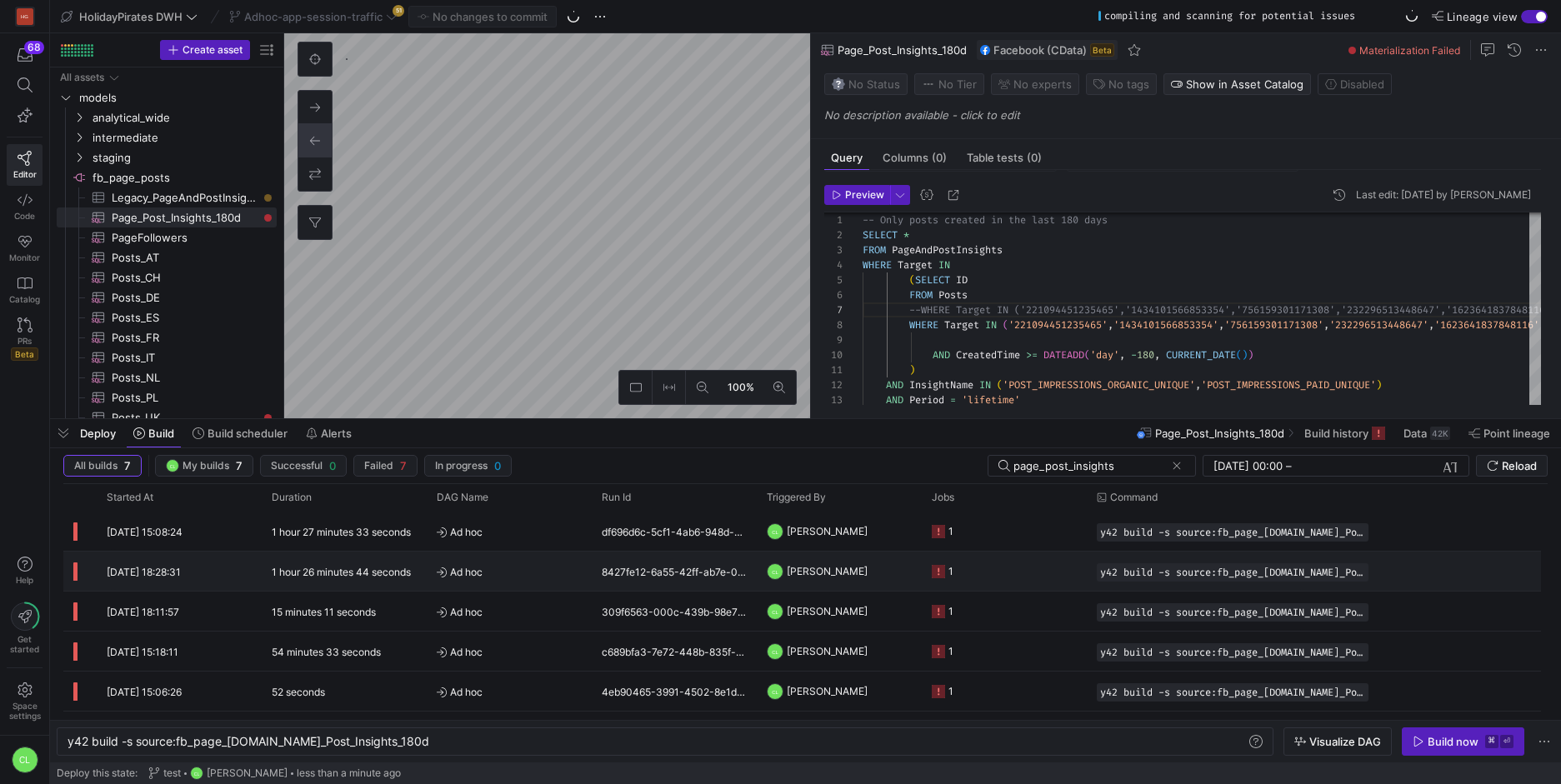
click at [1010, 563] on y42-job-status-cell-renderer "1" at bounding box center [1005, 571] width 145 height 38
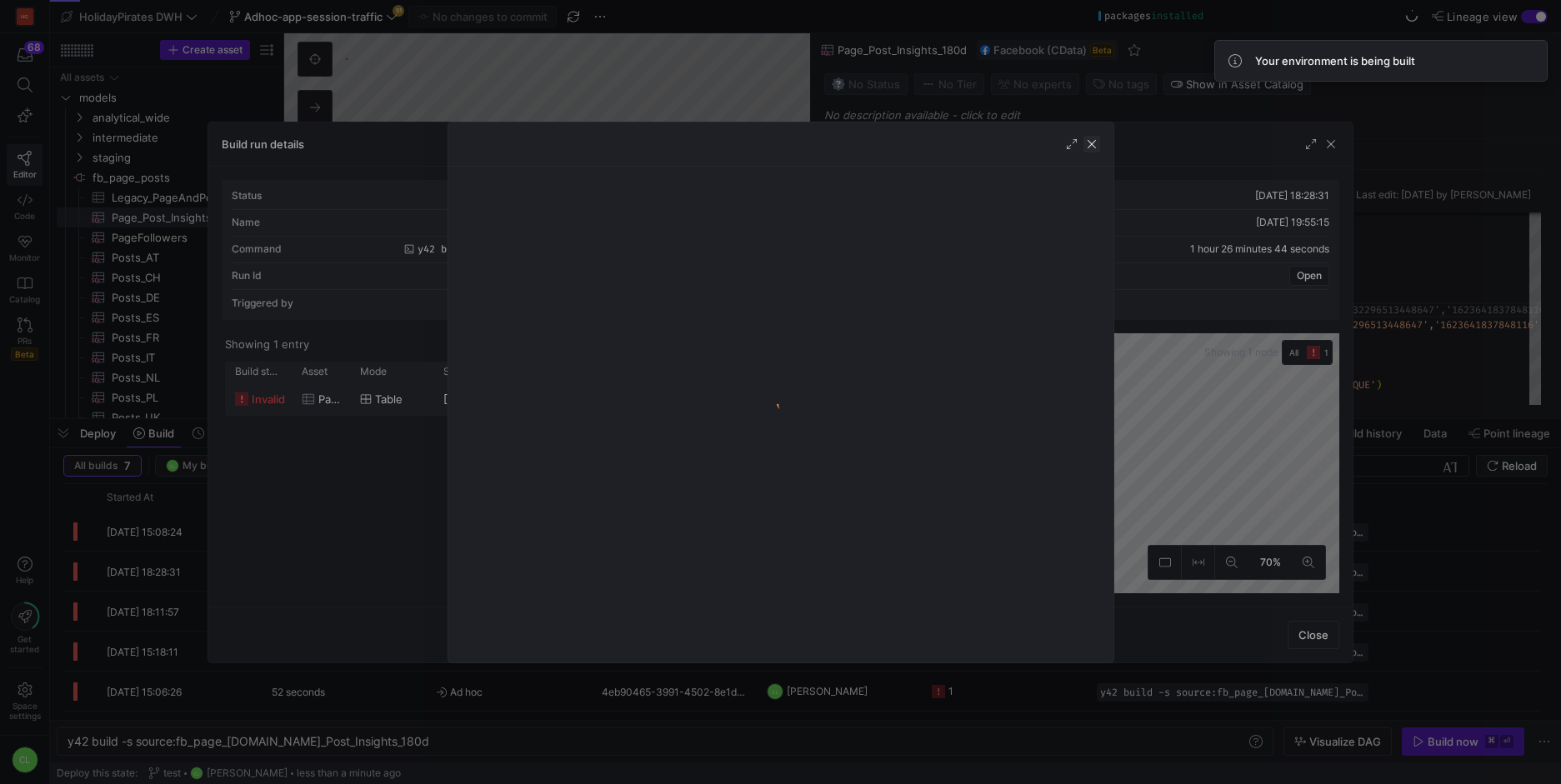
click at [1089, 137] on span "button" at bounding box center [1092, 144] width 17 height 17
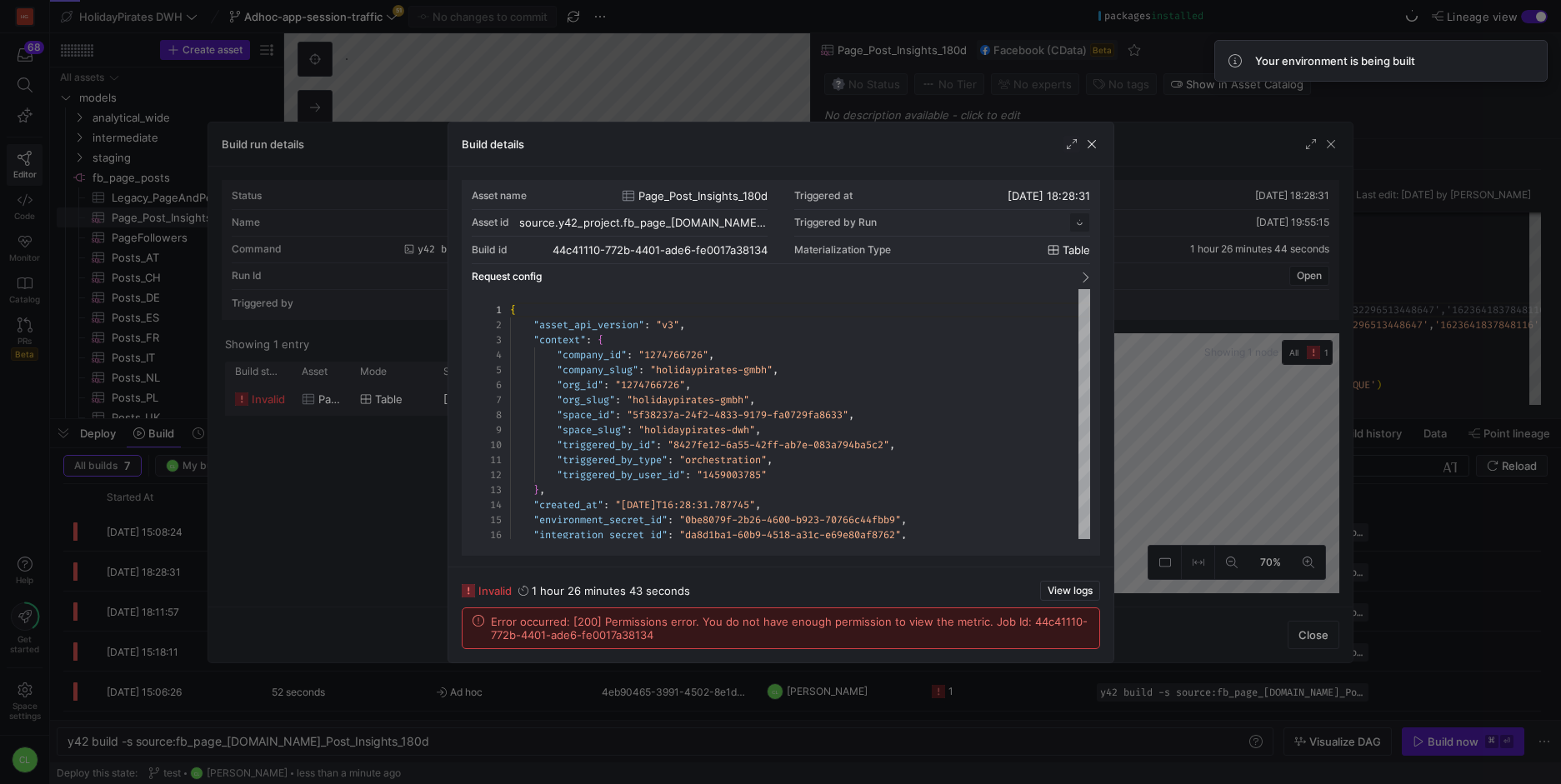
scroll to position [150, 0]
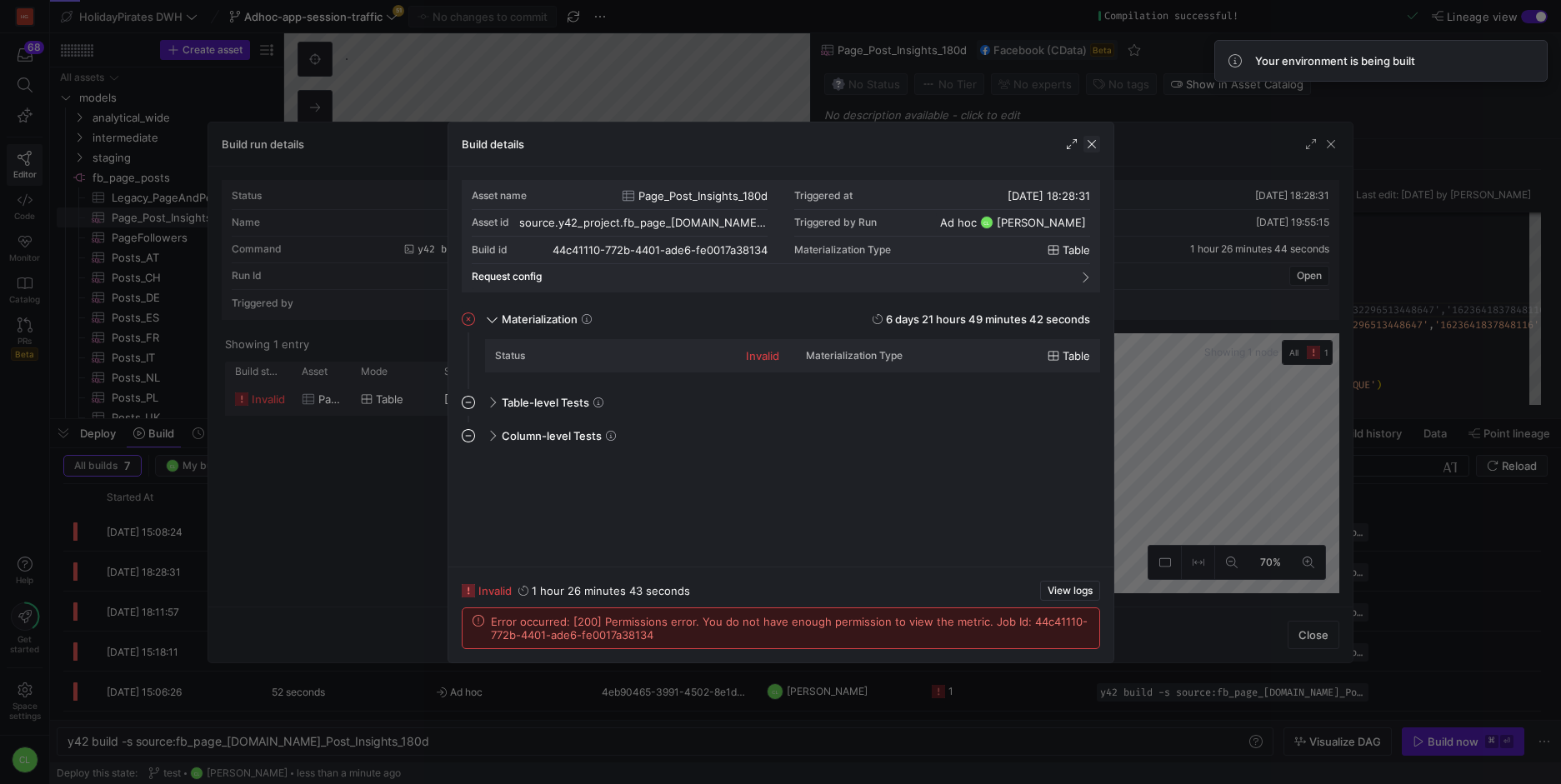
click at [1087, 140] on span "button" at bounding box center [1092, 144] width 17 height 17
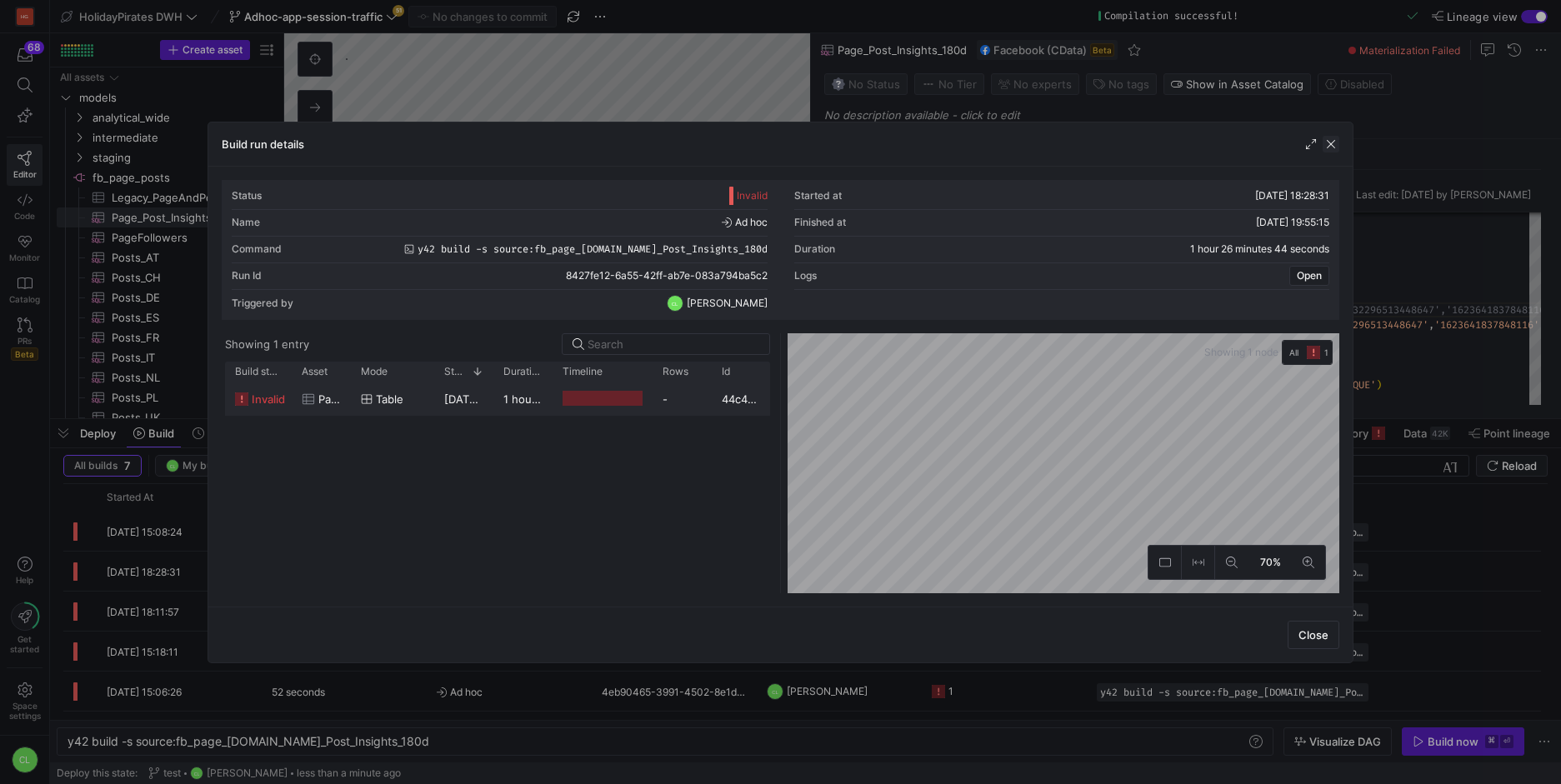
click at [1338, 148] on span "button" at bounding box center [1331, 144] width 17 height 17
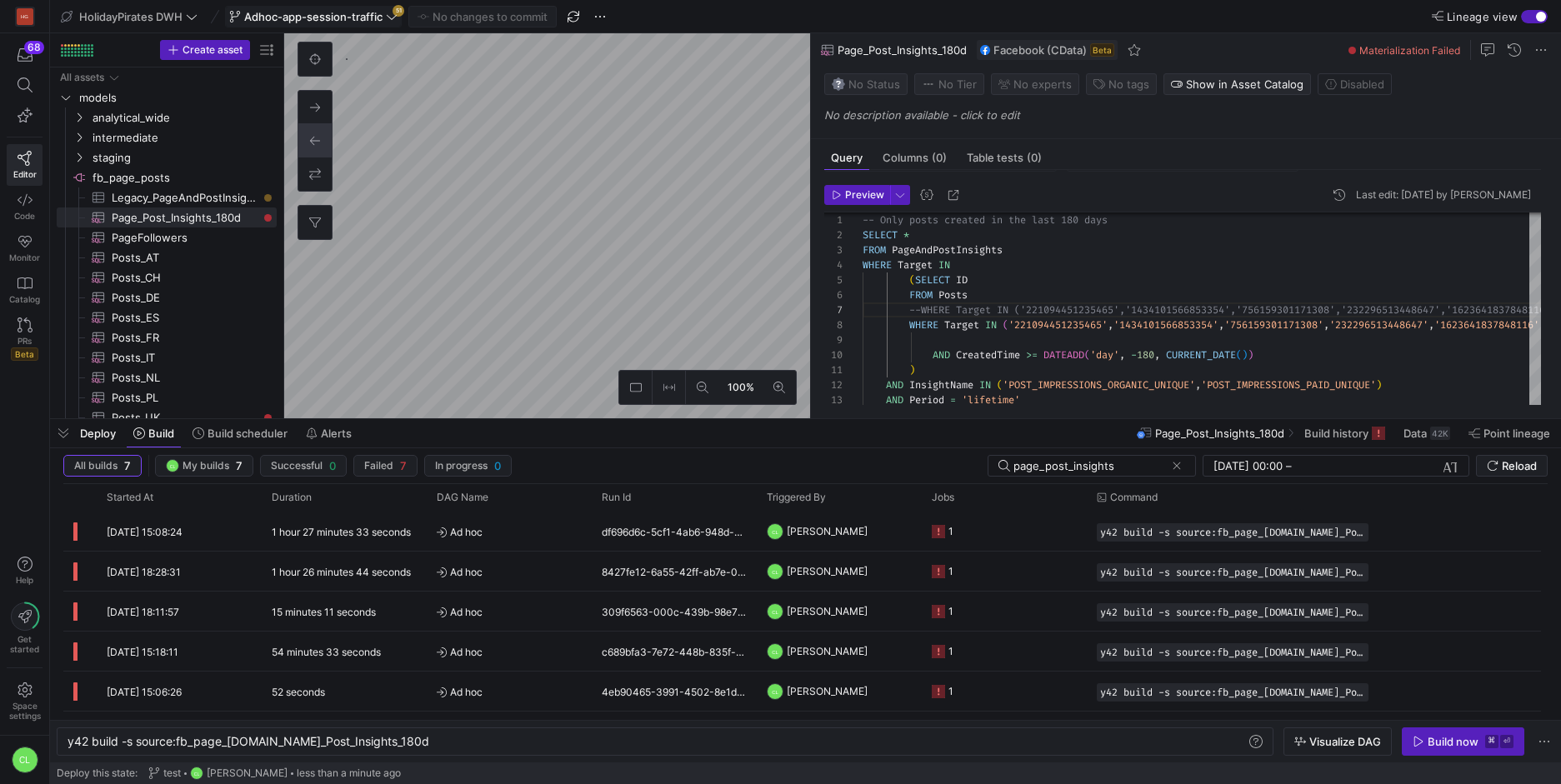
click at [331, 15] on span "Adhoc-app-session-traffic" at bounding box center [313, 17] width 139 height 13
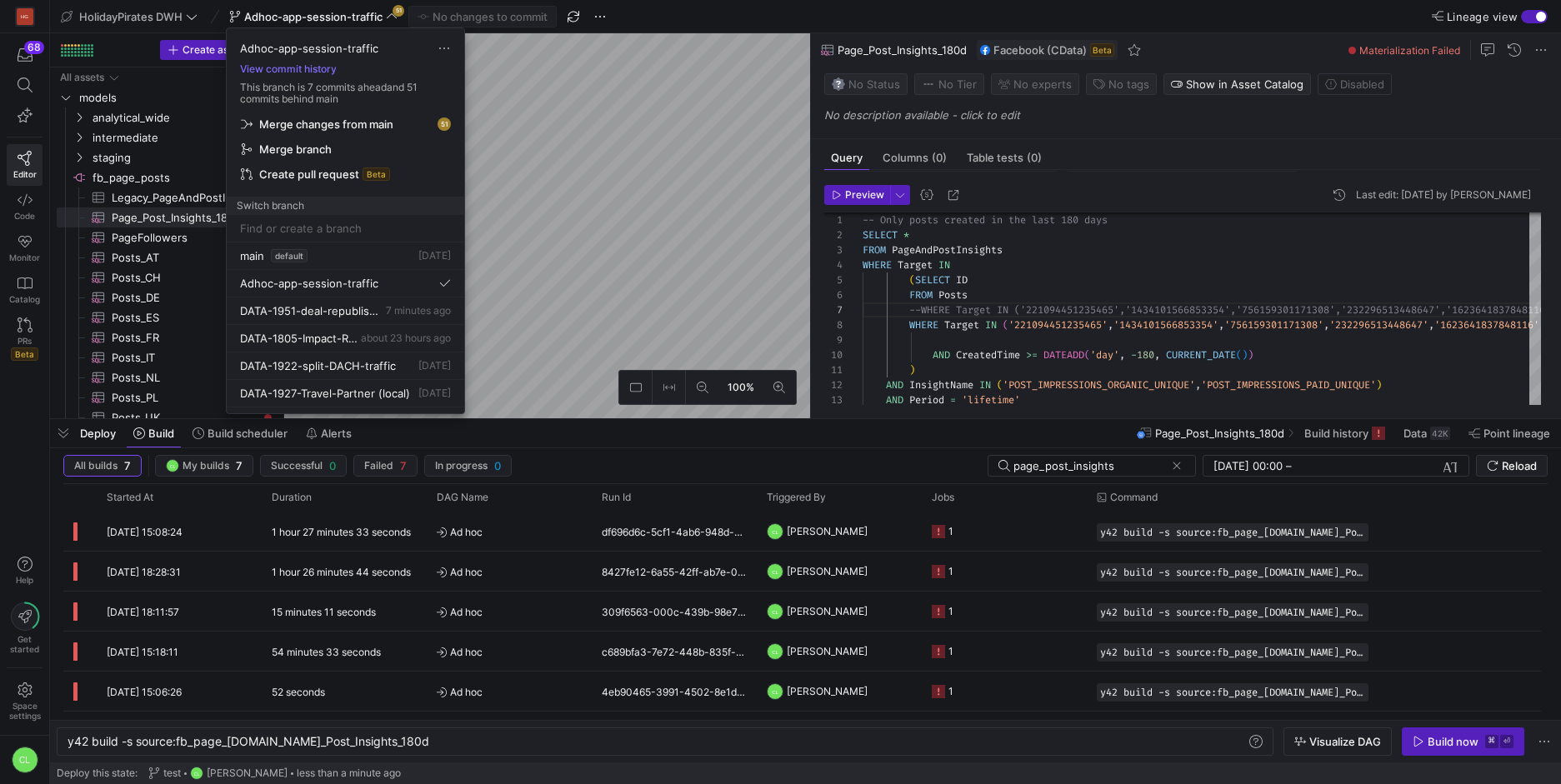
click at [399, 124] on span "Merge changes from main" at bounding box center [345, 124] width 209 height 13
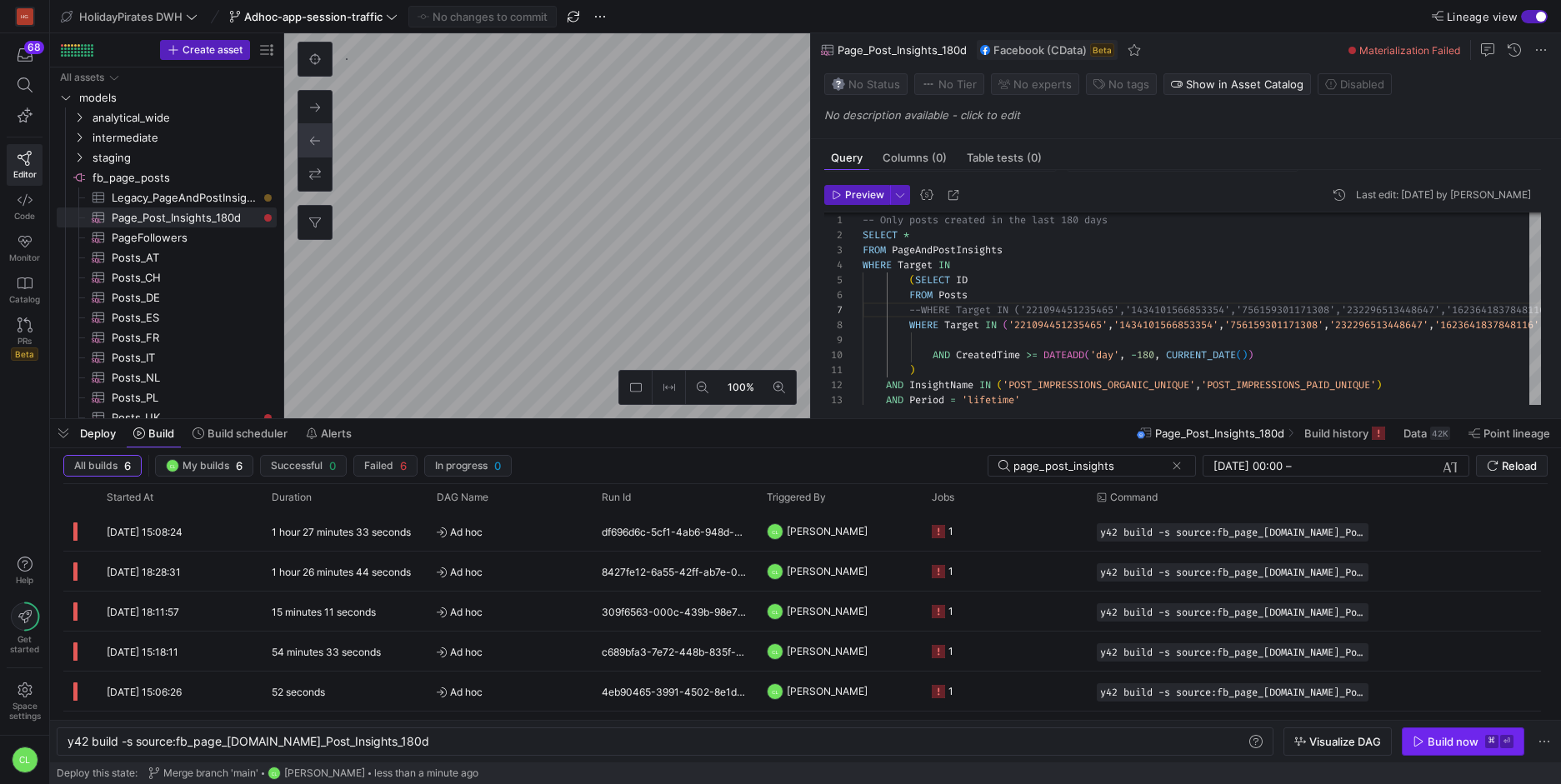
click at [1414, 742] on icon "button" at bounding box center [1419, 741] width 12 height 12
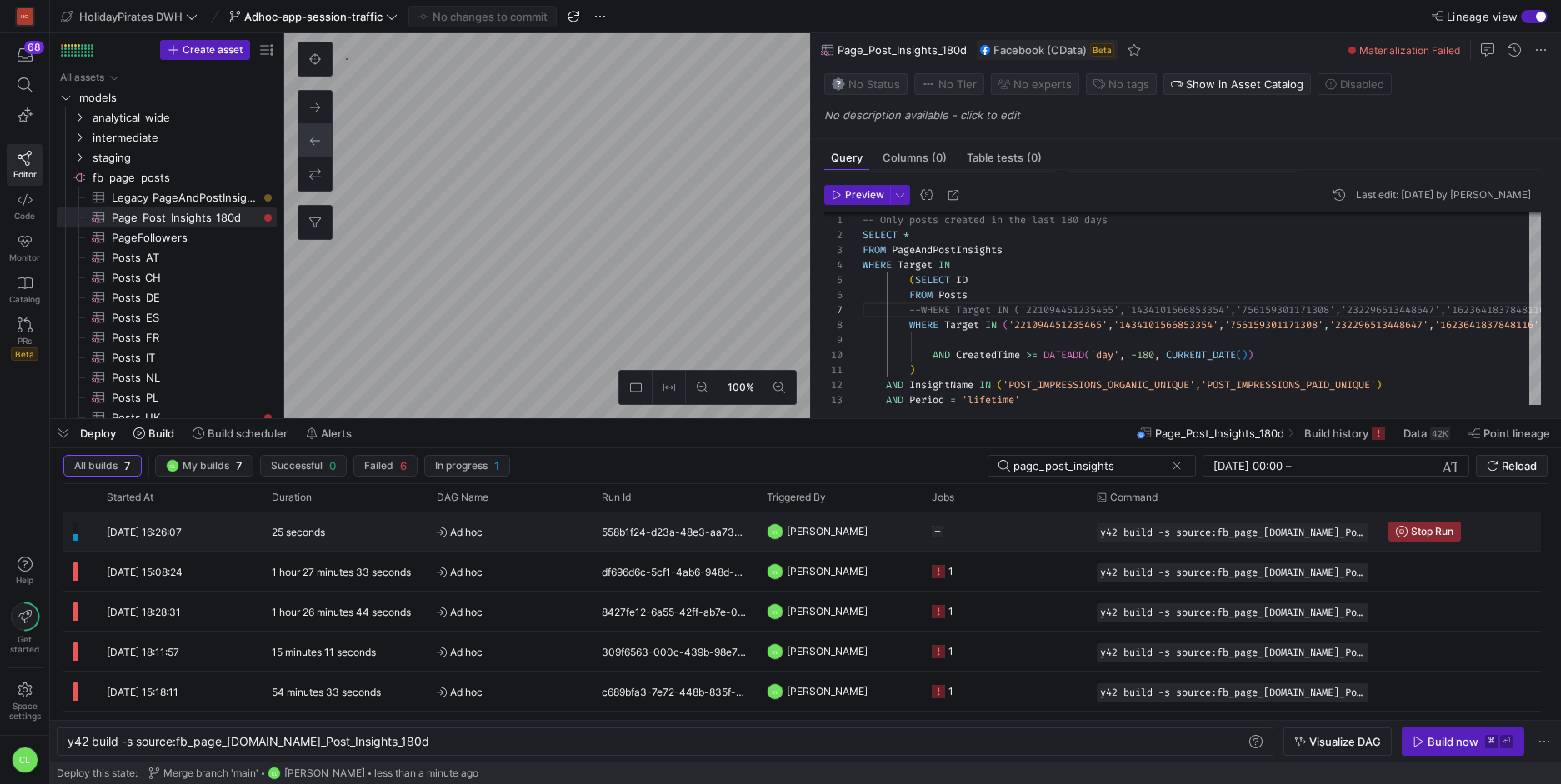
click at [829, 536] on span "[PERSON_NAME]" at bounding box center [827, 531] width 81 height 39
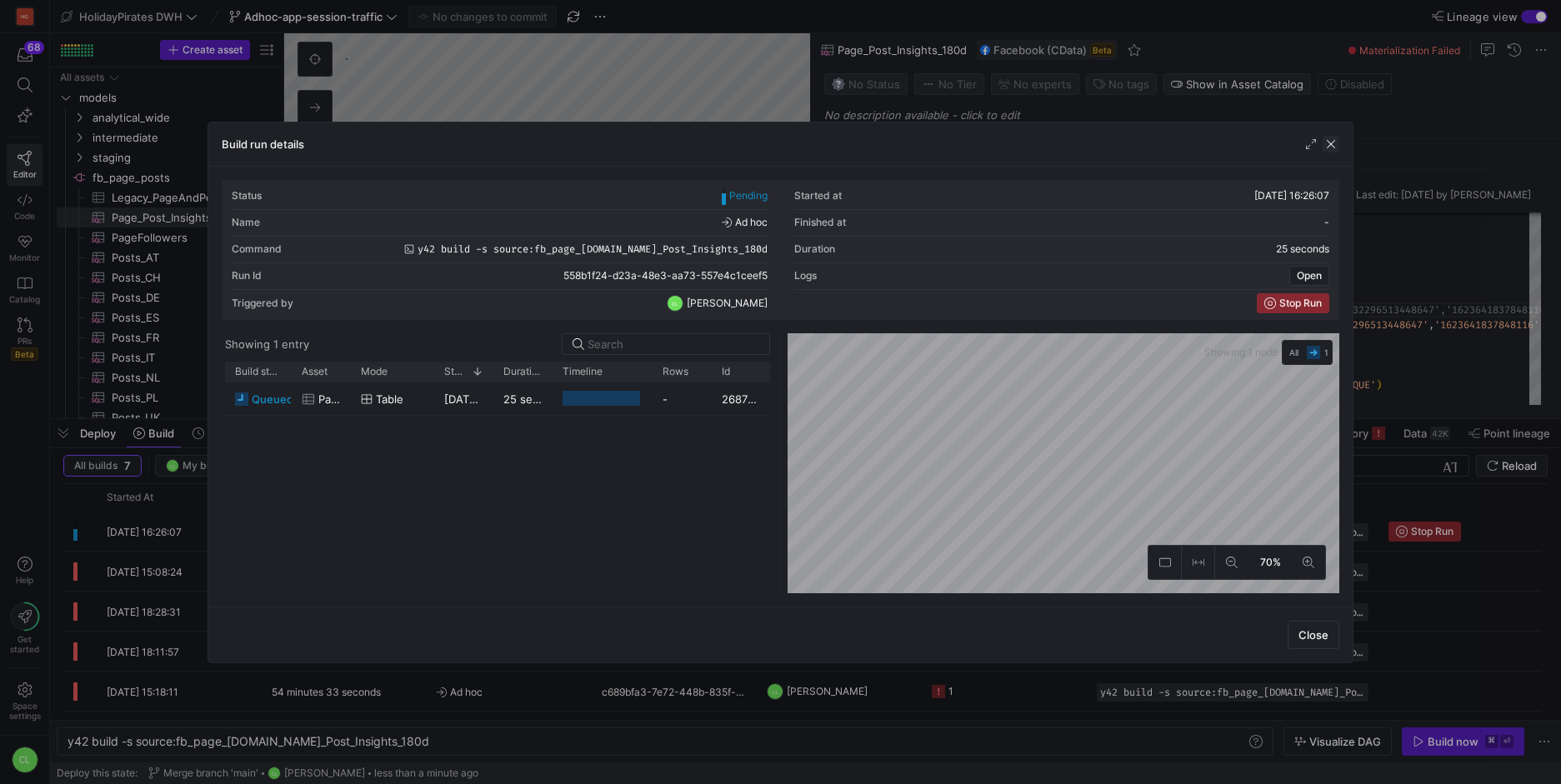
click at [1330, 149] on span "button" at bounding box center [1331, 144] width 17 height 17
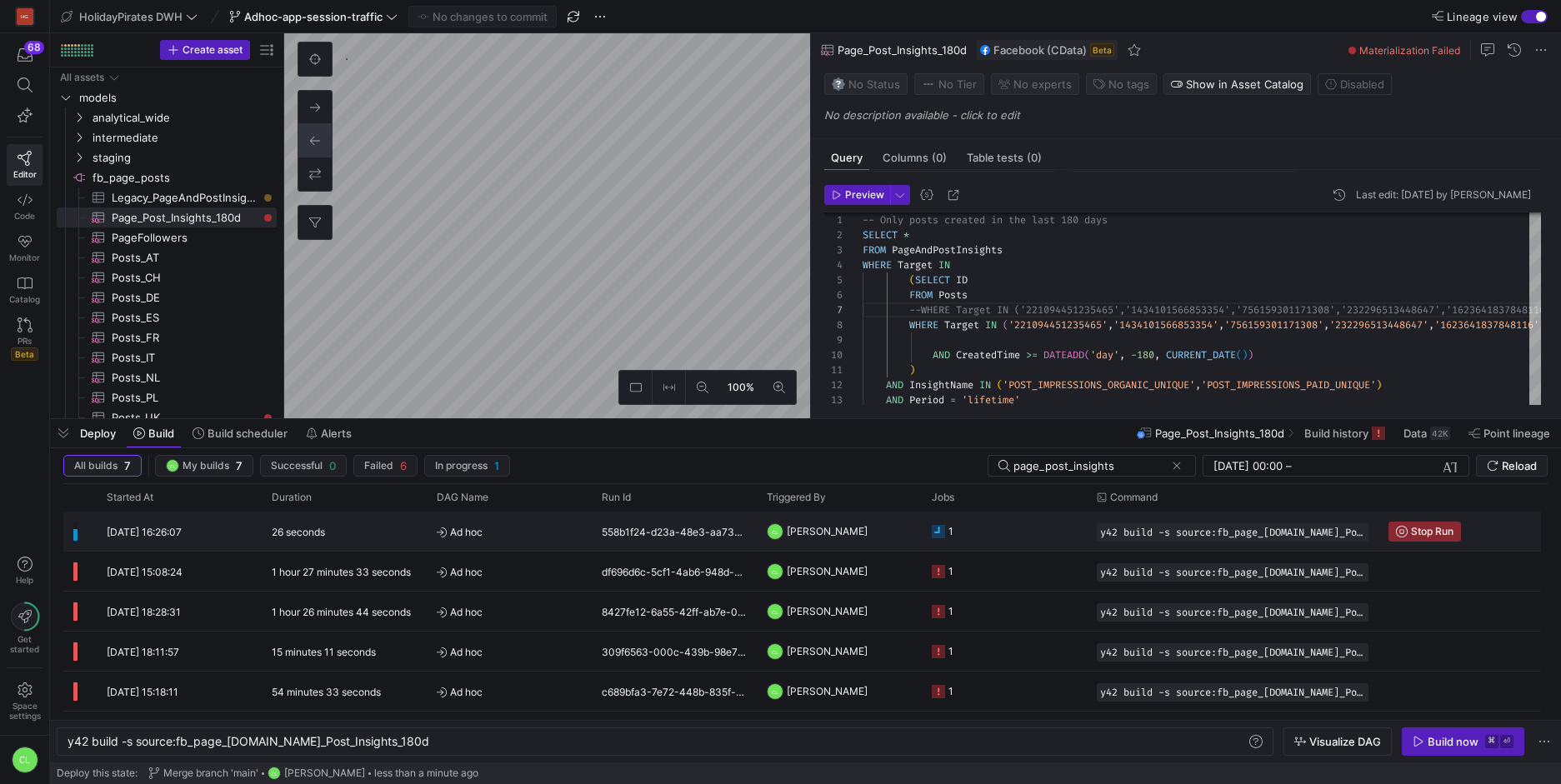
click at [737, 537] on div "558b1f24-d23a-48e3-aa73-557e4c1ceef5" at bounding box center [675, 531] width 165 height 39
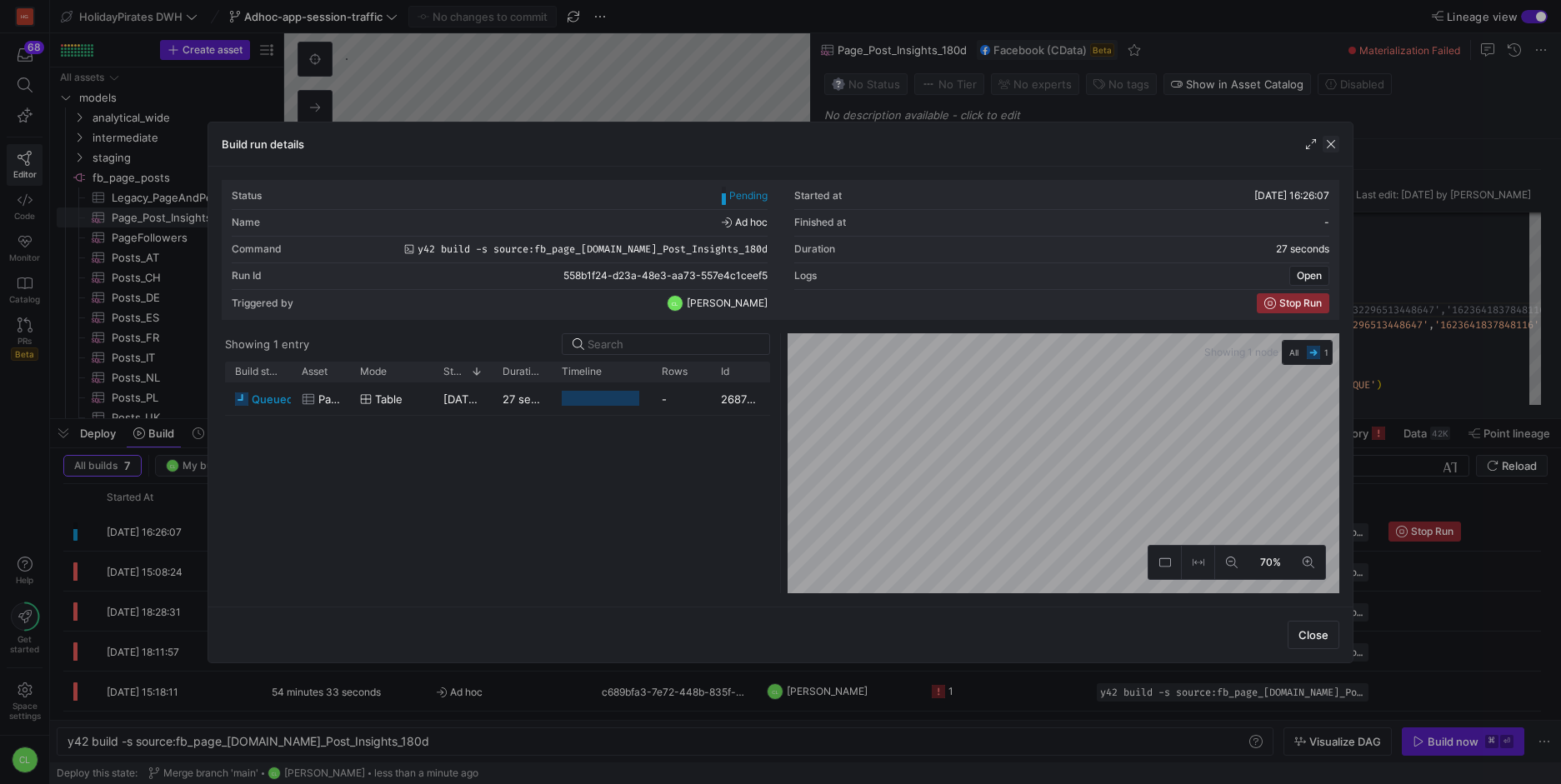
click at [1330, 141] on span "button" at bounding box center [1331, 144] width 17 height 17
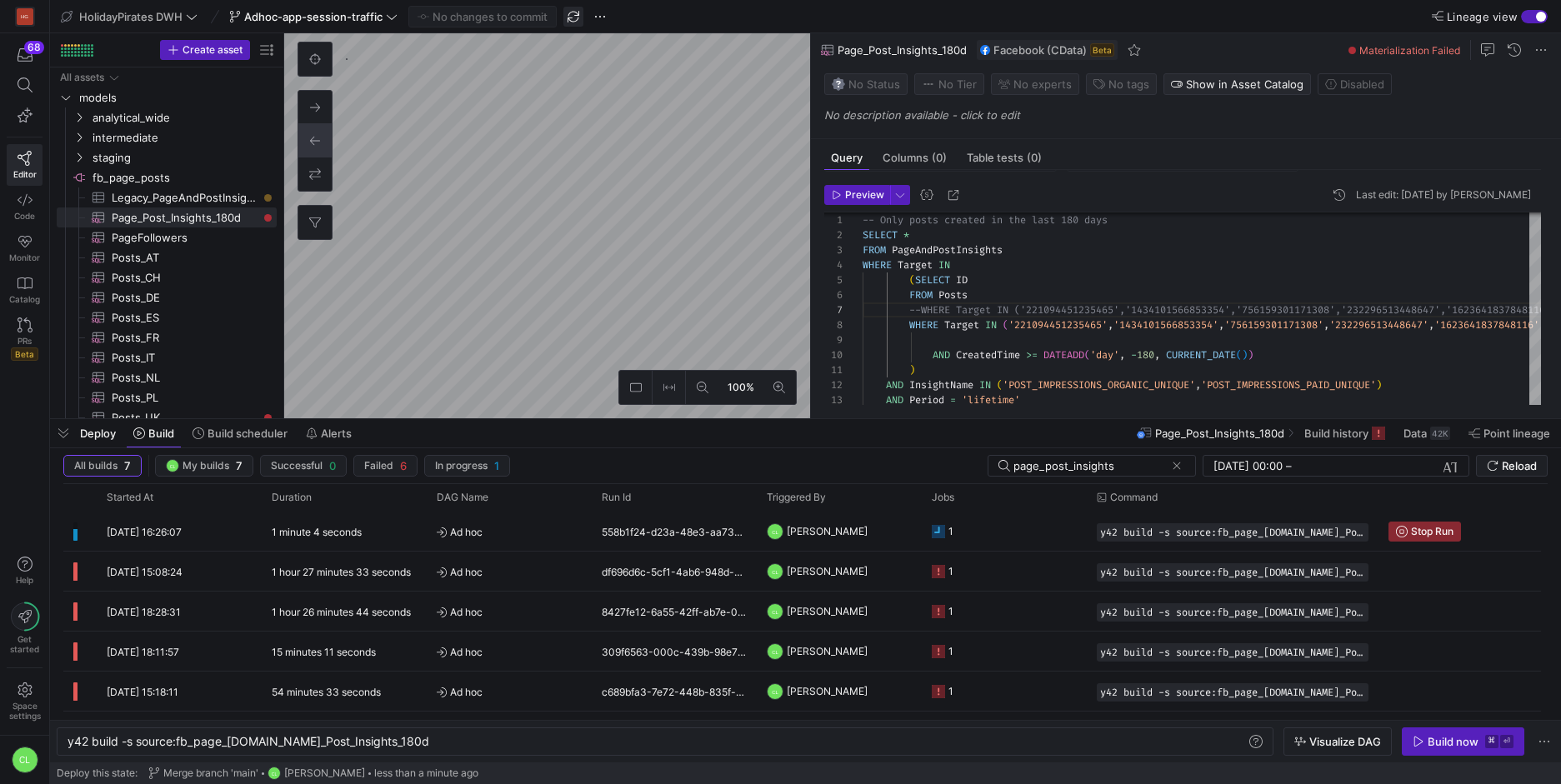
scroll to position [90, 60]
click at [365, 22] on span "Adhoc-app-session-traffic" at bounding box center [313, 17] width 139 height 13
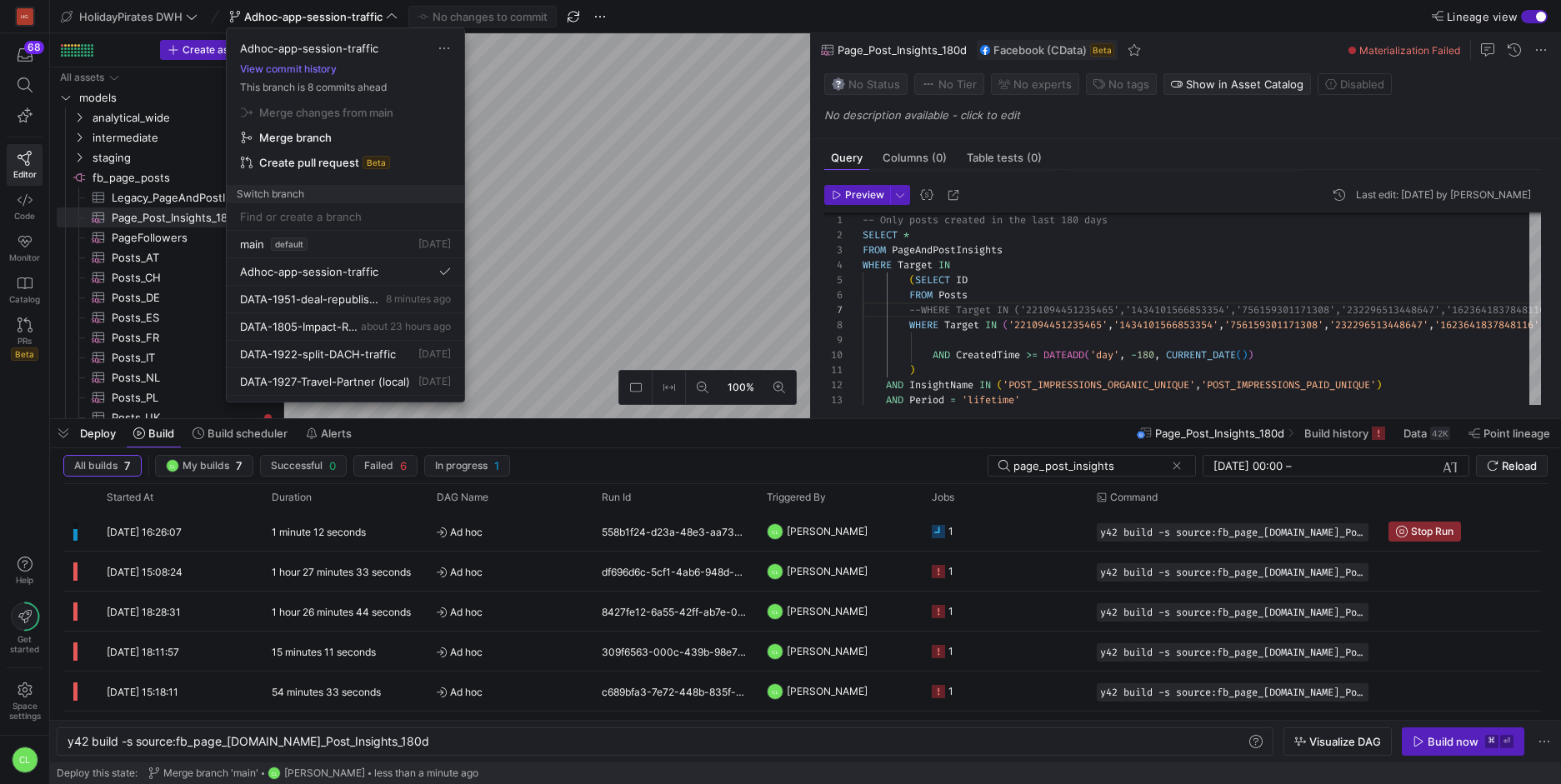
click at [738, 215] on div at bounding box center [780, 392] width 1561 height 784
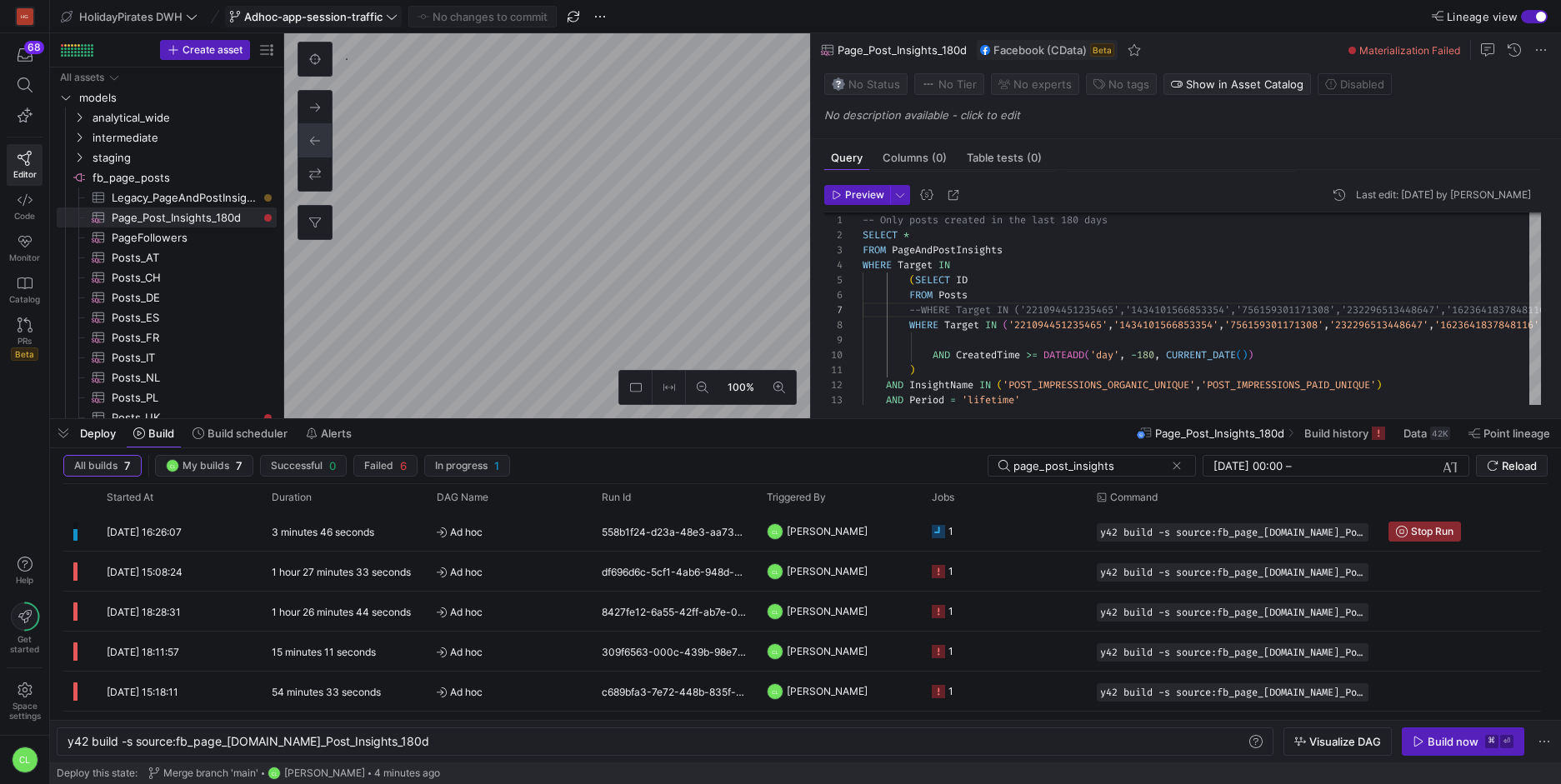
click at [385, 19] on span "Adhoc-app-session-traffic" at bounding box center [313, 17] width 169 height 13
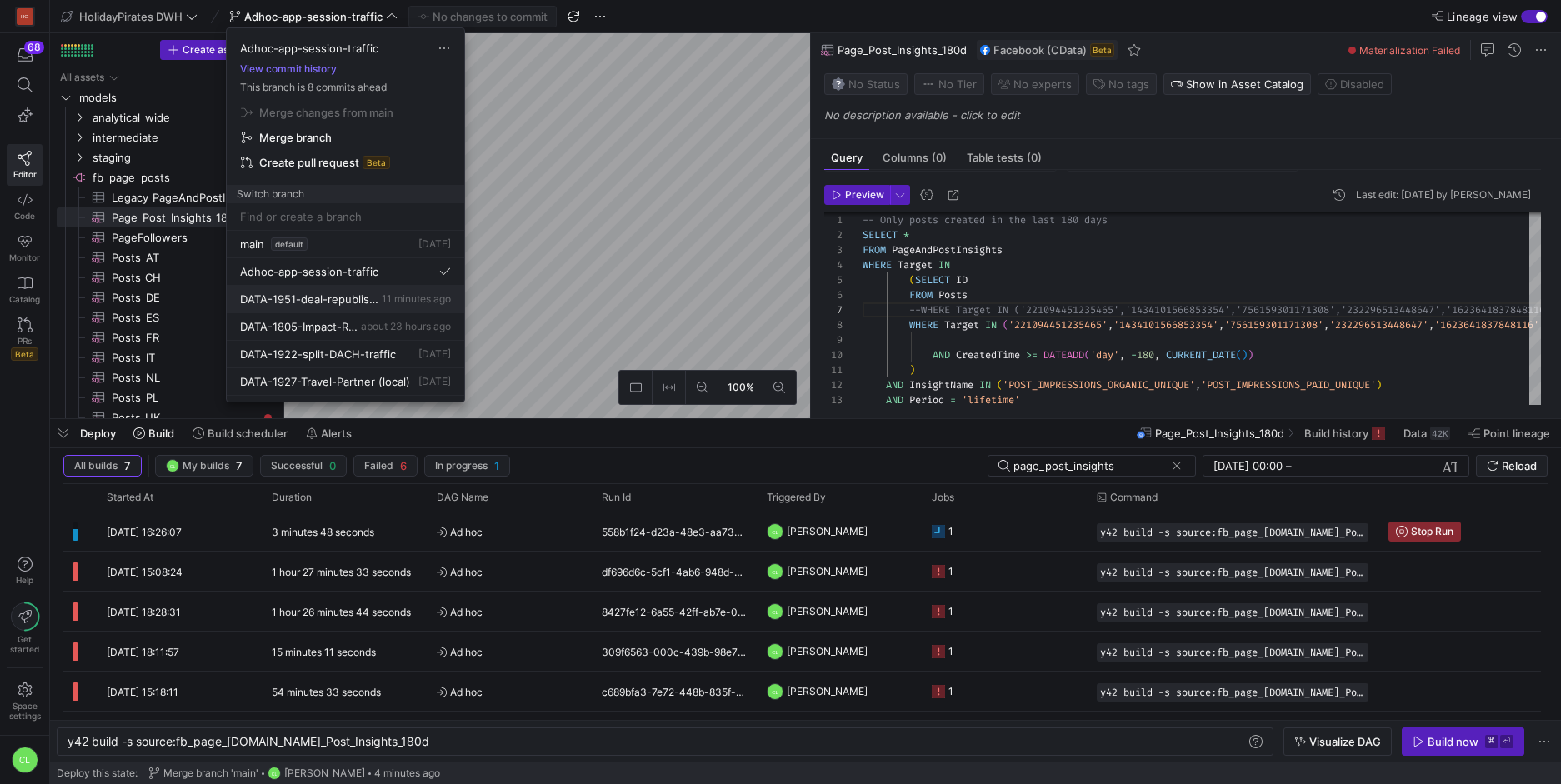
click at [383, 296] on span "11 minutes ago" at bounding box center [416, 298] width 69 height 13
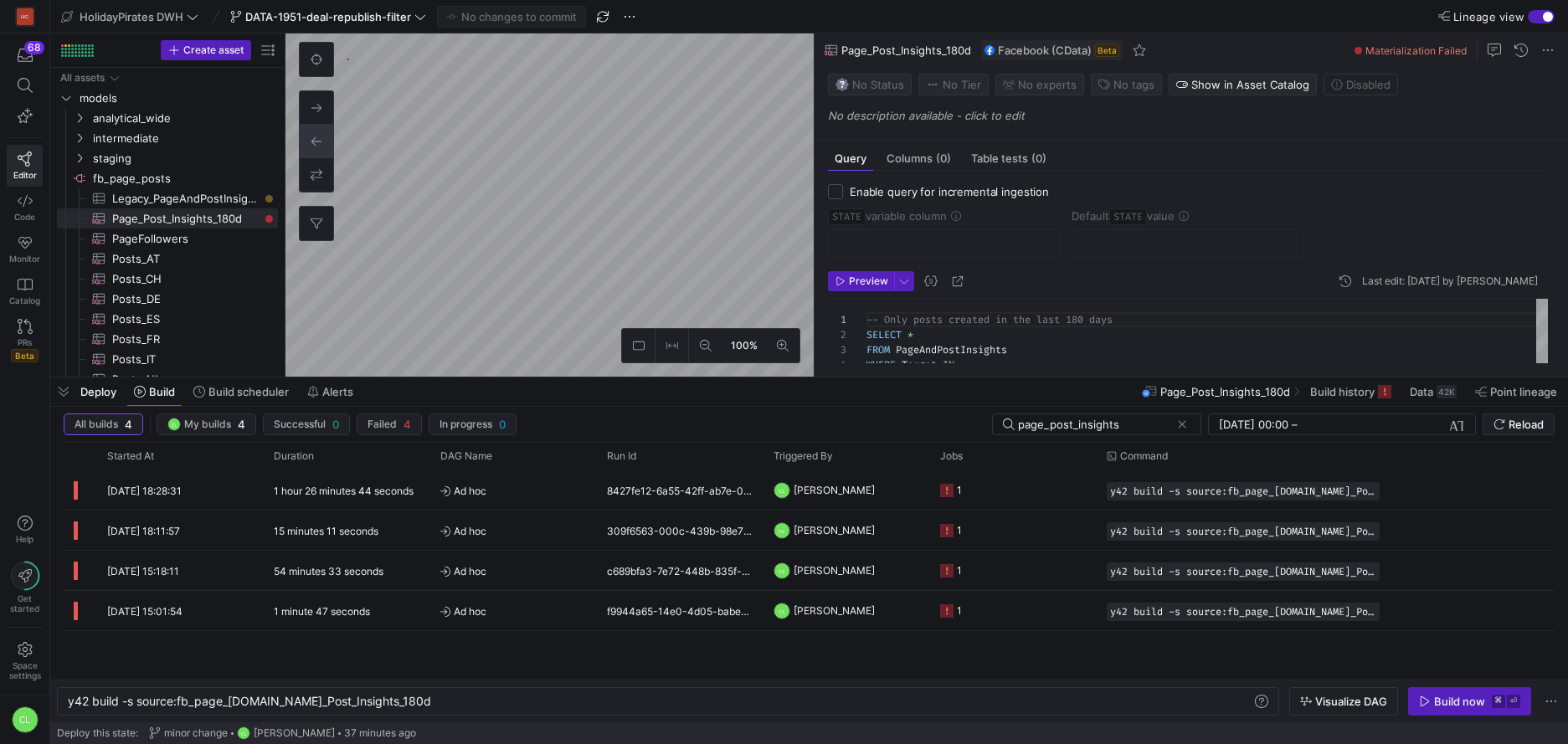
scroll to position [136, 0]
click at [1182, 420] on span at bounding box center [1182, 424] width 17 height 17
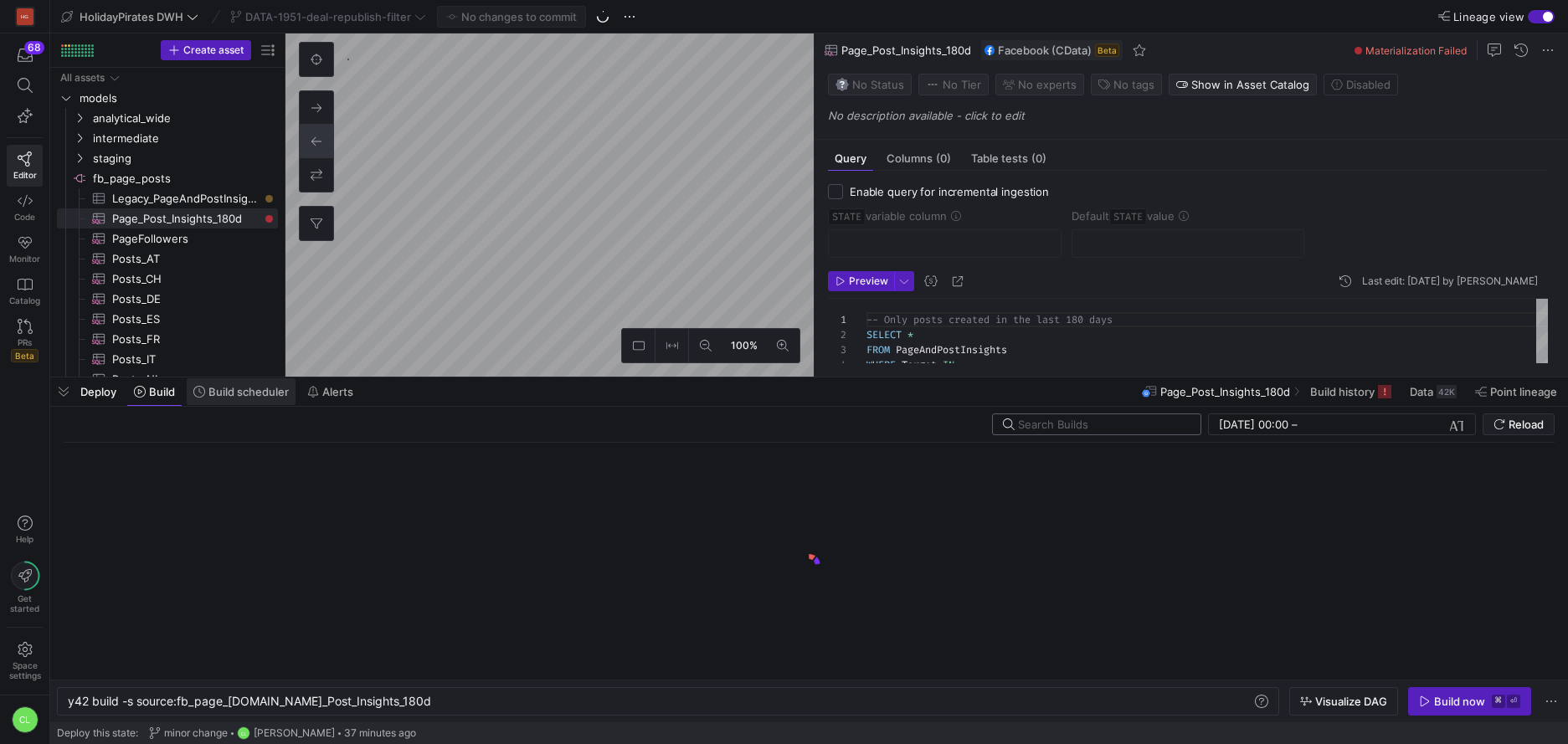
click at [235, 399] on span at bounding box center [242, 392] width 109 height 27
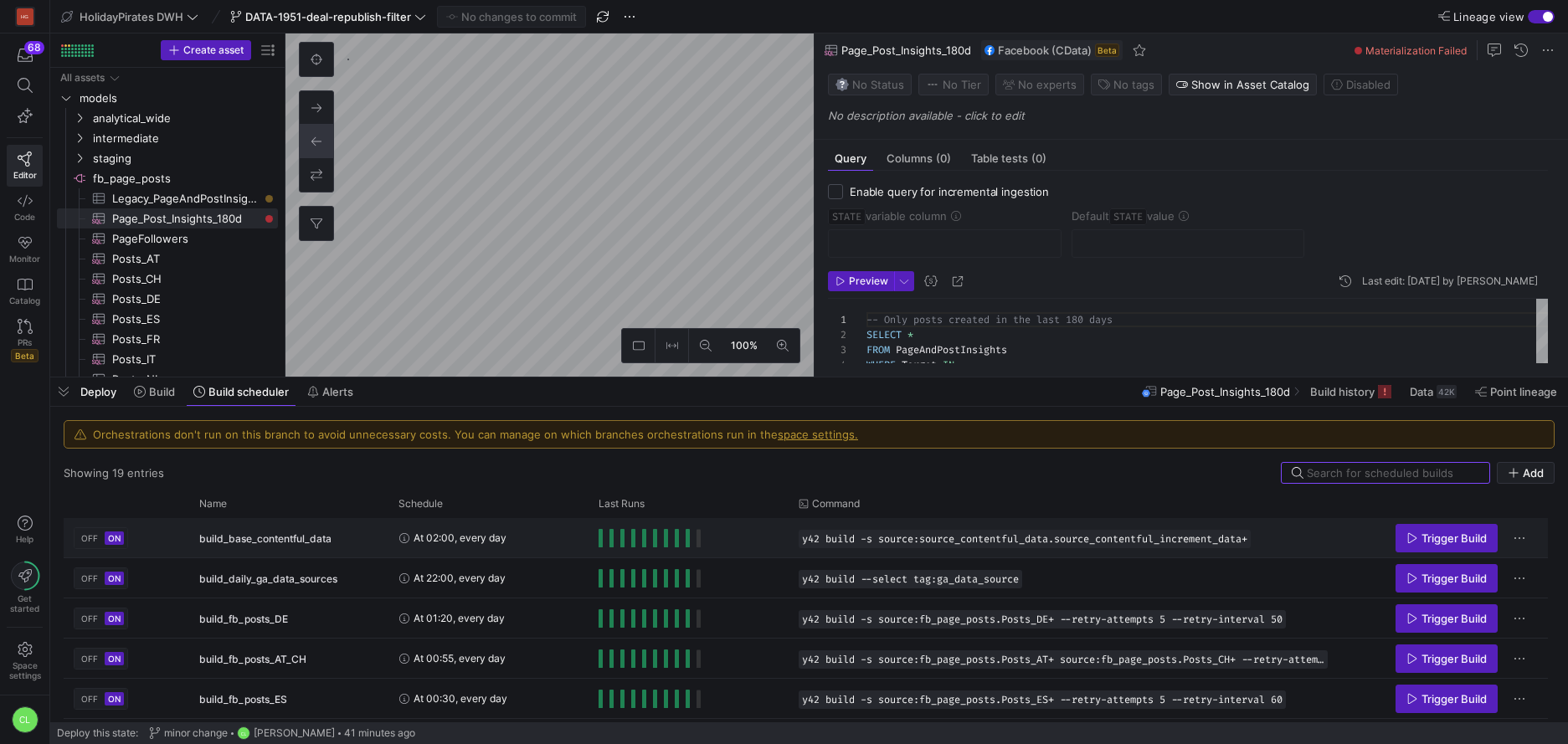
click at [774, 541] on y42-orchestration-run-status-cell-renderer "Press SPACE to select this row." at bounding box center [689, 538] width 180 height 38
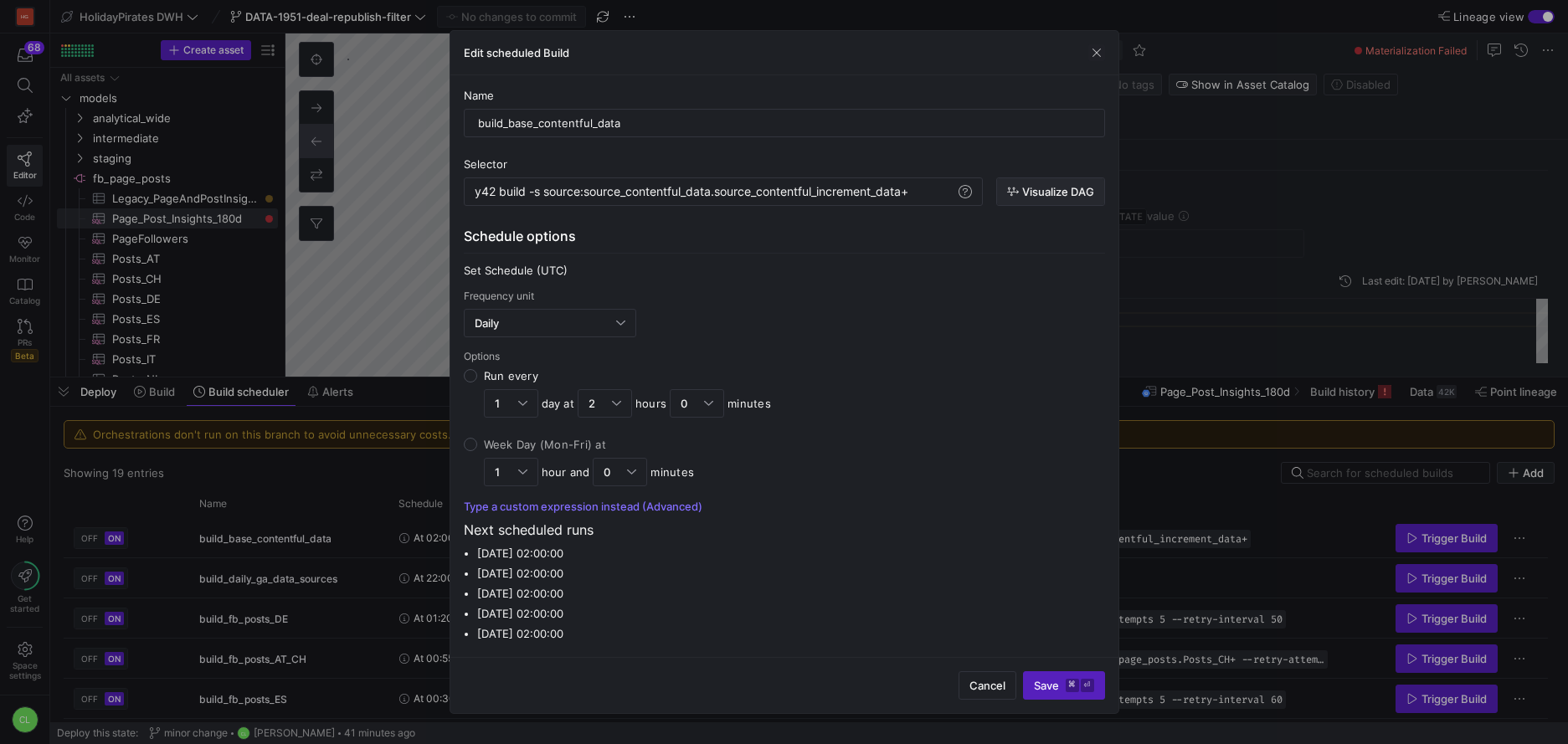
click at [1052, 190] on span "Visualize DAG" at bounding box center [1059, 192] width 72 height 13
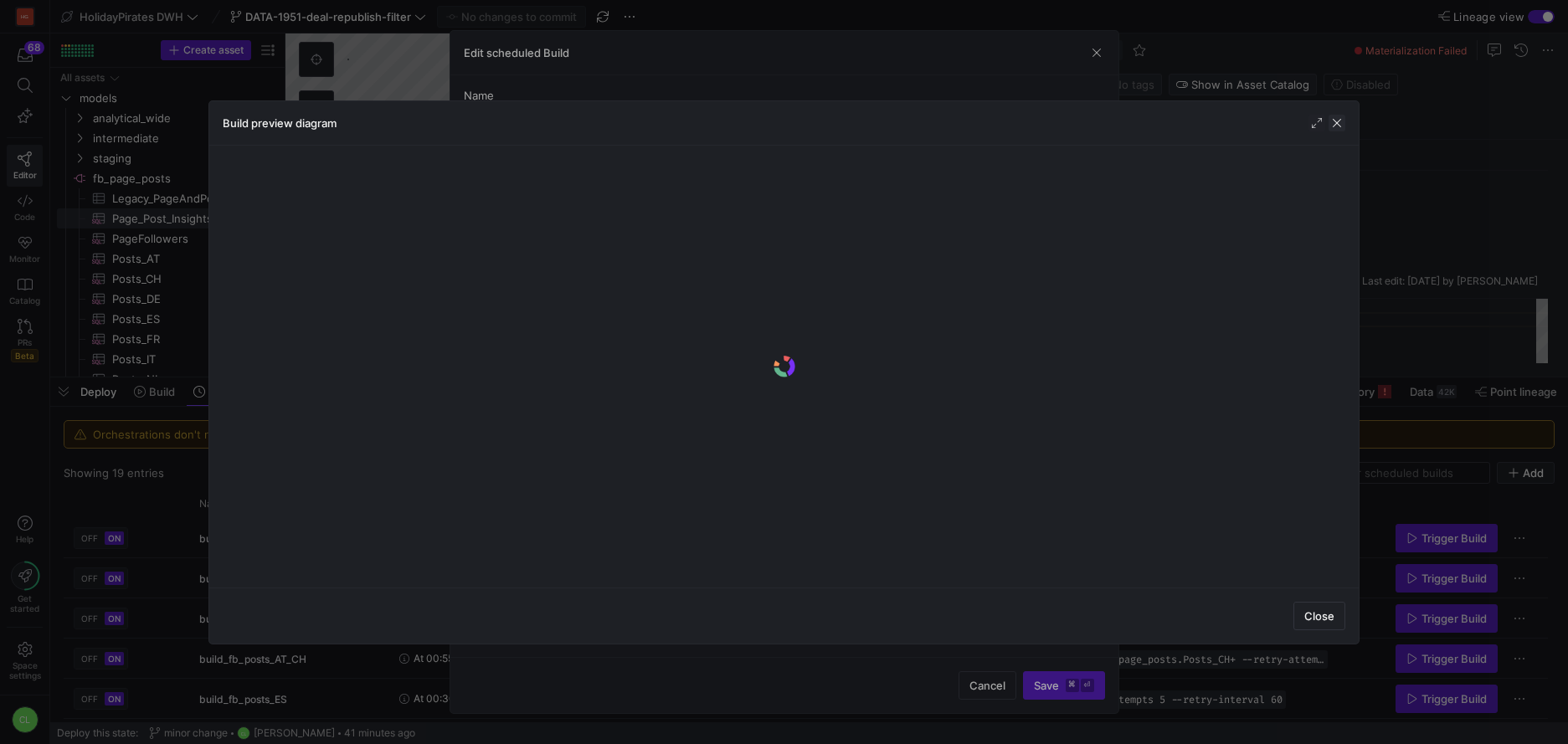
click at [1336, 126] on span "button" at bounding box center [1337, 123] width 17 height 17
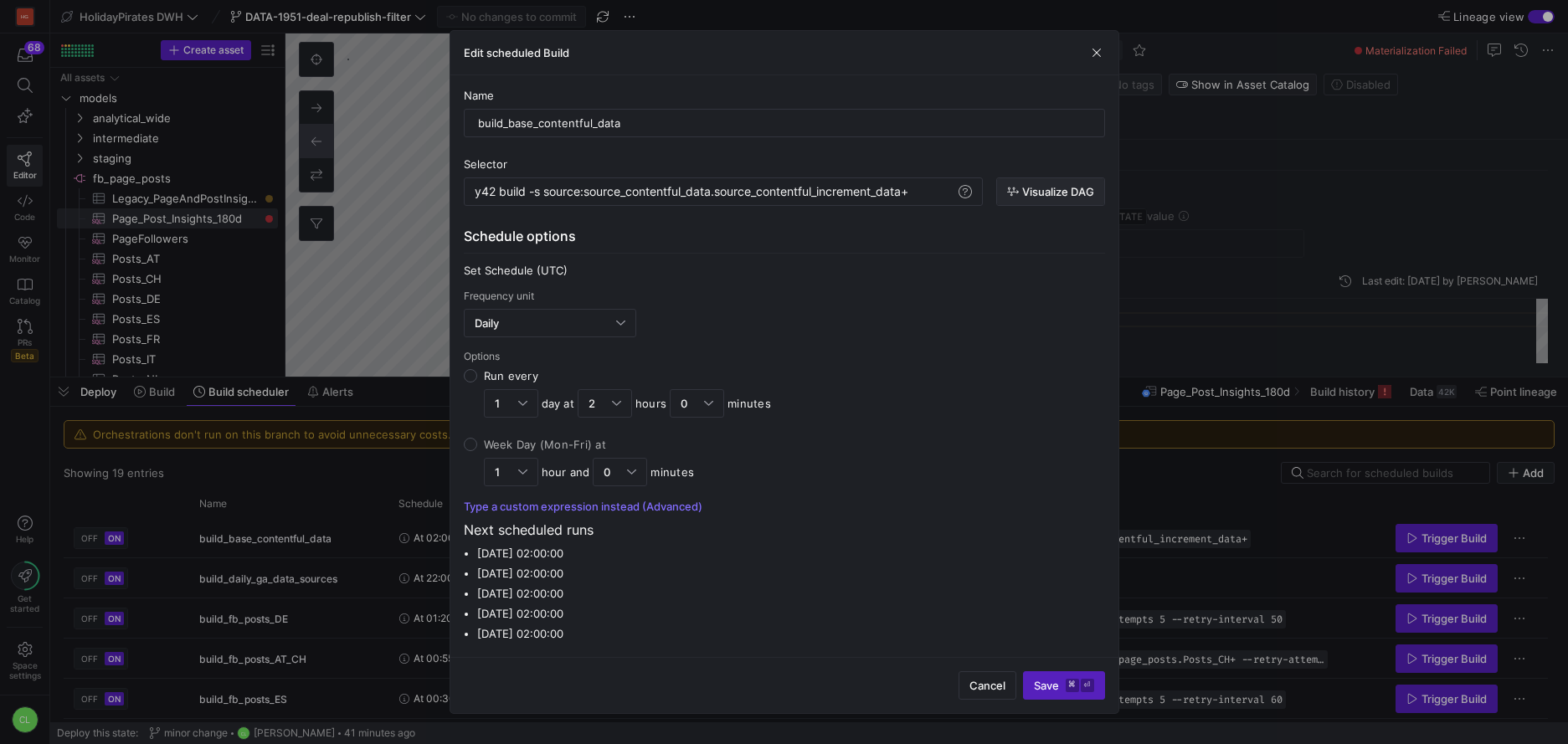
click at [1060, 203] on span "button" at bounding box center [1051, 192] width 107 height 27
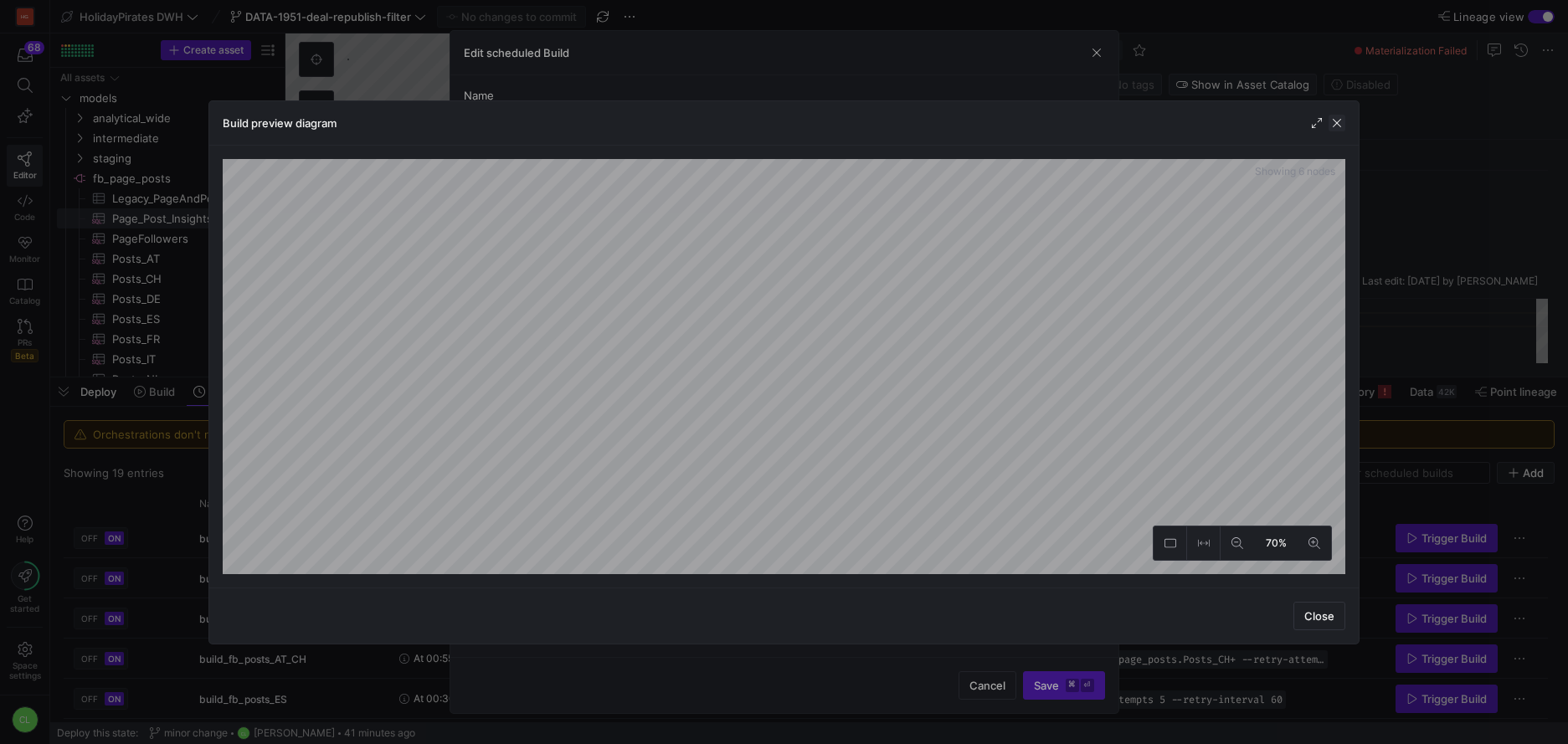
click at [1335, 122] on span "button" at bounding box center [1337, 123] width 17 height 17
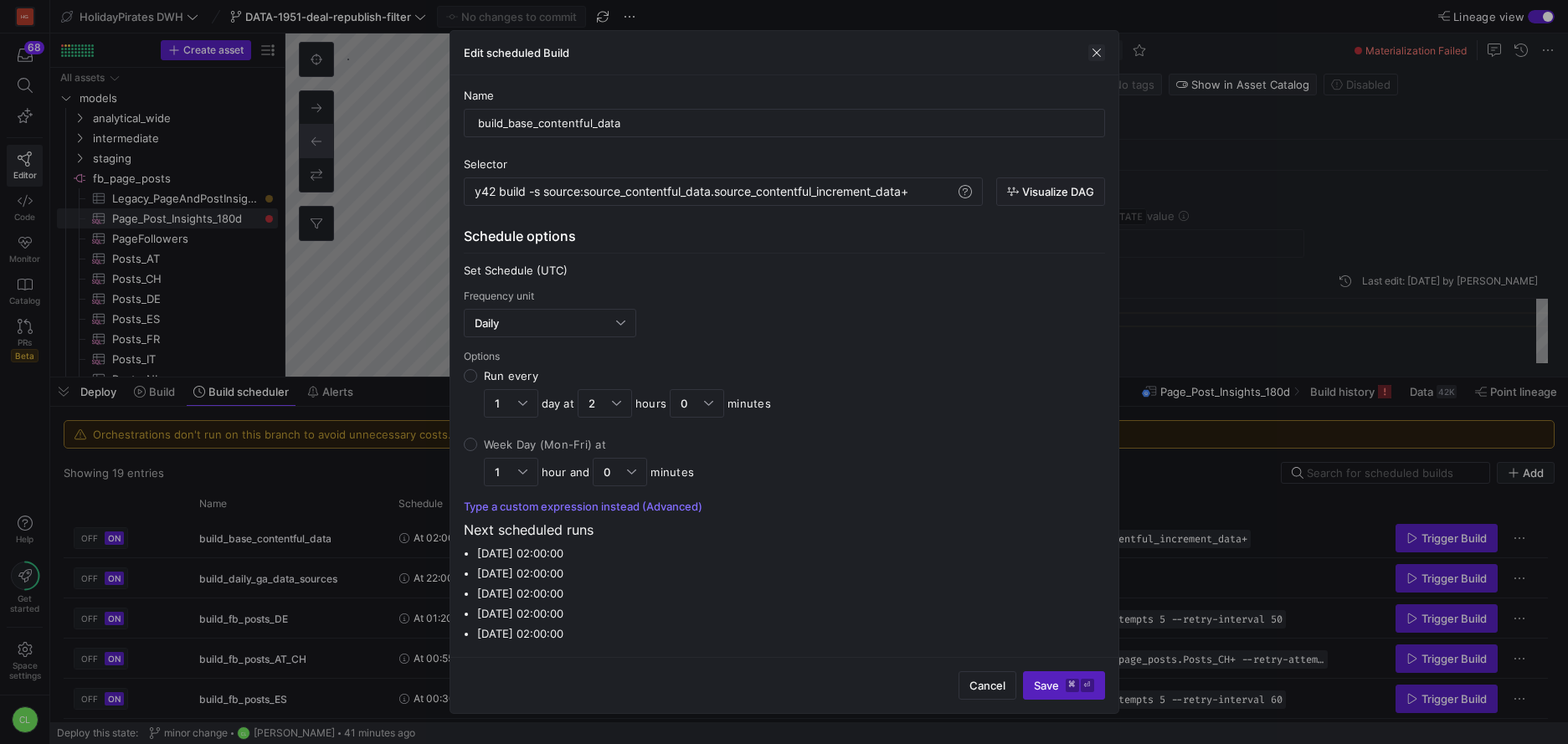
click at [1102, 53] on span "button" at bounding box center [1097, 53] width 17 height 17
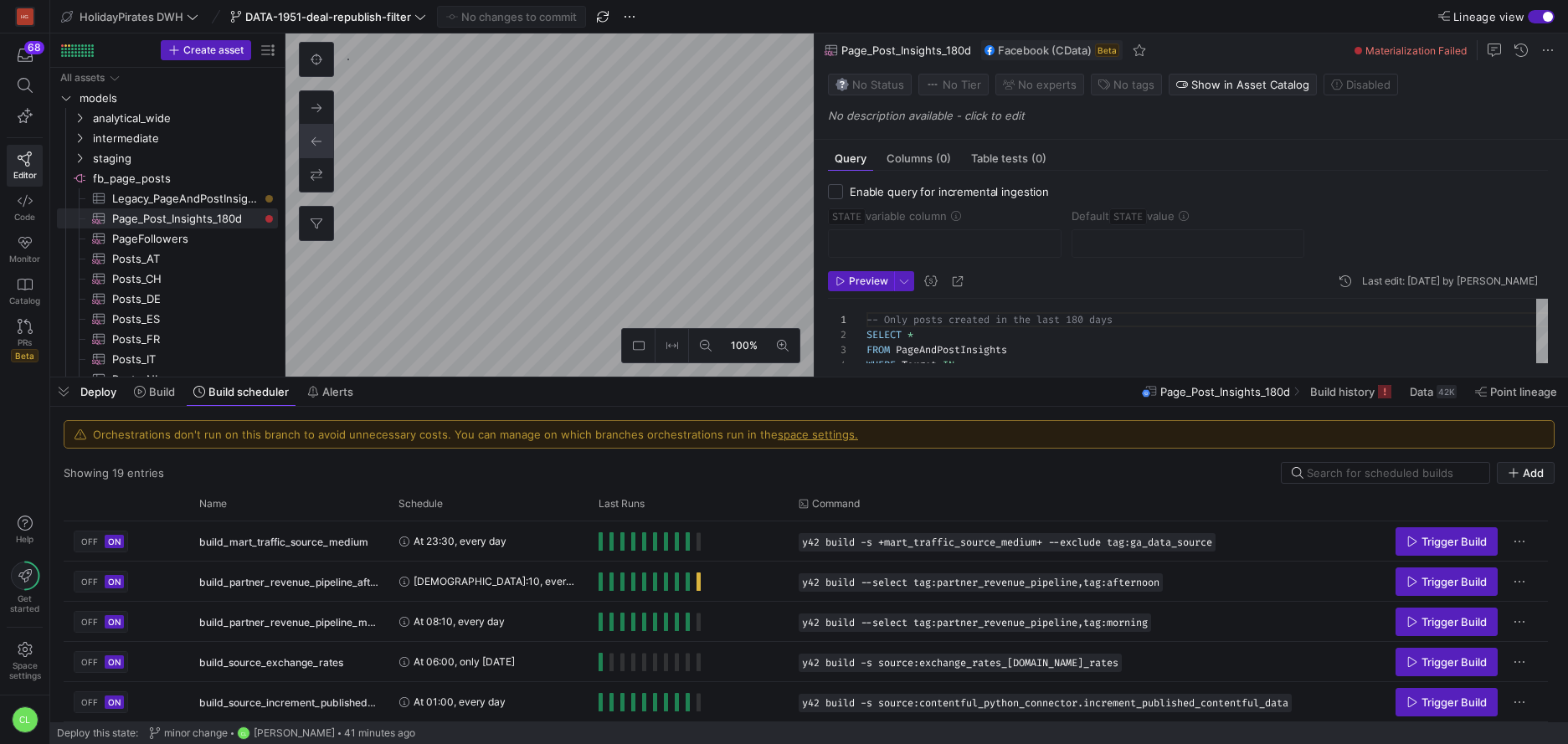
scroll to position [559, 0]
click at [951, 701] on span "y42 build -s source:contentful_python_connector.increment_published_contentful_…" at bounding box center [1037, 703] width 470 height 12
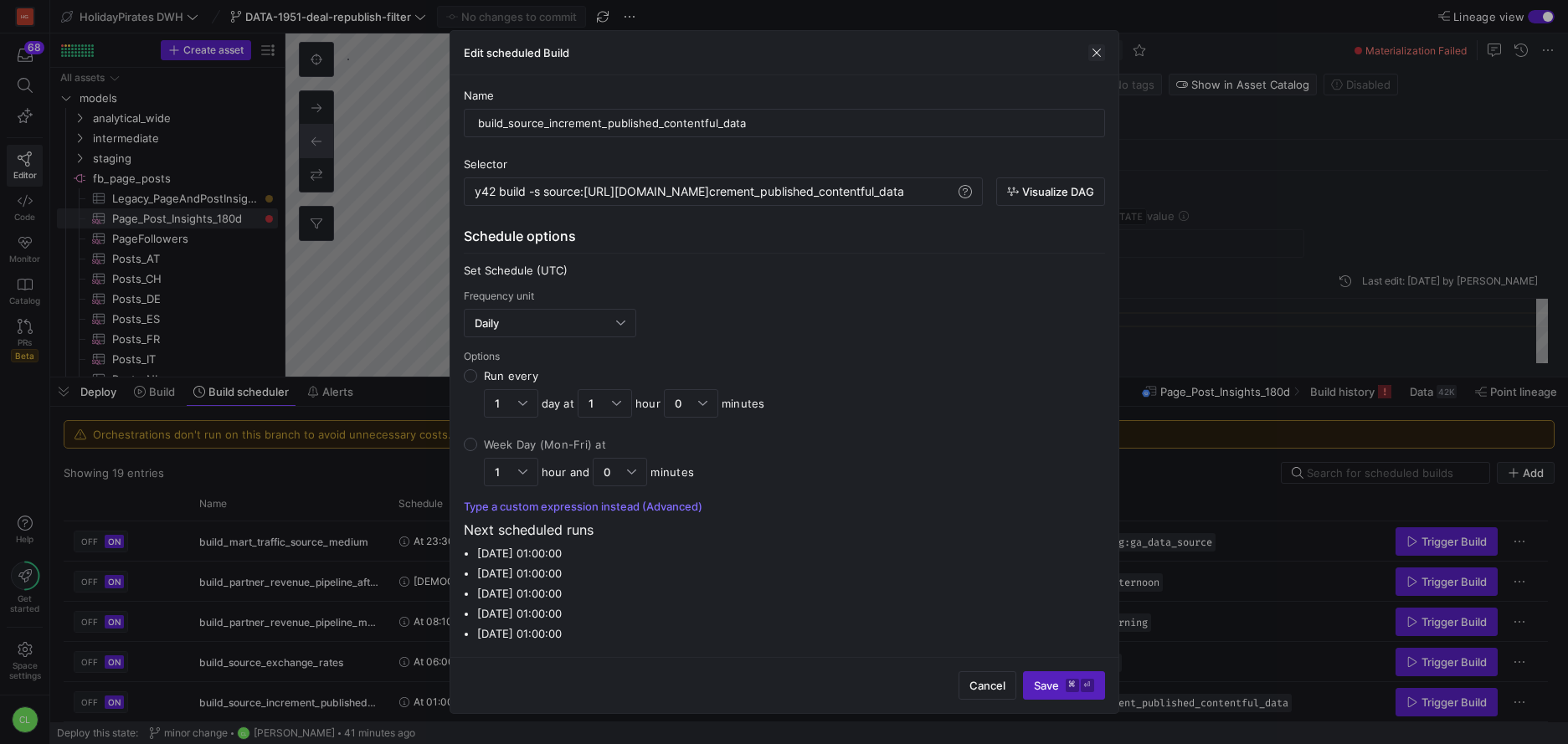
click at [1099, 55] on span "button" at bounding box center [1097, 53] width 17 height 17
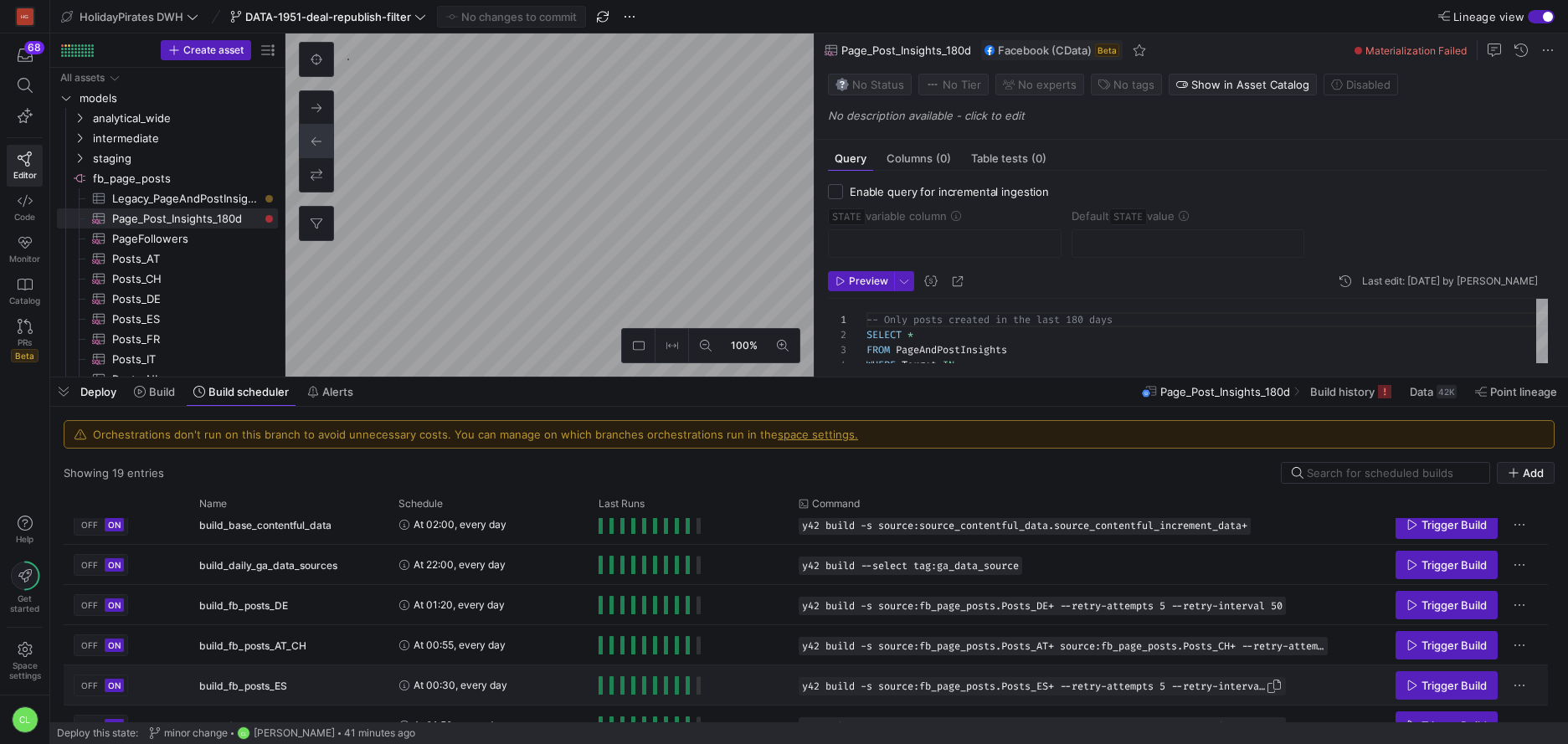
scroll to position [0, 0]
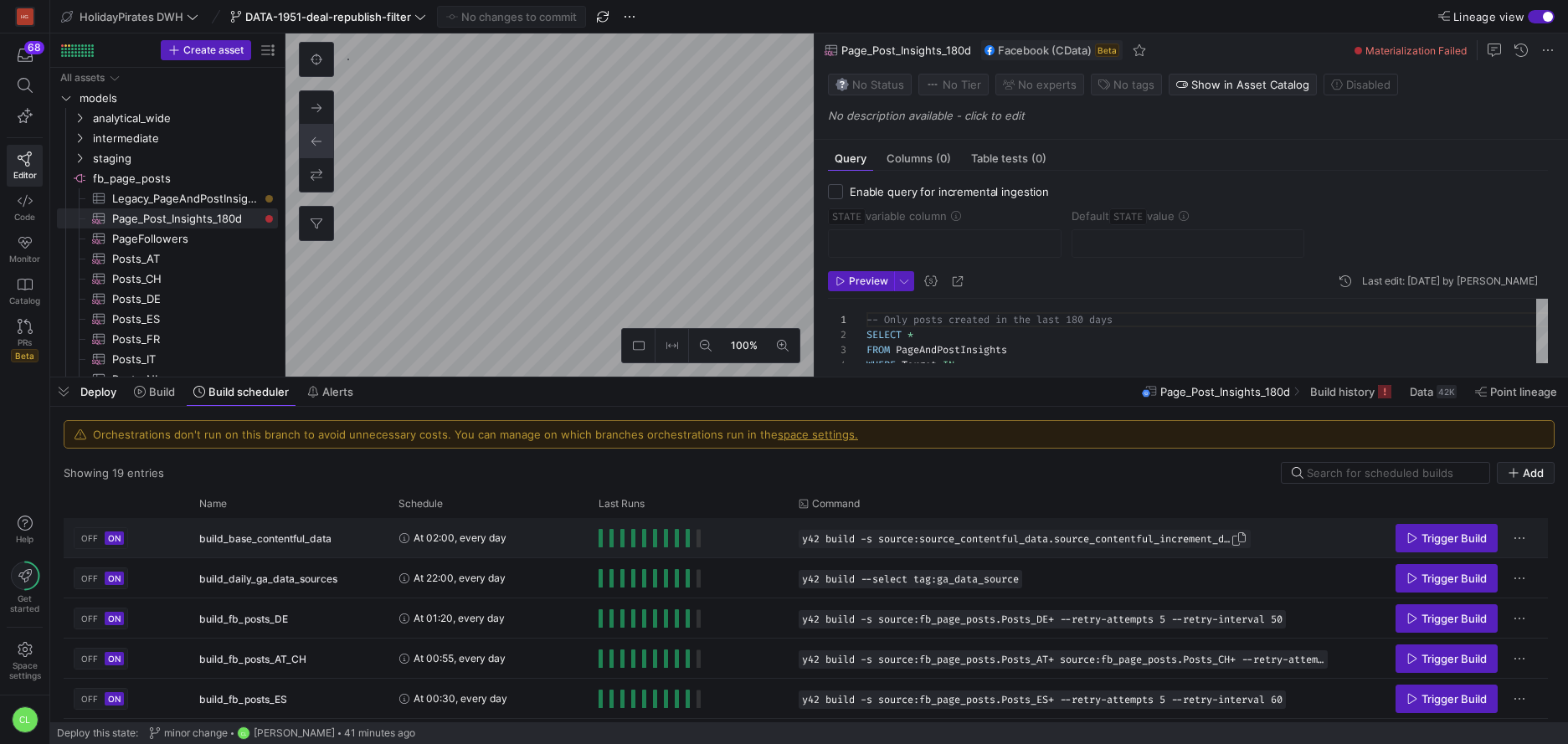
click at [1013, 538] on span "y42 build -s source:source_contentful_data.source_contentful_increment_data+" at bounding box center [1016, 539] width 429 height 12
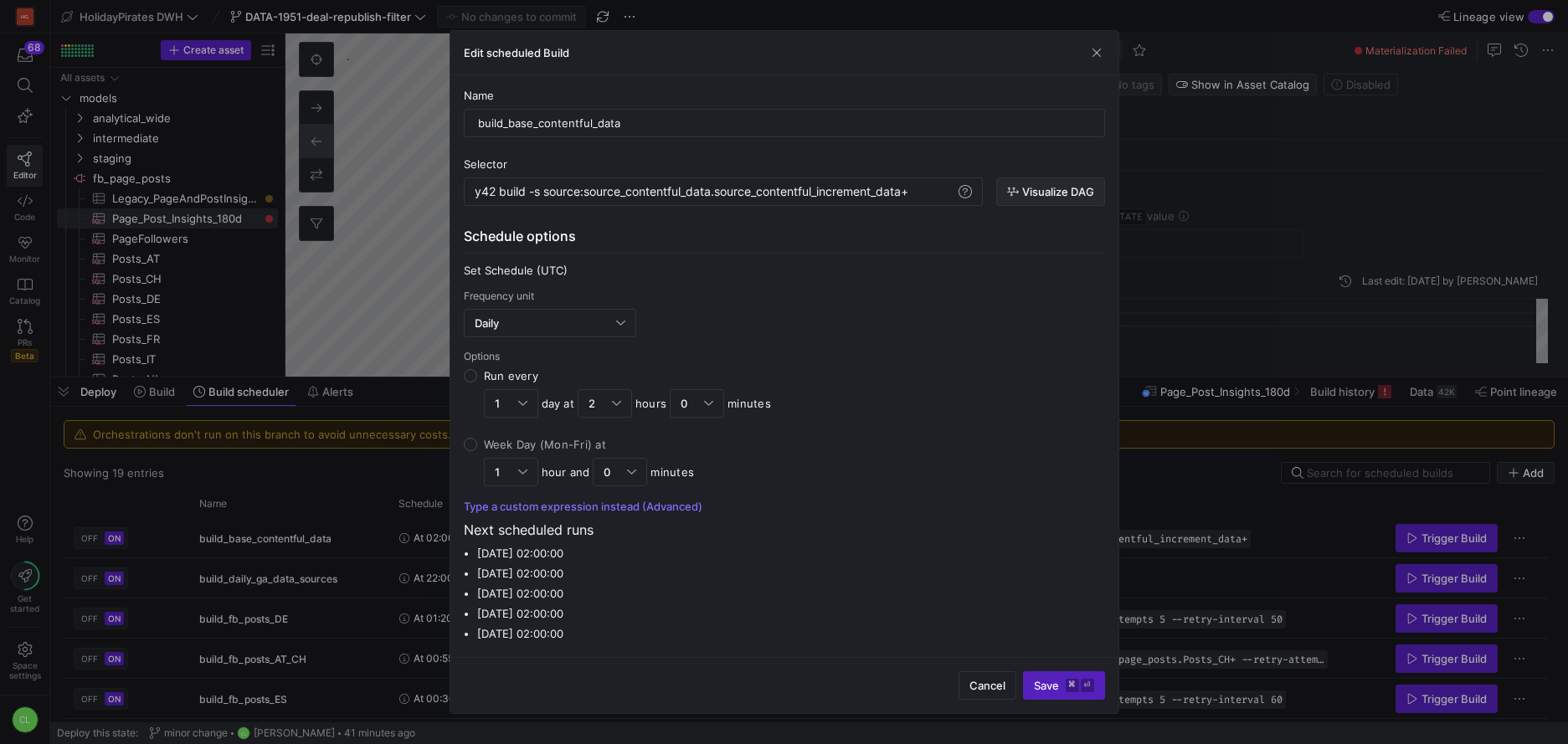
click at [1051, 191] on span "Visualize DAG" at bounding box center [1059, 192] width 72 height 13
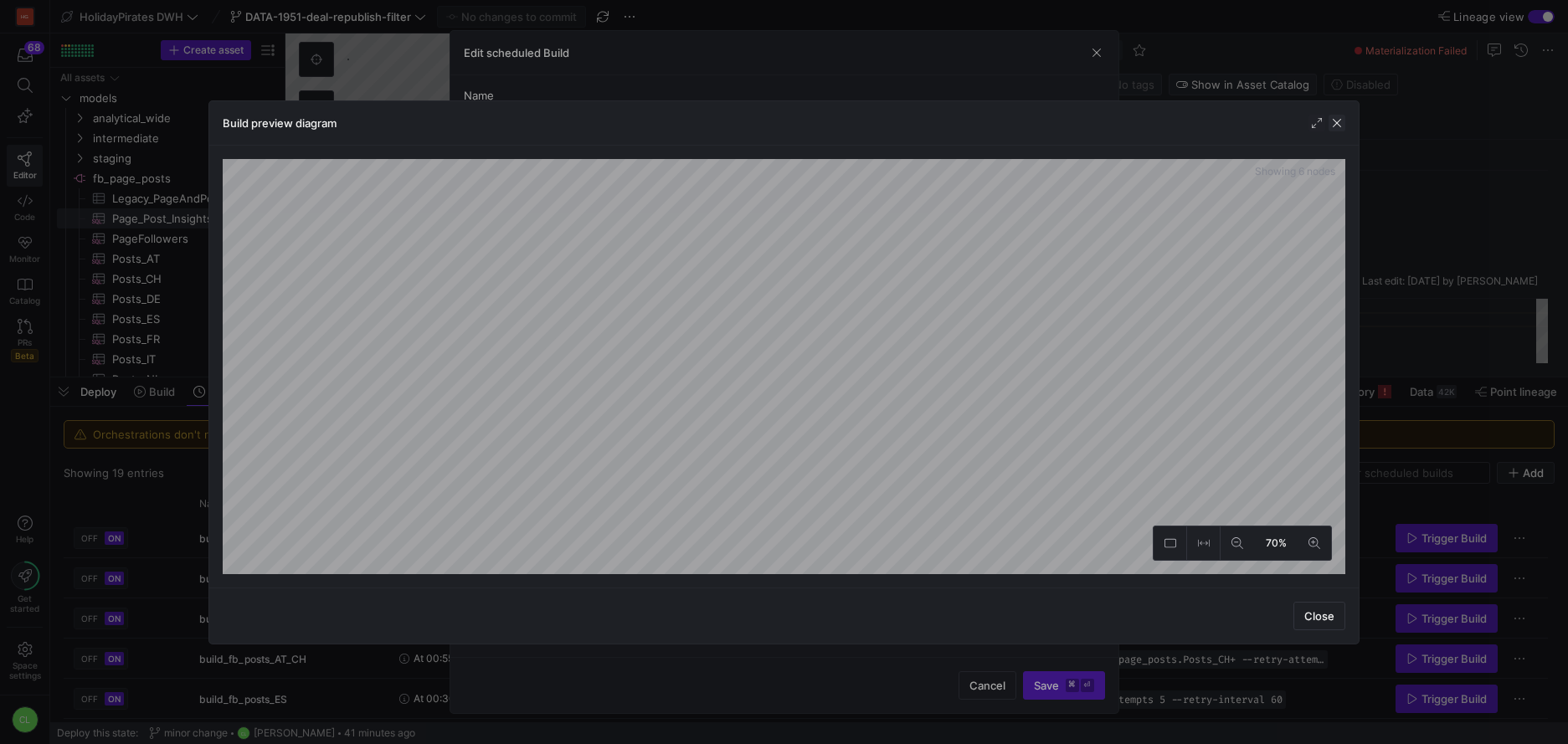
click at [1335, 124] on span "button" at bounding box center [1337, 123] width 17 height 17
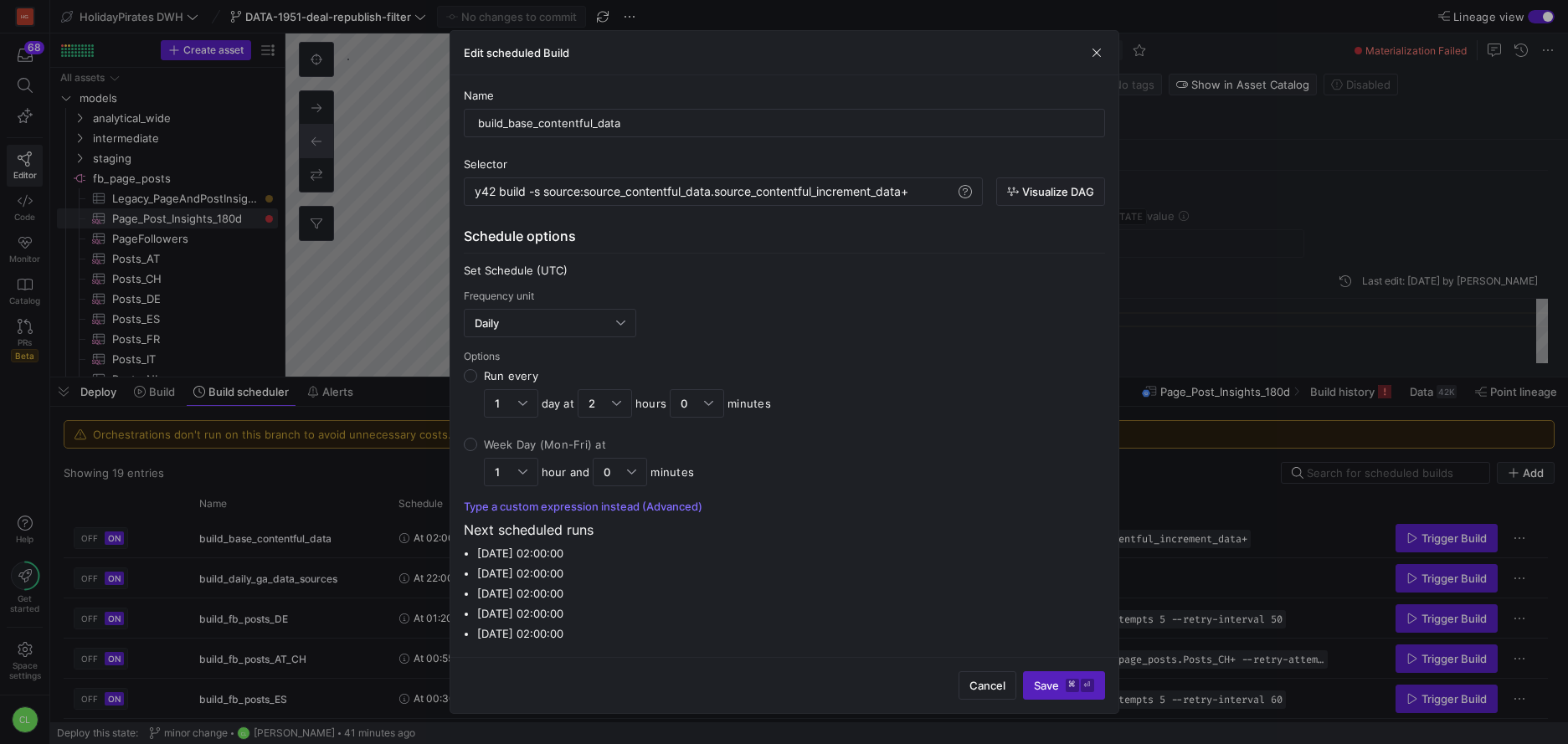
click at [1184, 315] on div at bounding box center [784, 372] width 1568 height 744
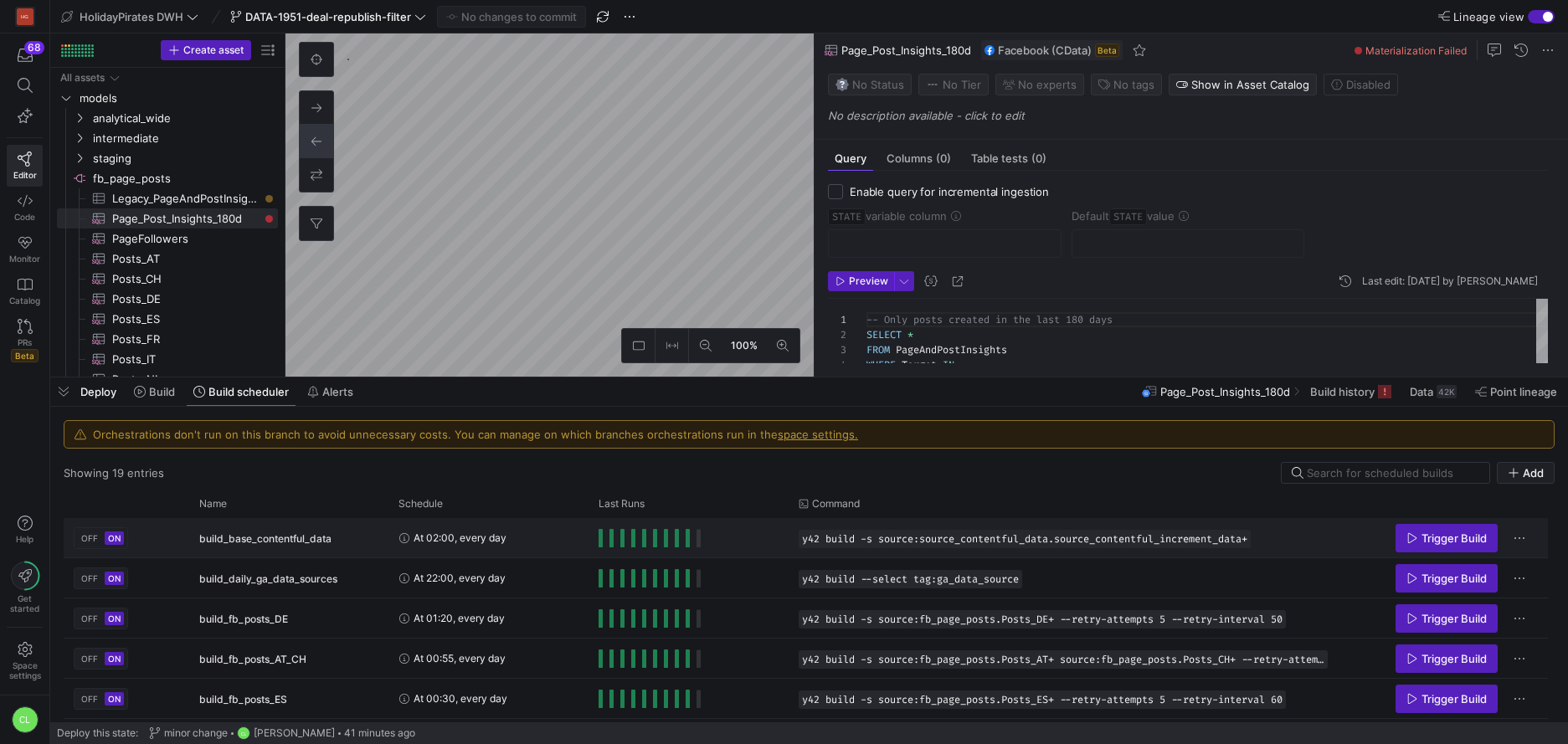
click at [1069, 549] on div "y42 build -s source:source_contentful_data.source_contentful_increment_data+" at bounding box center [1063, 538] width 550 height 39
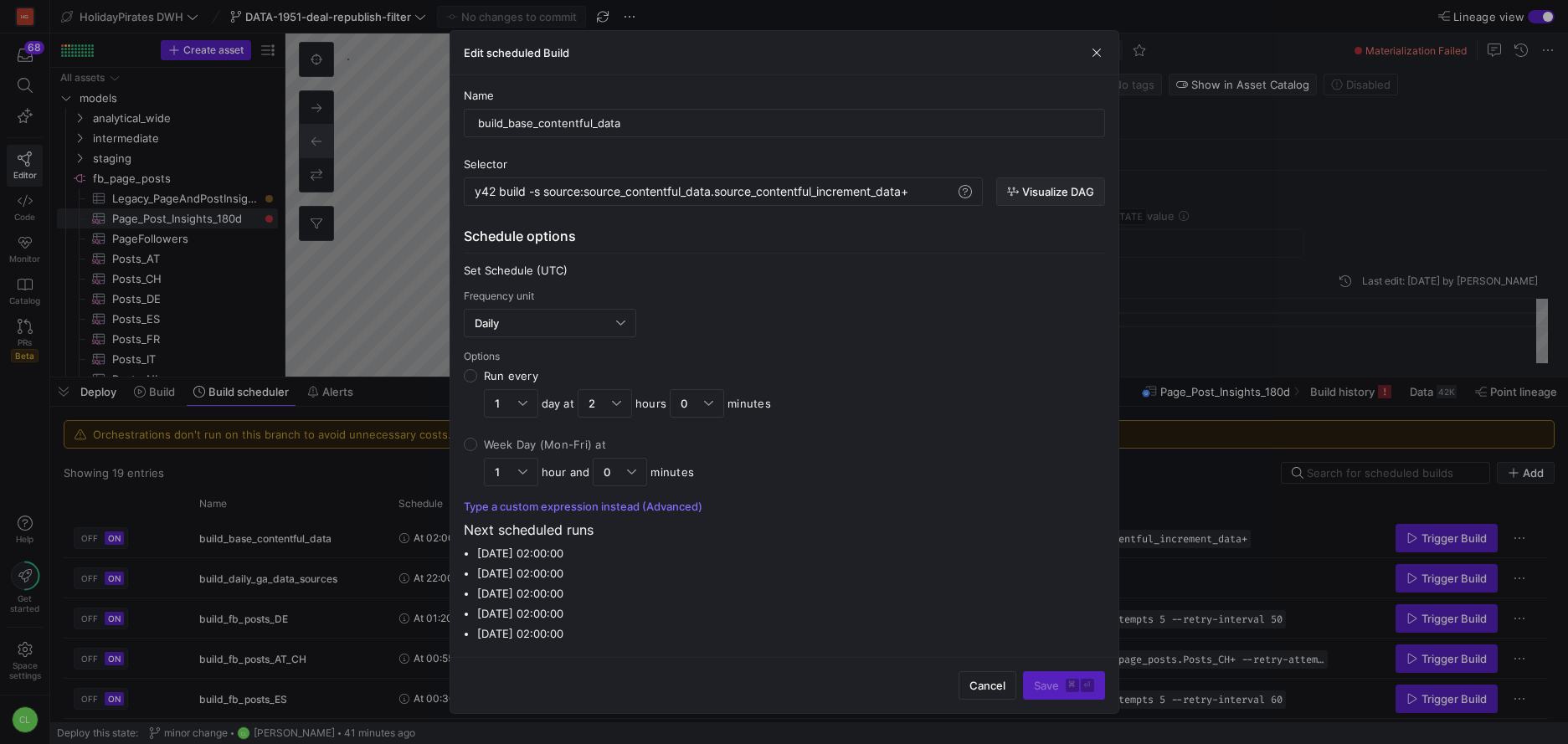
click at [1041, 196] on span "Visualize DAG" at bounding box center [1059, 192] width 72 height 13
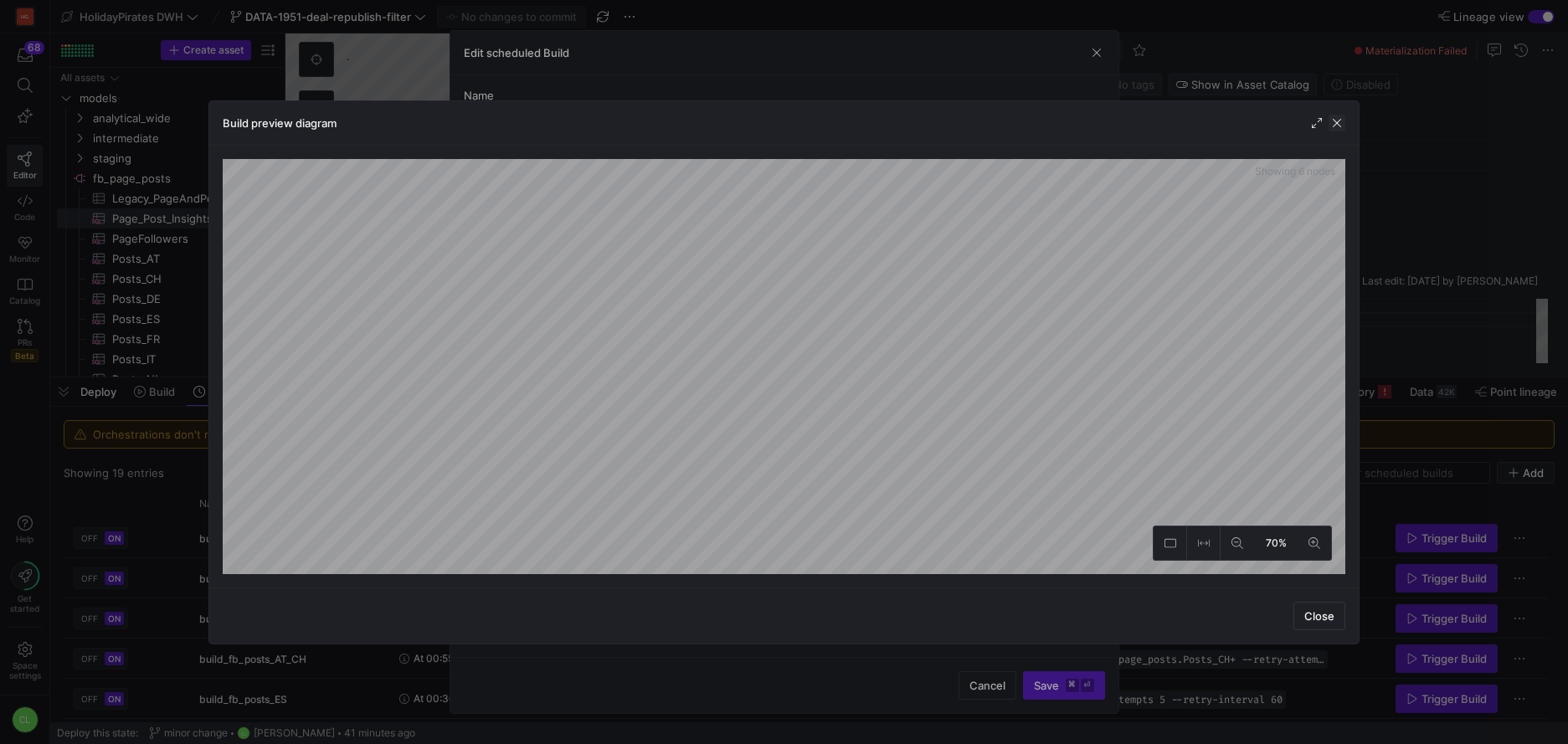
click at [1338, 117] on span "button" at bounding box center [1337, 123] width 17 height 17
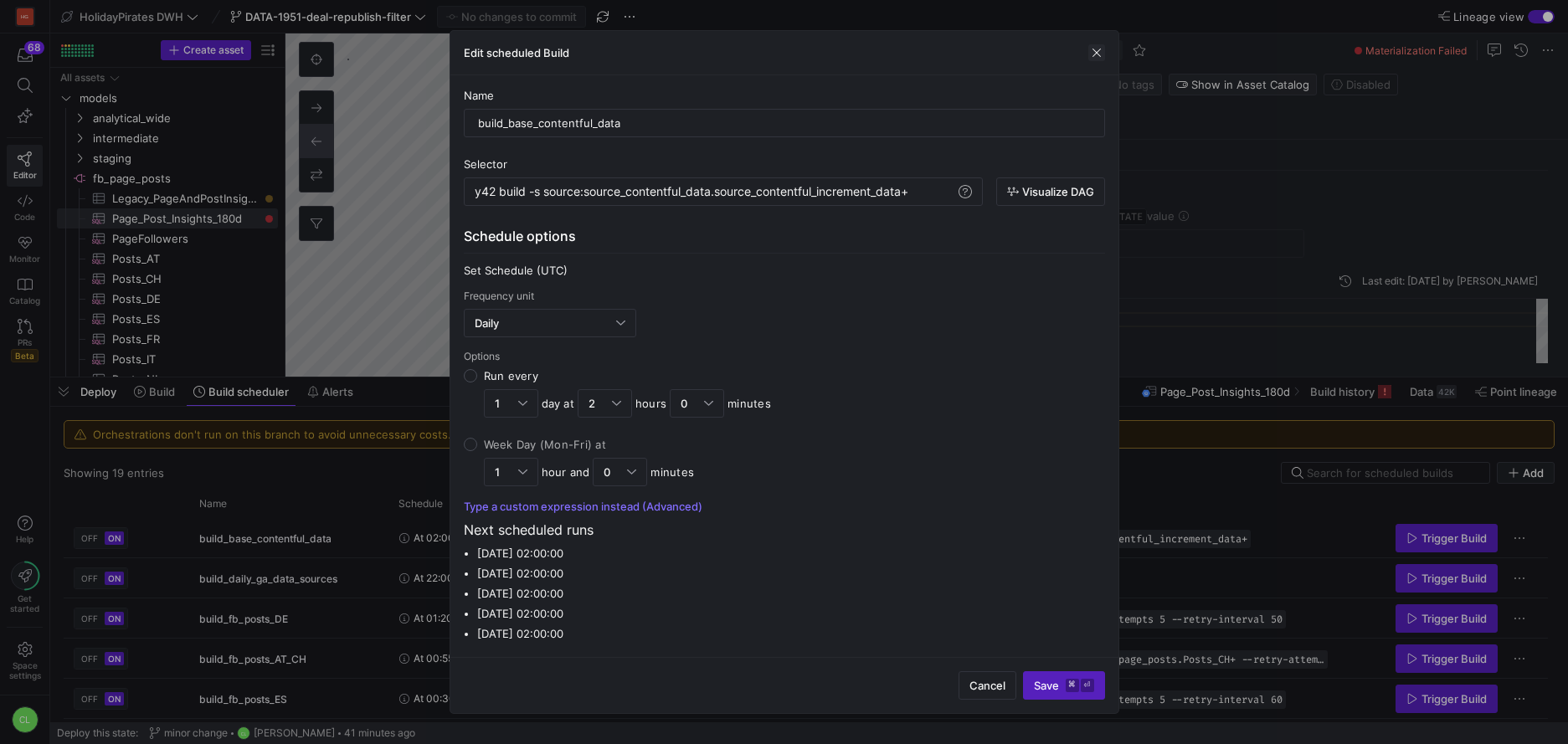
click at [1103, 53] on span "button" at bounding box center [1097, 53] width 17 height 17
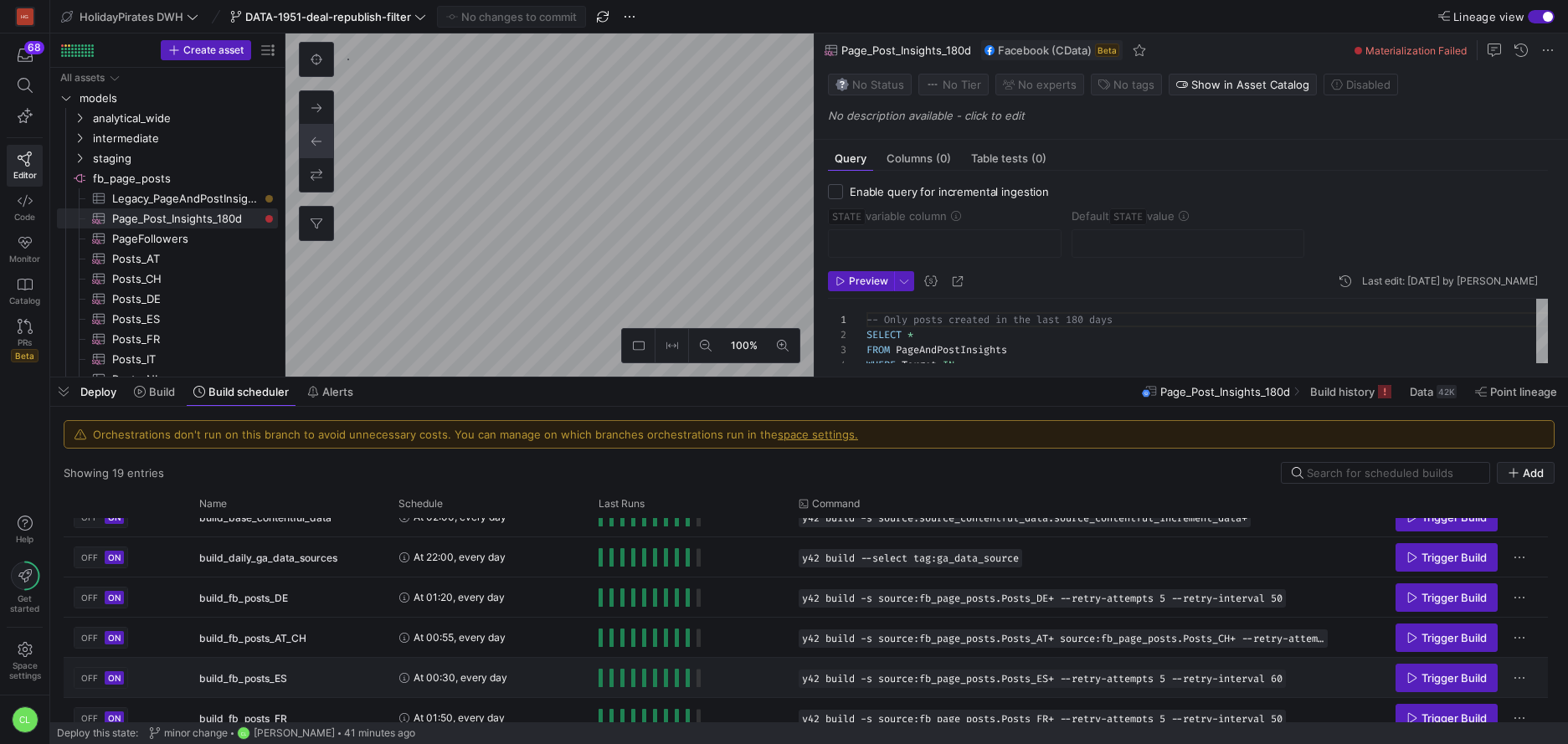
scroll to position [204, 0]
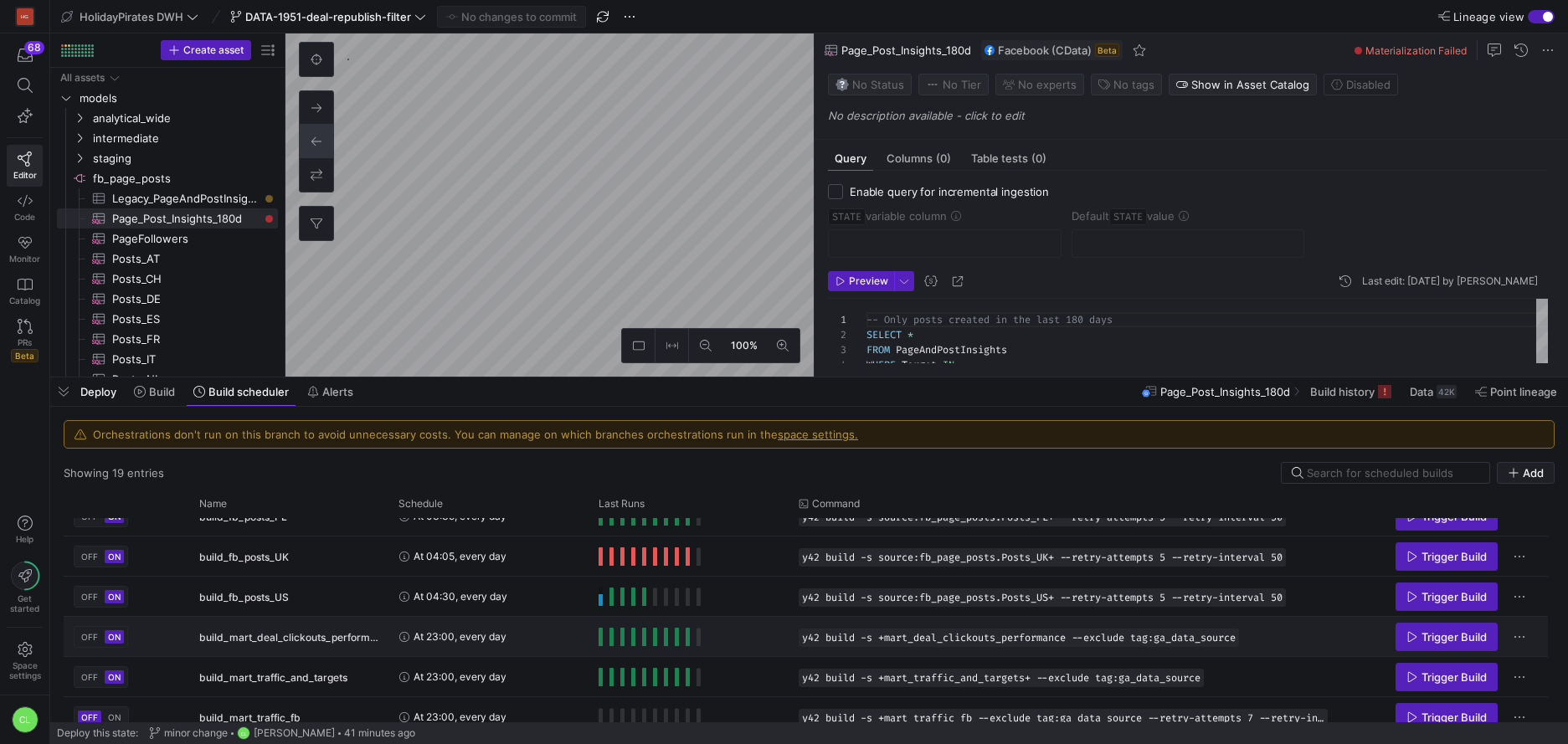
click at [759, 633] on y42-orchestration-run-status-cell-renderer "Press SPACE to select this row." at bounding box center [689, 637] width 180 height 38
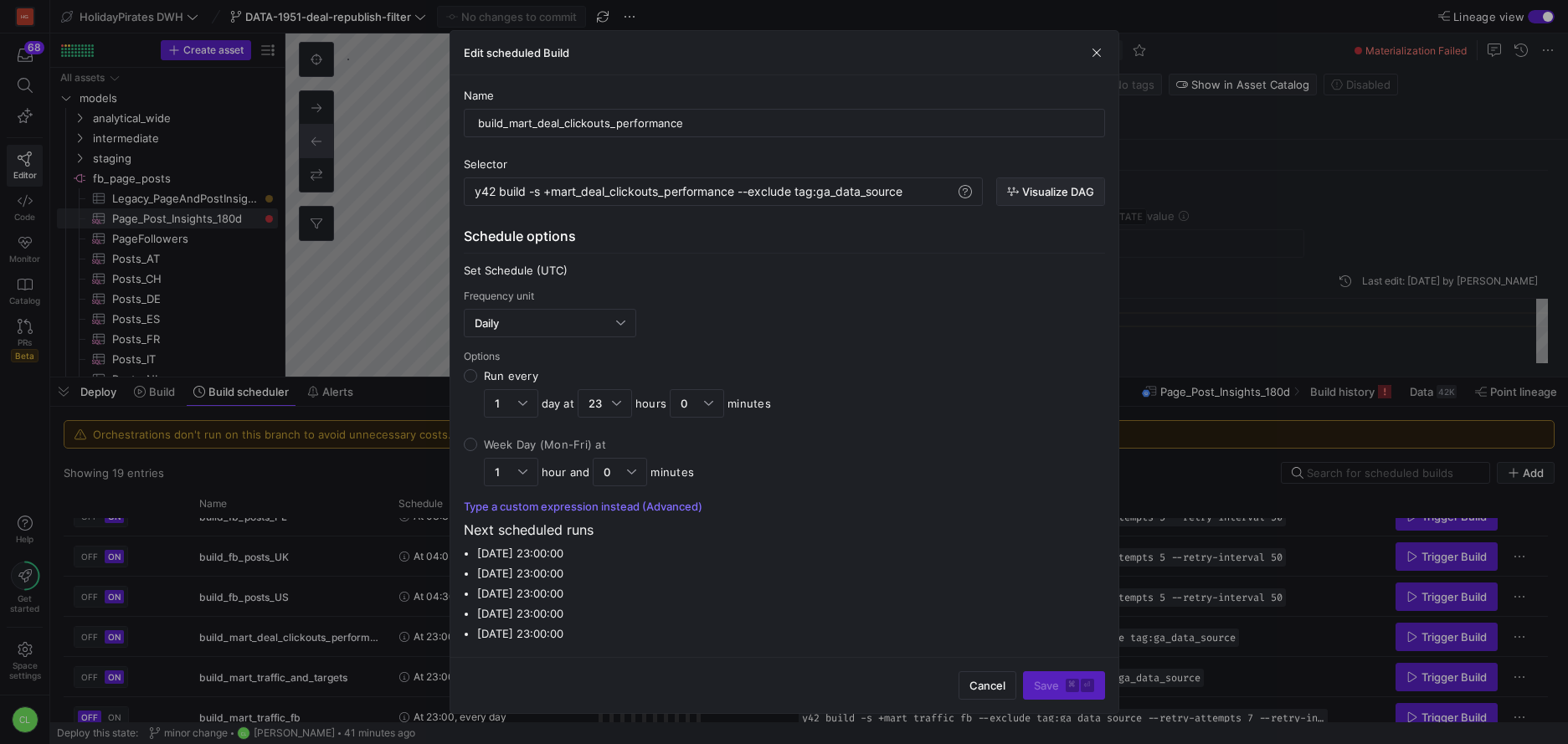
click at [1062, 185] on span "Visualize DAG" at bounding box center [1059, 192] width 72 height 13
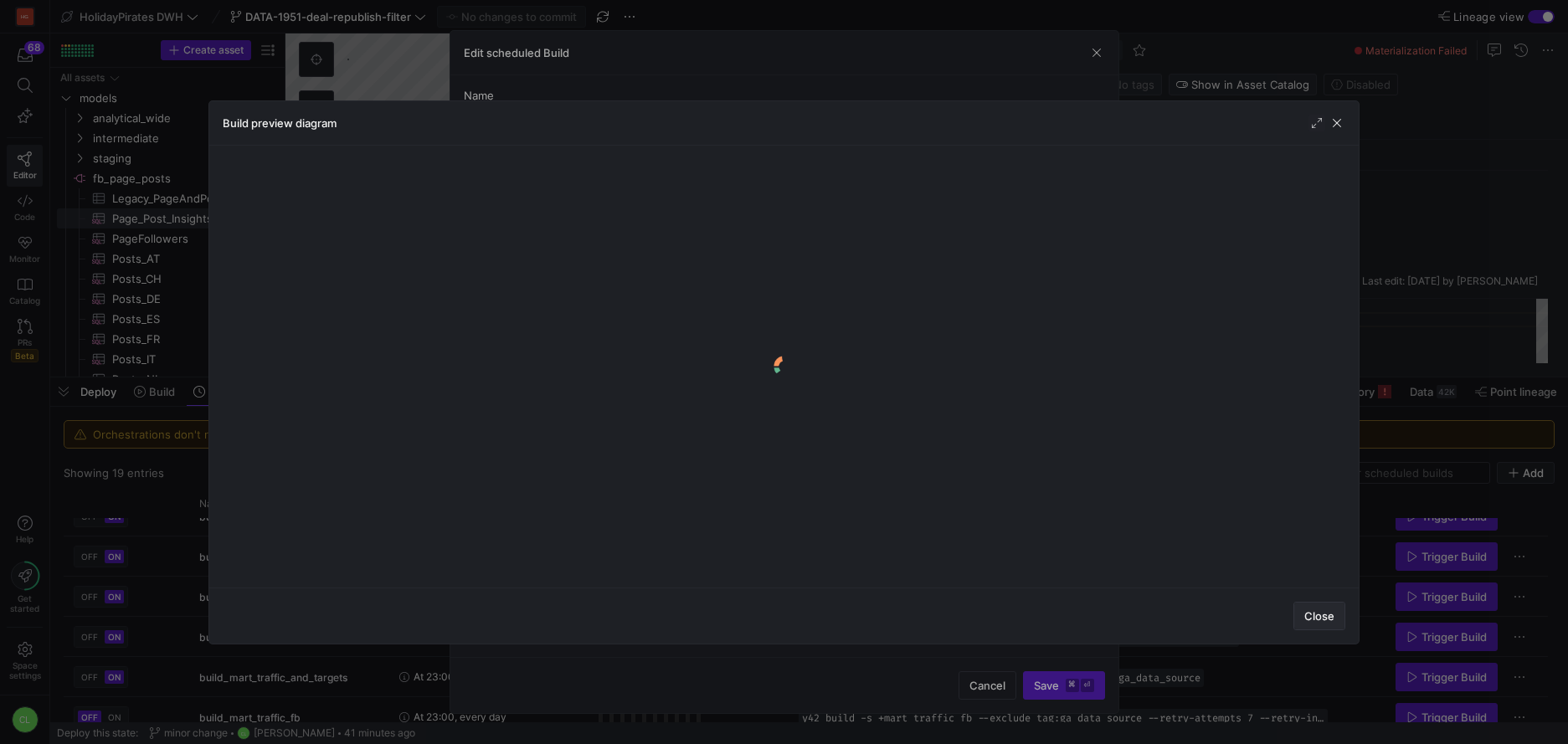
click at [1318, 612] on span "Close" at bounding box center [1320, 617] width 30 height 13
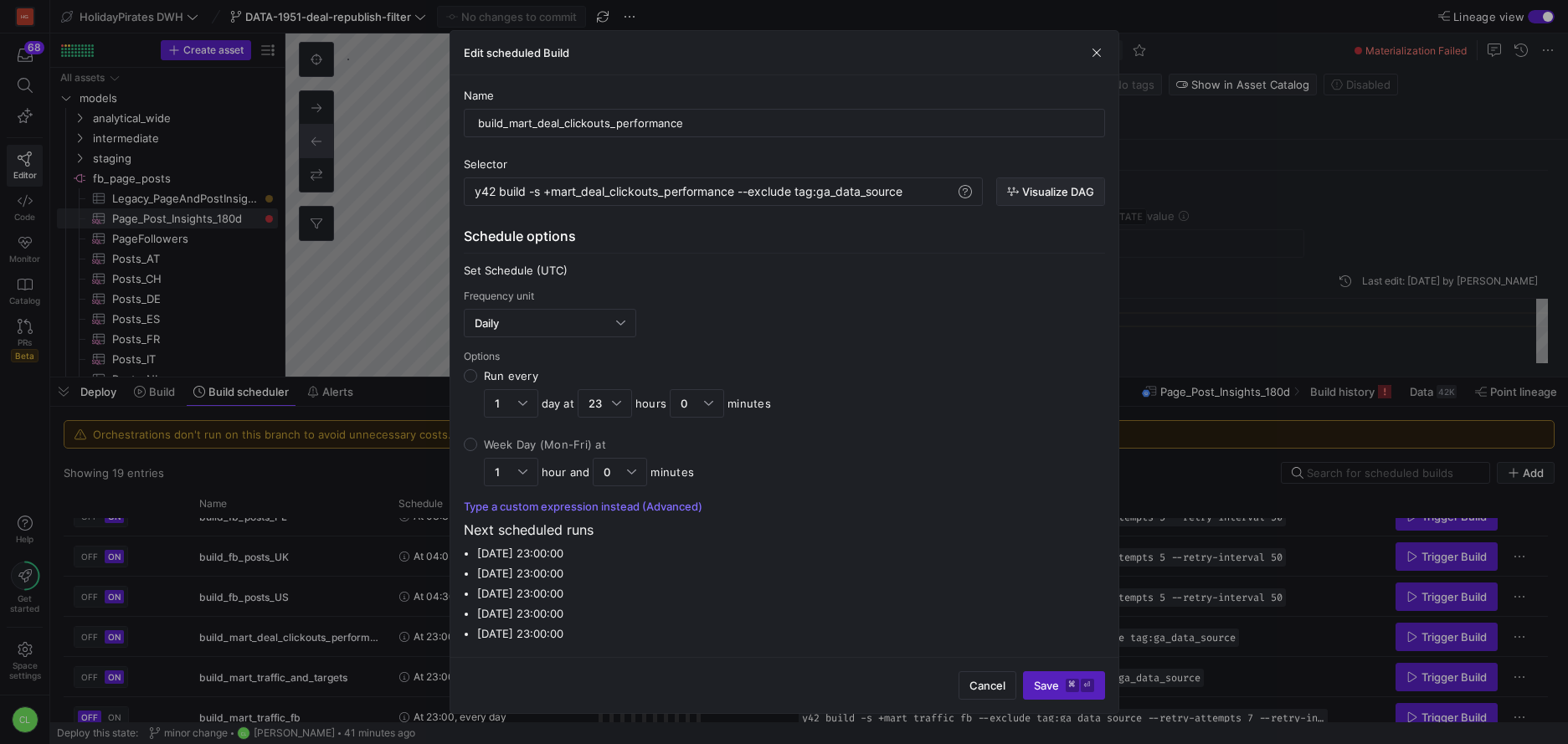
click at [1050, 189] on span "Visualize DAG" at bounding box center [1059, 192] width 72 height 13
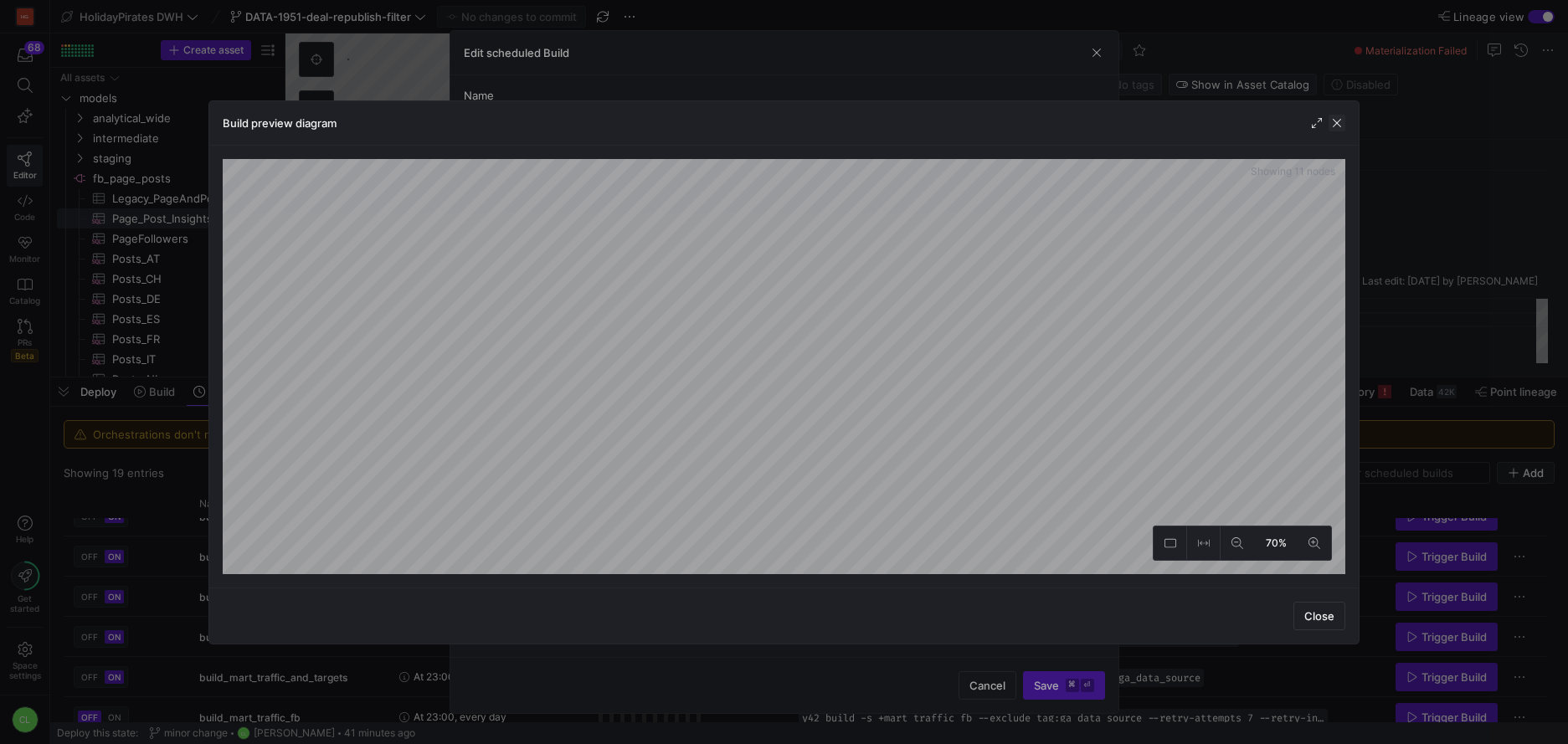
click at [1345, 129] on span "button" at bounding box center [1337, 123] width 17 height 17
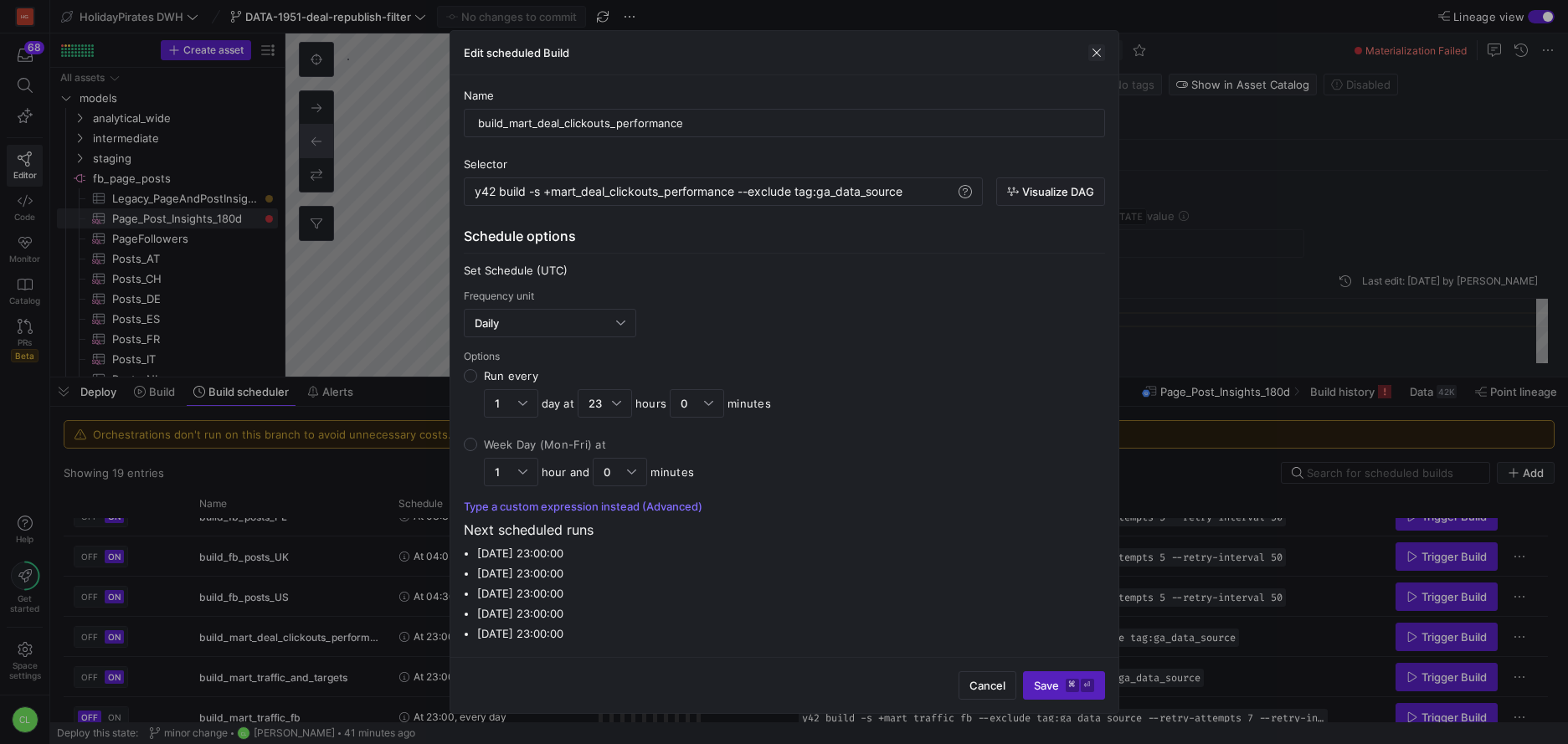
click at [1092, 58] on span "button" at bounding box center [1097, 53] width 17 height 17
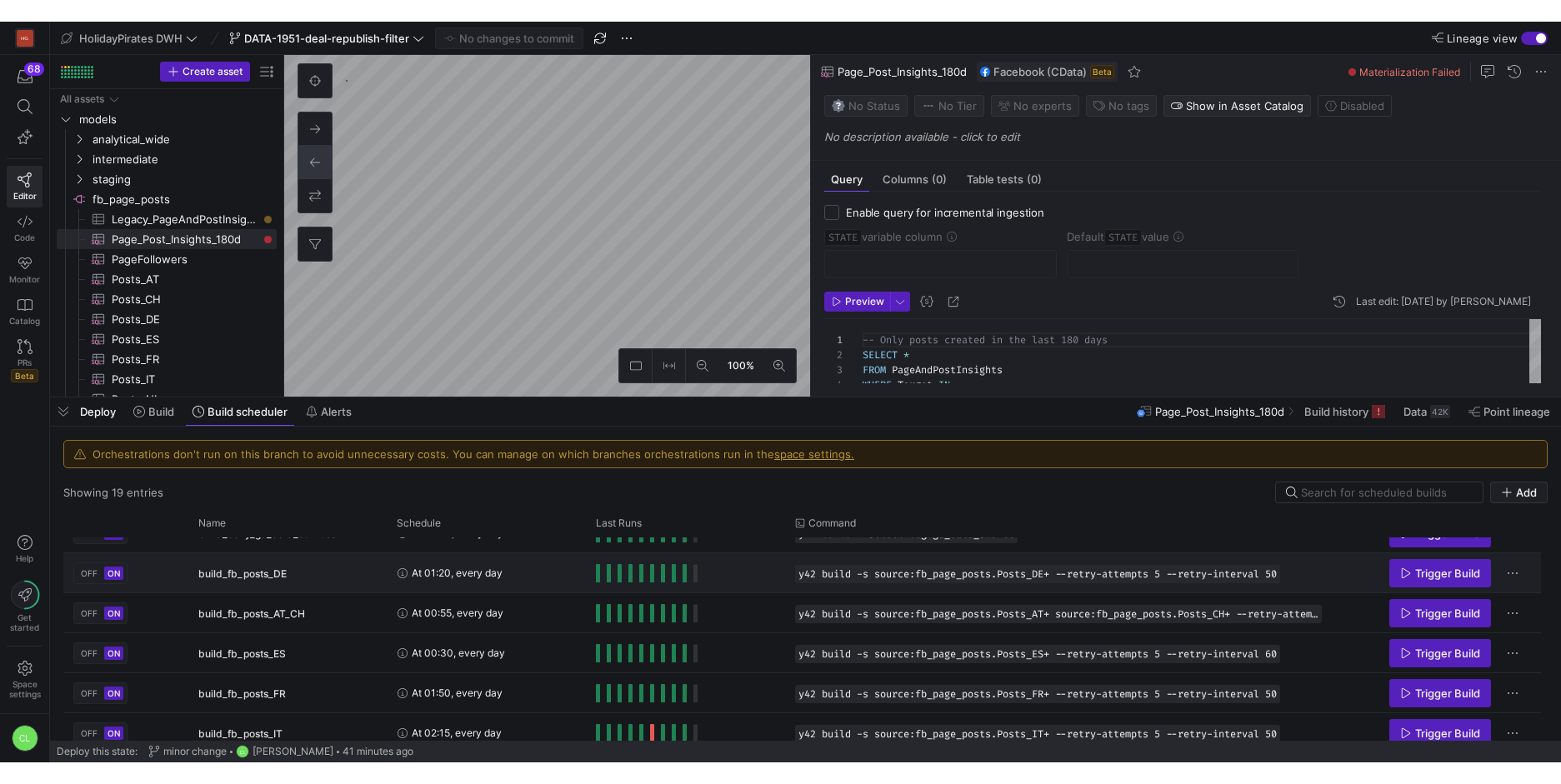
scroll to position [0, 0]
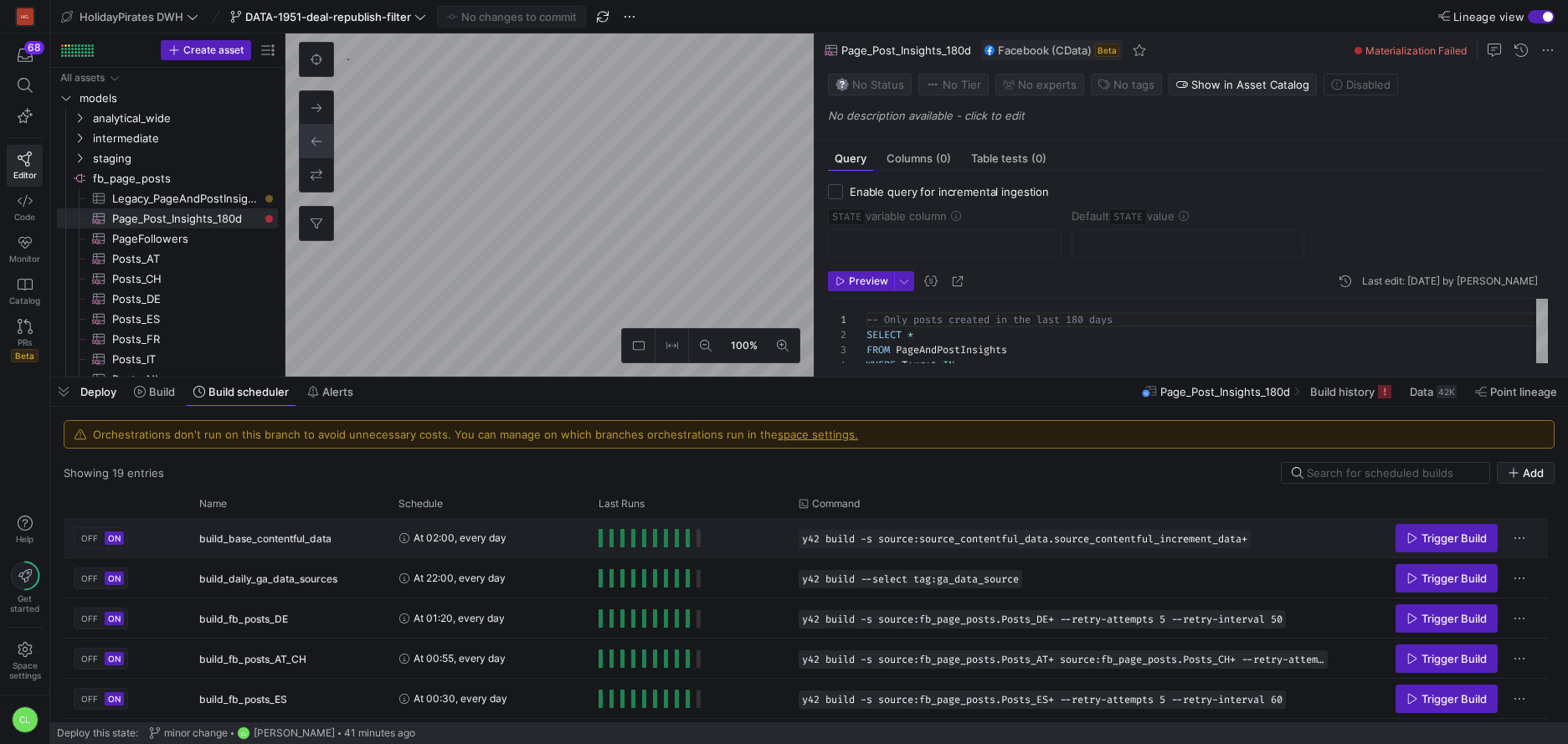
click at [1025, 528] on div "y42 build -s source:source_contentful_data.source_contentful_increment_data+" at bounding box center [1063, 538] width 550 height 39
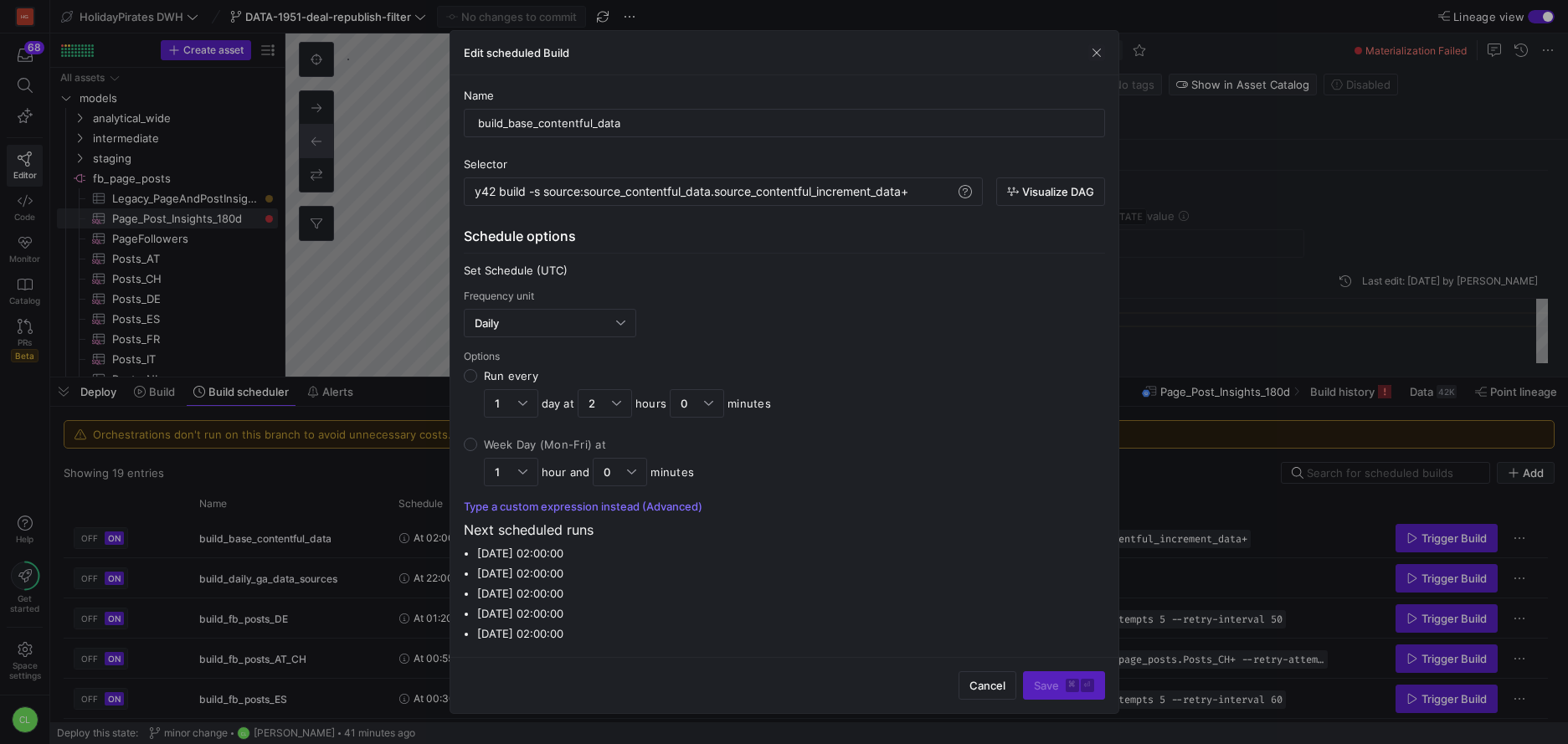
click at [1016, 538] on y42-orchestration-config "Schedule options Set Schedule (UTC) Frequency unit Daily Options Run every 1 da…" at bounding box center [784, 434] width 641 height 419
click at [1063, 202] on span "button" at bounding box center [1051, 192] width 107 height 27
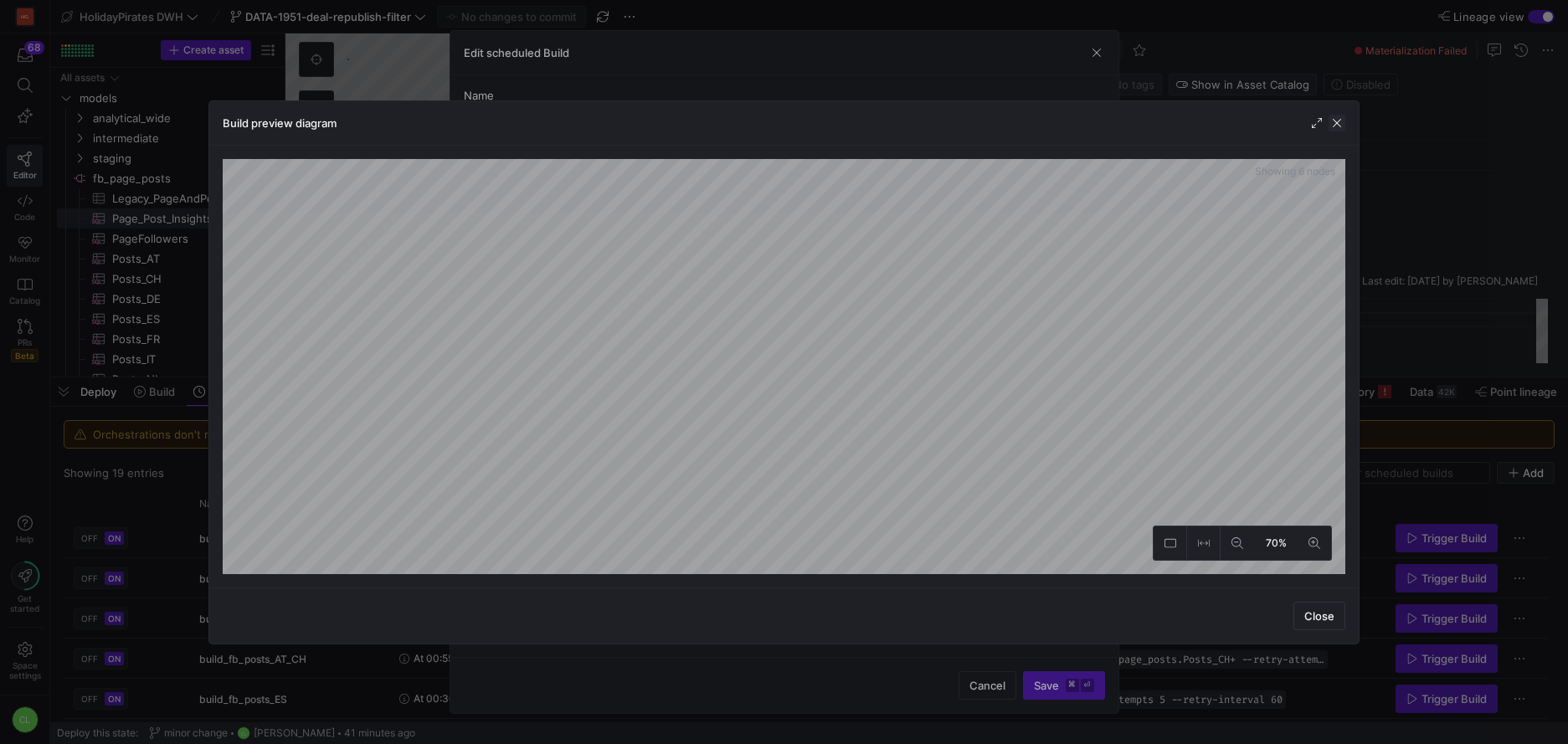
click at [1340, 126] on span "button" at bounding box center [1337, 123] width 17 height 17
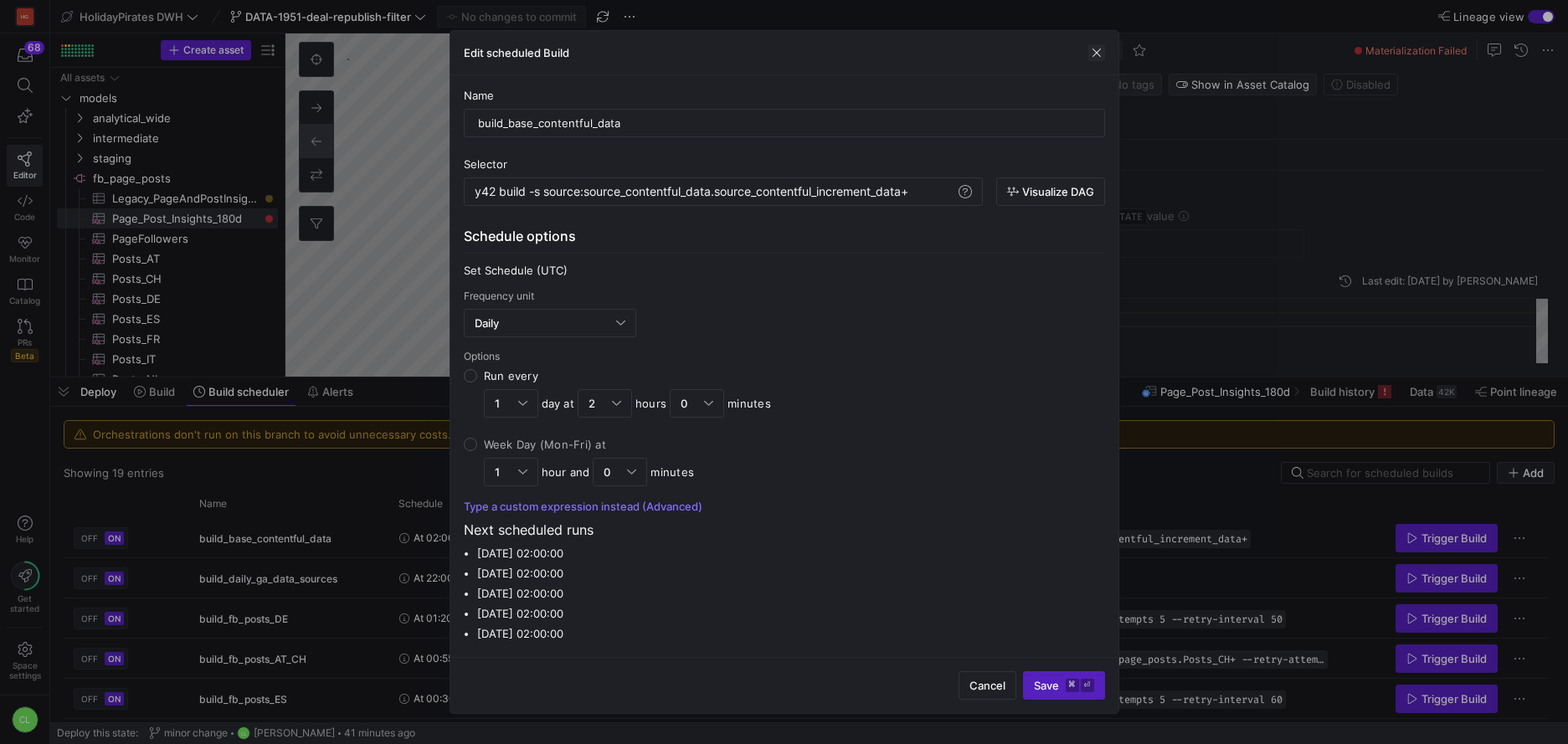
click at [1092, 52] on span "button" at bounding box center [1097, 53] width 17 height 17
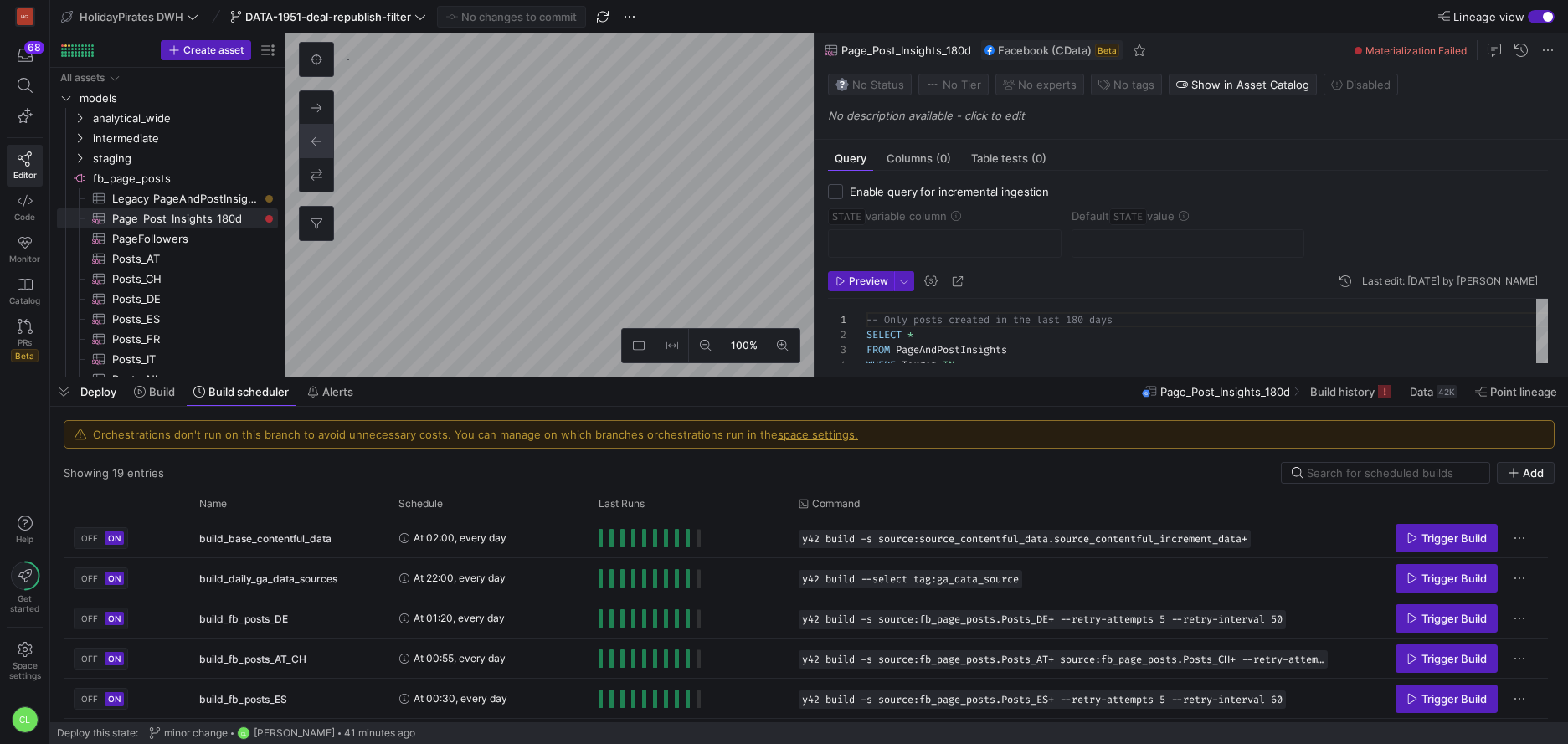
click at [586, 404] on div "Deploy Build Build scheduler Alerts Page_Post_Insights_180d Build history Data …" at bounding box center [809, 392] width 1518 height 29
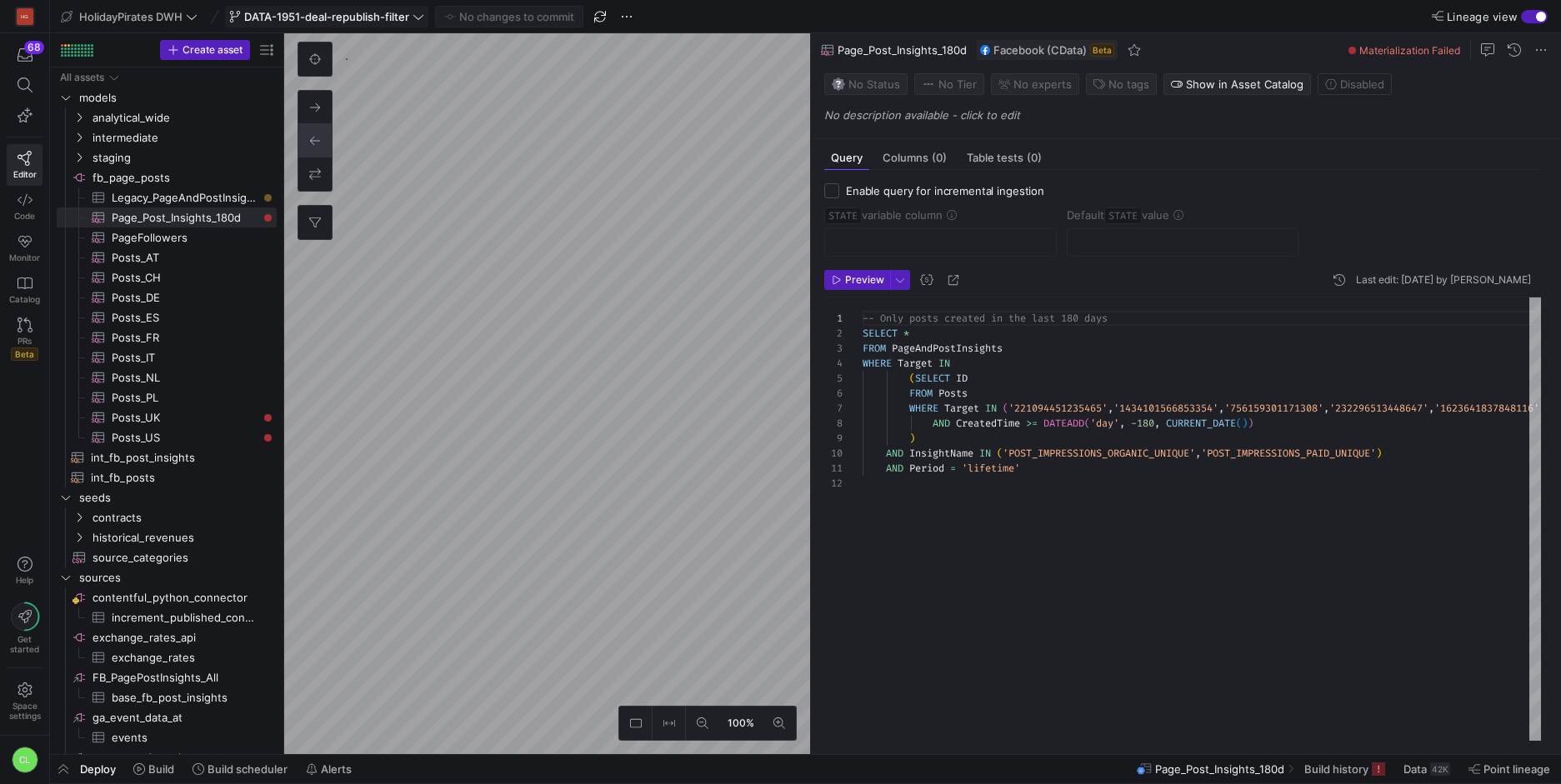
click at [413, 24] on span at bounding box center [327, 17] width 202 height 20
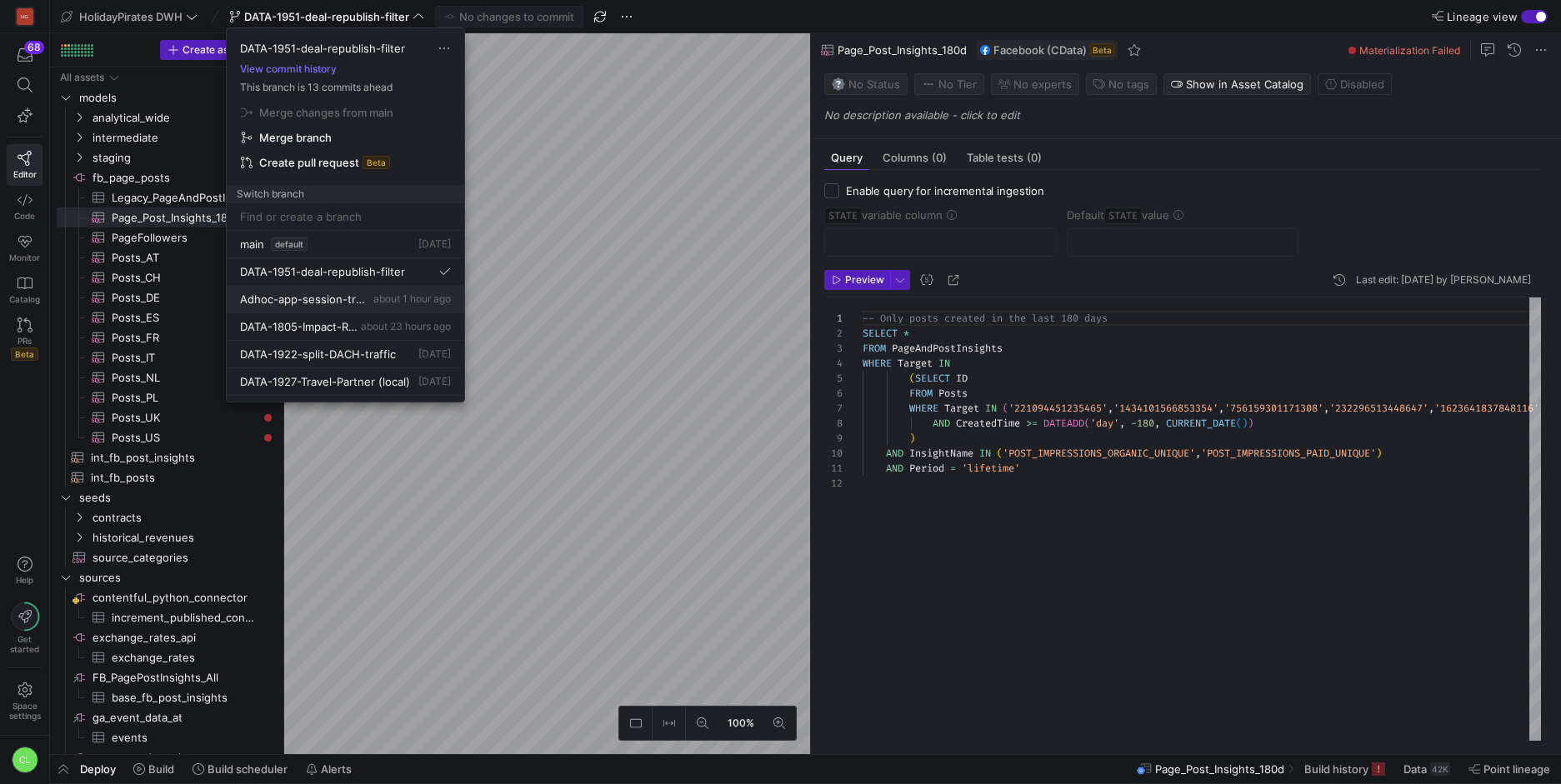
click at [287, 301] on span "Adhoc-app-session-traffic" at bounding box center [305, 299] width 130 height 13
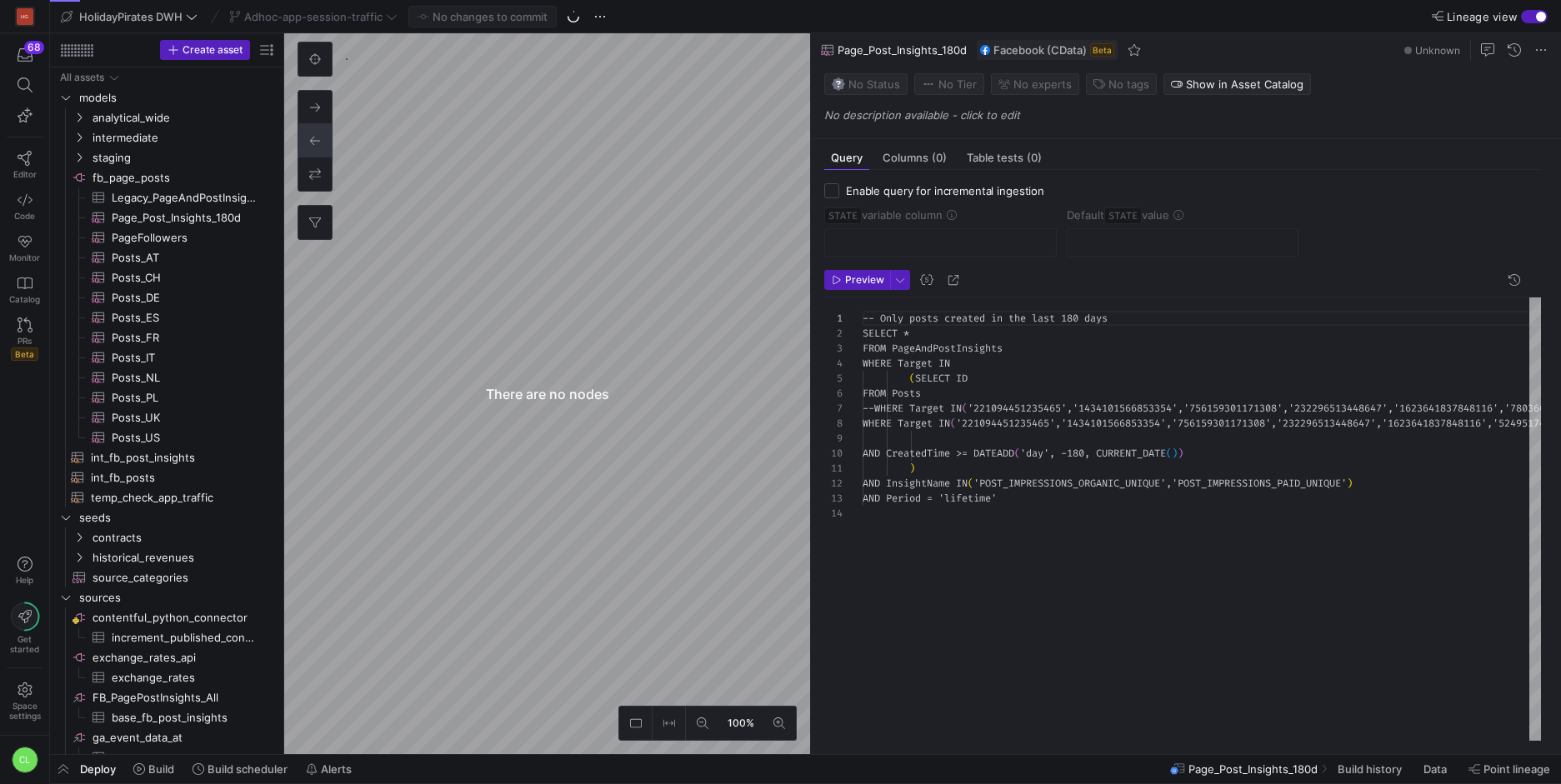
scroll to position [105, 0]
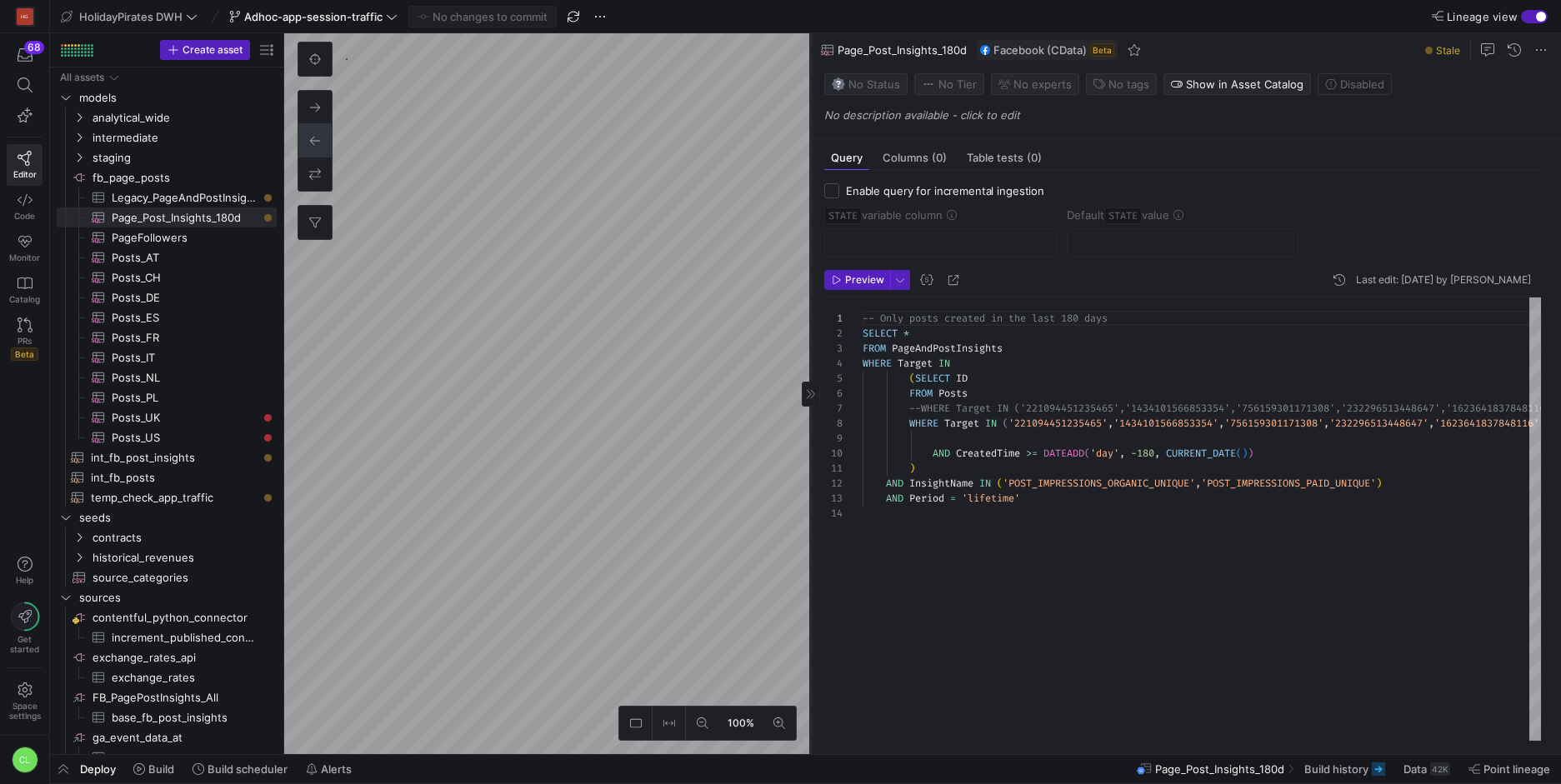
click at [814, 392] on icon at bounding box center [811, 394] width 10 height 10
